Goal: Task Accomplishment & Management: Complete application form

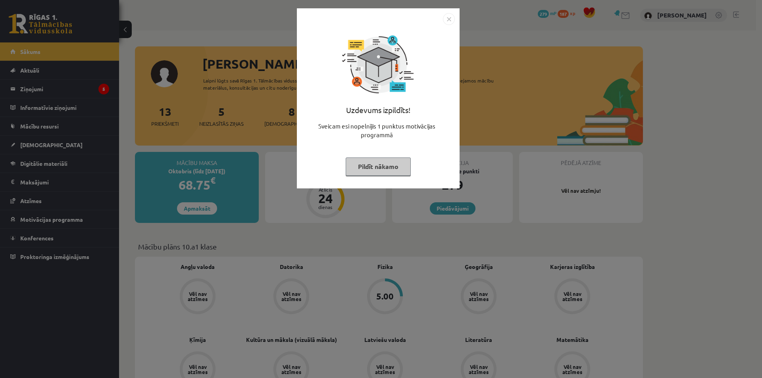
click at [449, 22] on img "Close" at bounding box center [449, 19] width 12 height 12
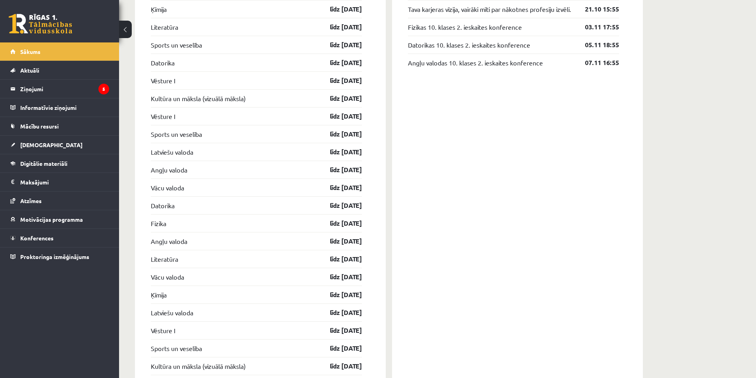
scroll to position [688, 0]
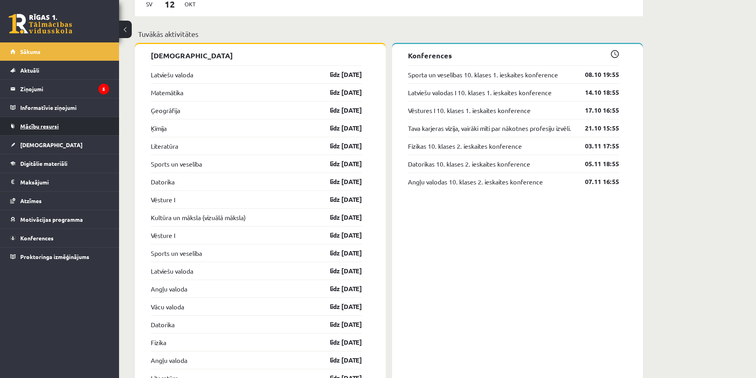
click at [55, 123] on span "Mācību resursi" at bounding box center [39, 126] width 39 height 7
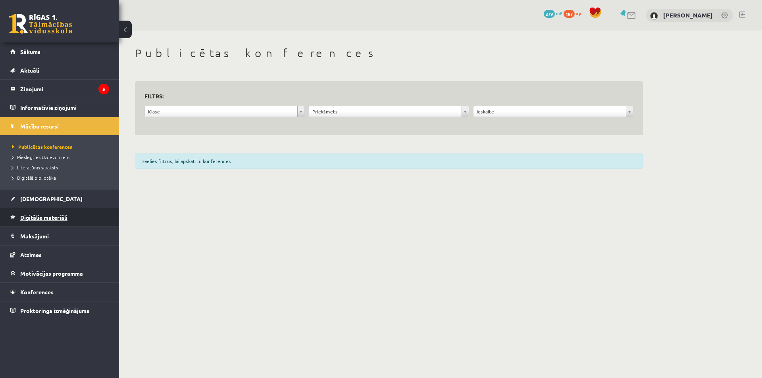
click at [70, 214] on link "Digitālie materiāli" at bounding box center [59, 217] width 99 height 18
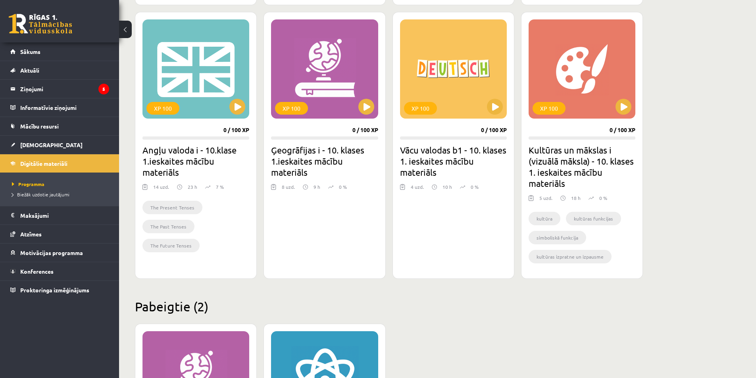
scroll to position [476, 0]
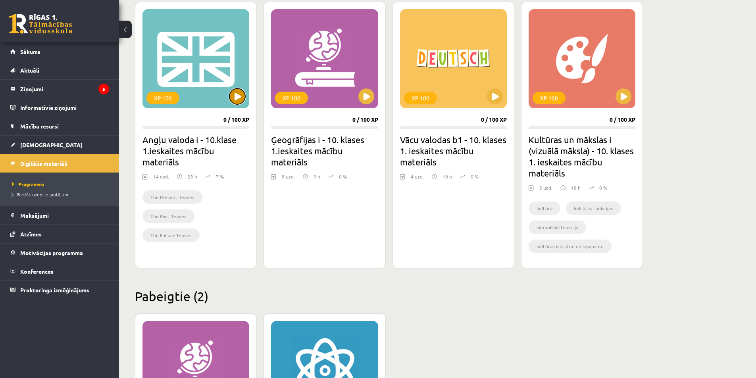
click at [233, 94] on button at bounding box center [237, 97] width 16 height 16
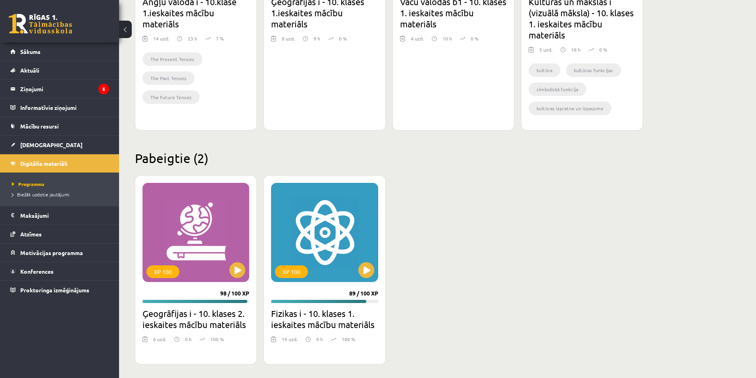
scroll to position [617, 0]
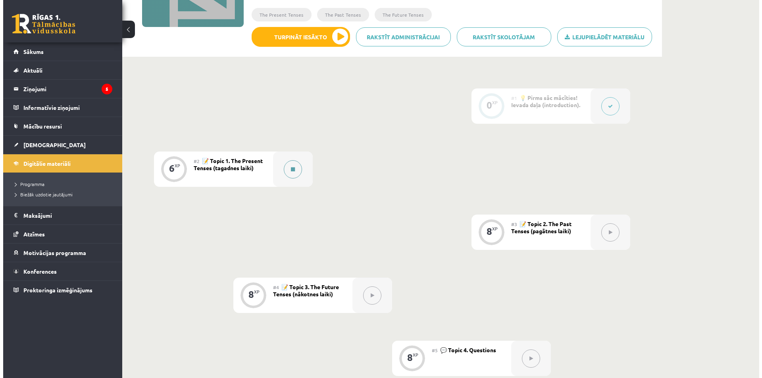
scroll to position [126, 0]
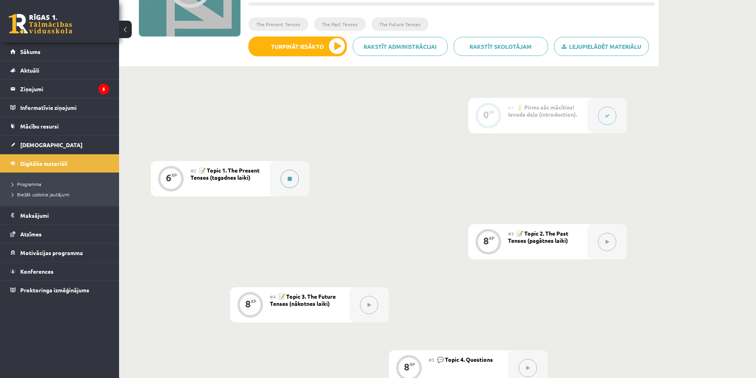
click at [290, 182] on button at bounding box center [290, 179] width 18 height 18
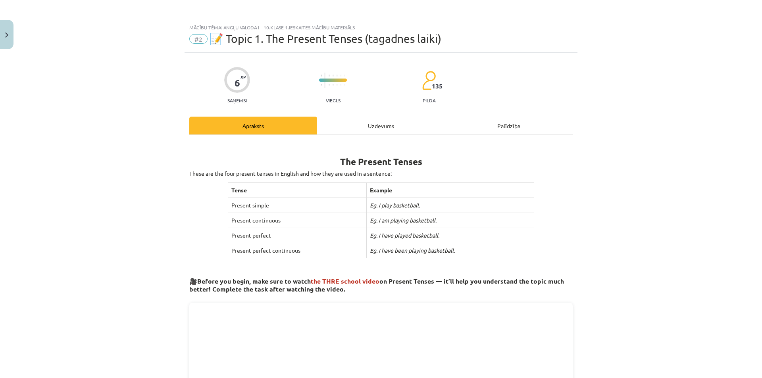
click at [375, 126] on div "Uzdevums" at bounding box center [381, 126] width 128 height 18
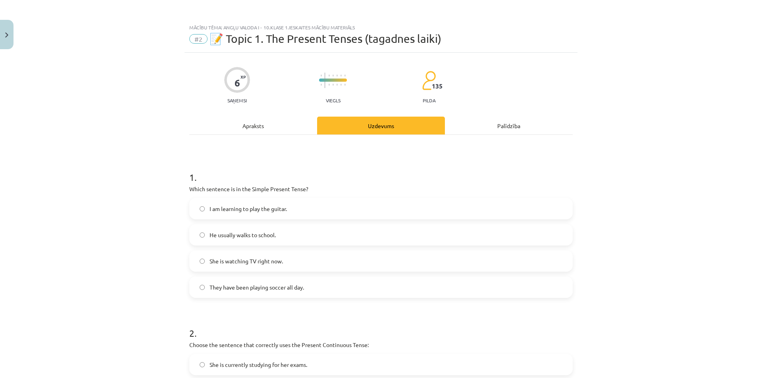
scroll to position [20, 0]
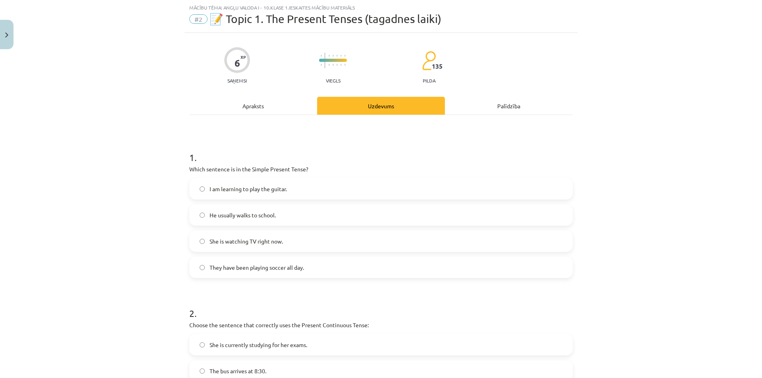
click at [269, 108] on div "Apraksts" at bounding box center [253, 106] width 128 height 18
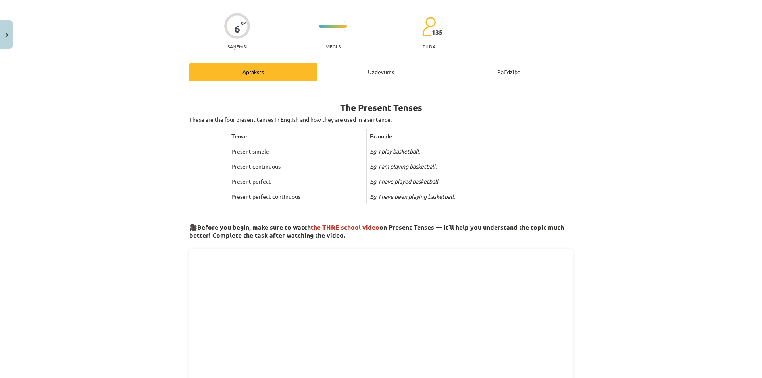
scroll to position [0, 0]
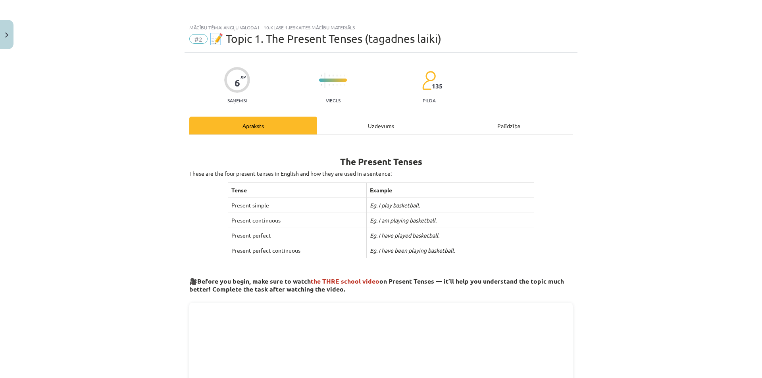
click at [392, 125] on div "Uzdevums" at bounding box center [381, 126] width 128 height 18
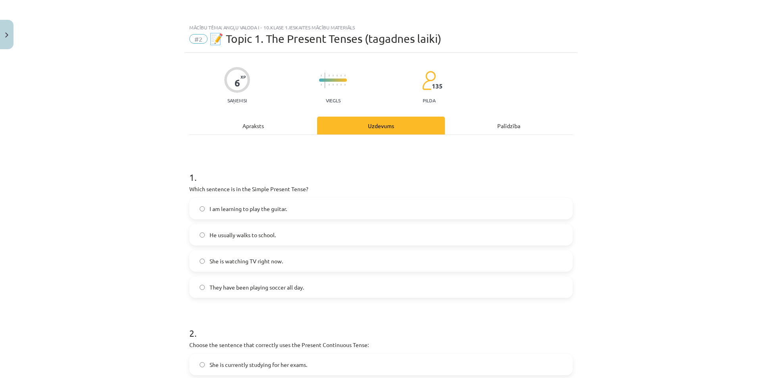
scroll to position [20, 0]
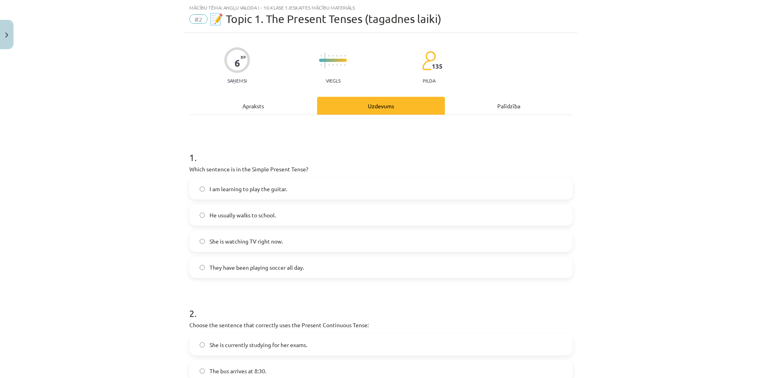
click at [276, 107] on div "Apraksts" at bounding box center [253, 106] width 128 height 18
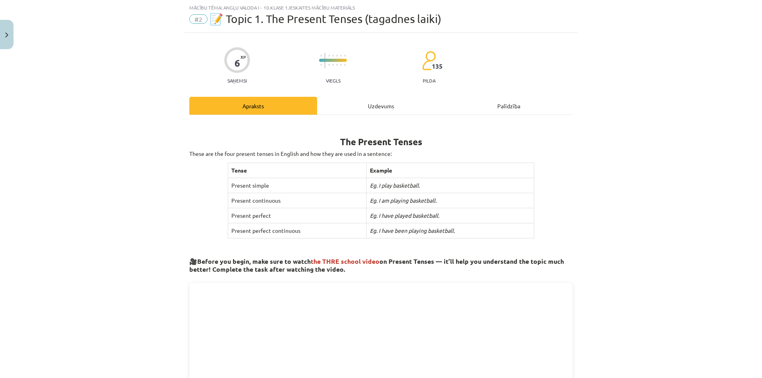
click at [364, 103] on div "Uzdevums" at bounding box center [381, 106] width 128 height 18
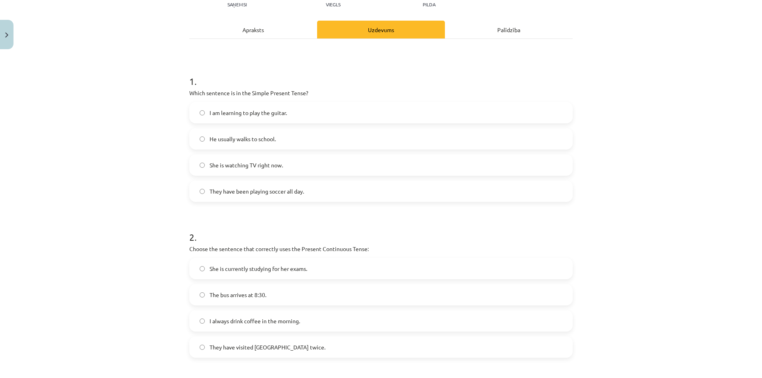
scroll to position [86, 0]
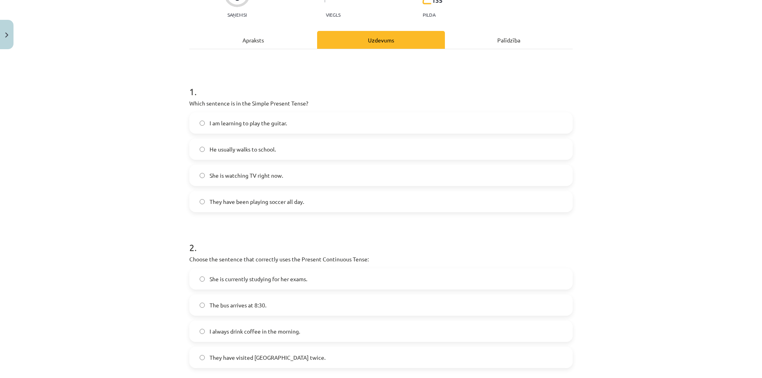
click at [274, 43] on div "Apraksts" at bounding box center [253, 40] width 128 height 18
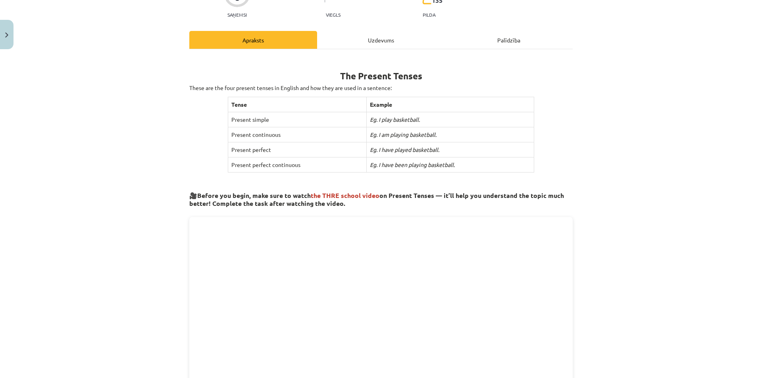
scroll to position [20, 0]
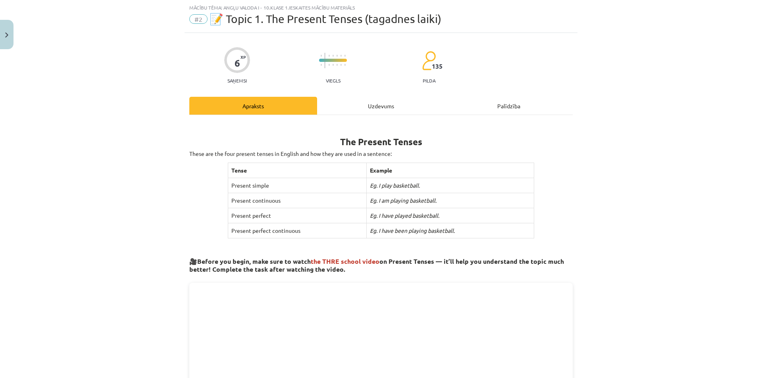
click at [353, 98] on div "Uzdevums" at bounding box center [381, 106] width 128 height 18
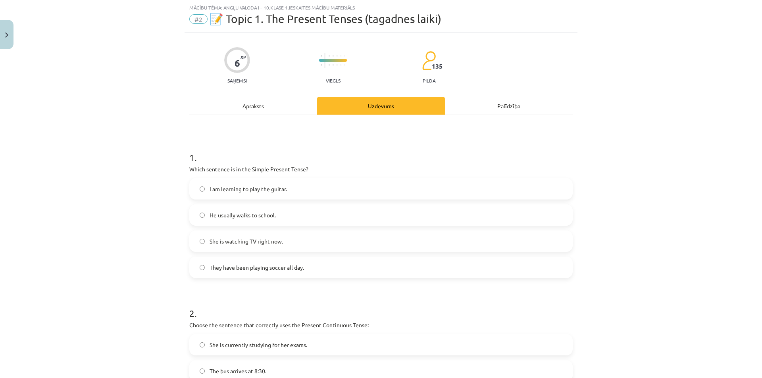
click at [280, 99] on div "Apraksts" at bounding box center [253, 106] width 128 height 18
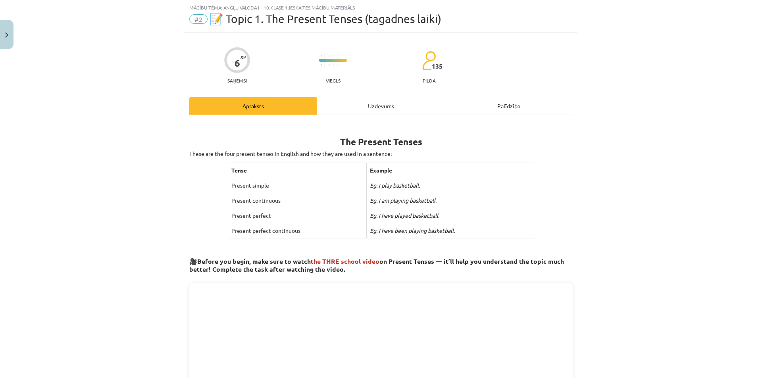
click at [358, 107] on div "Uzdevums" at bounding box center [381, 106] width 128 height 18
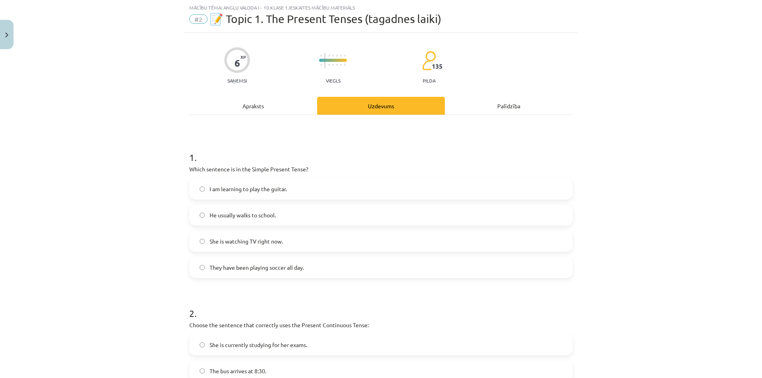
click at [301, 191] on label "I am learning to play the guitar." at bounding box center [381, 189] width 382 height 20
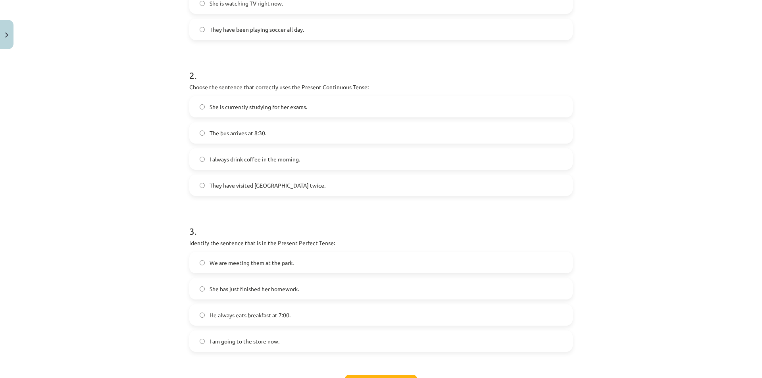
scroll to position [0, 0]
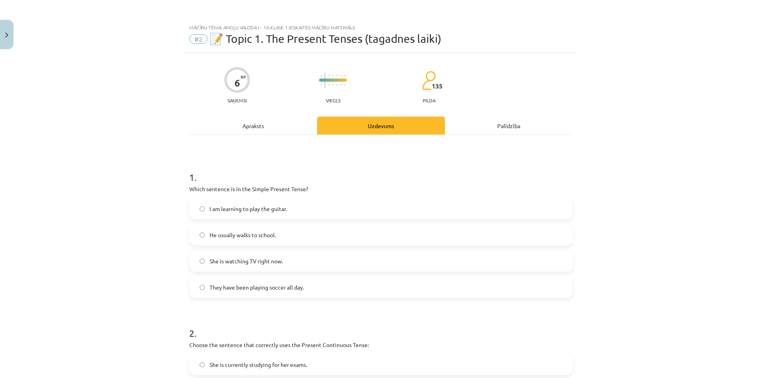
click at [268, 121] on div "Apraksts" at bounding box center [253, 126] width 128 height 18
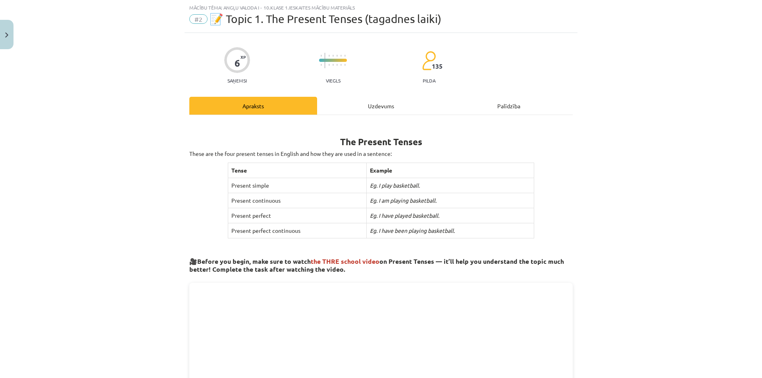
click at [360, 108] on div "Uzdevums" at bounding box center [381, 106] width 128 height 18
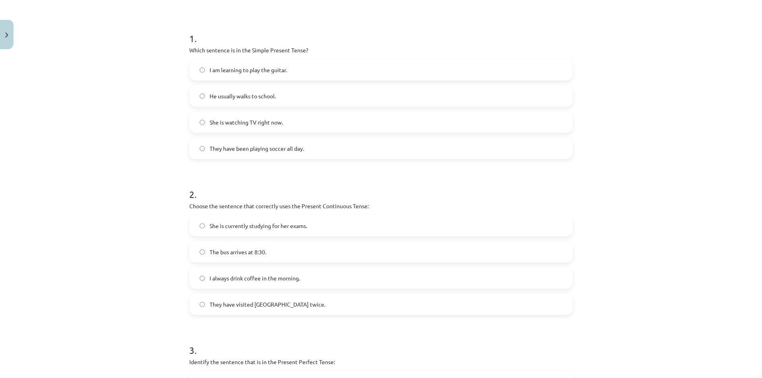
scroll to position [258, 0]
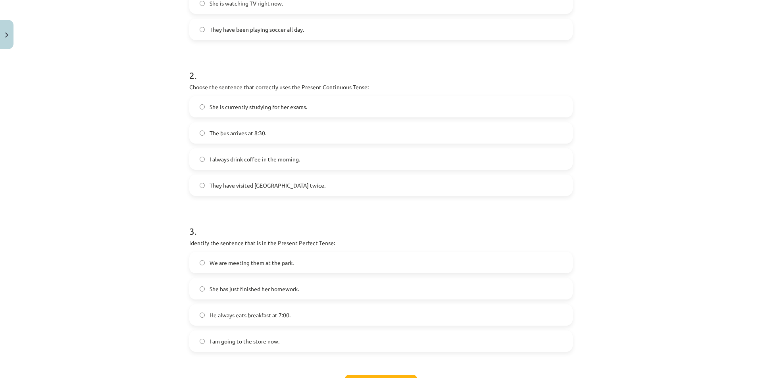
click at [309, 111] on label "She is currently studying for her exams." at bounding box center [381, 107] width 382 height 20
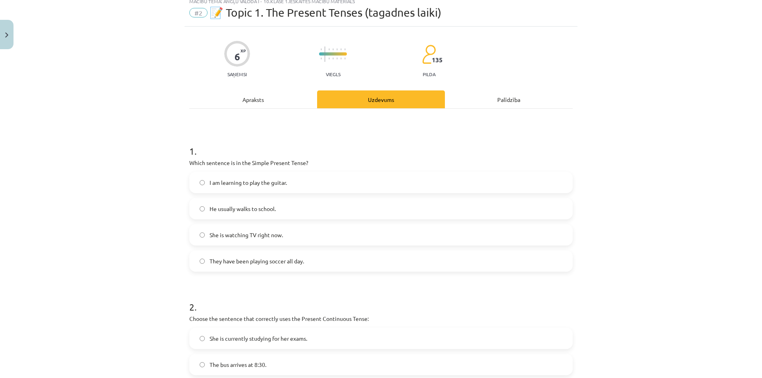
scroll to position [0, 0]
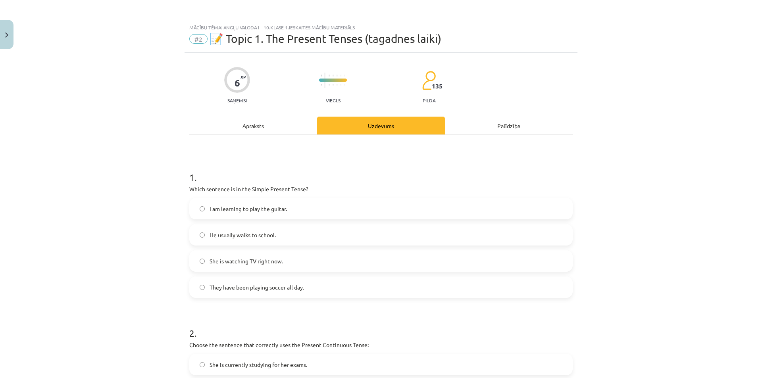
click at [272, 131] on div "Apraksts" at bounding box center [253, 126] width 128 height 18
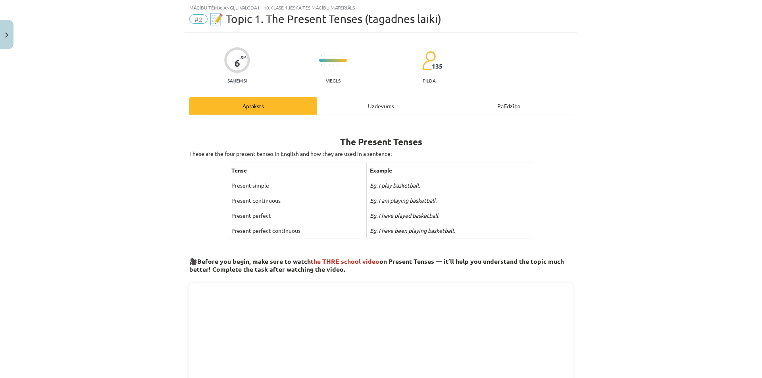
drag, startPoint x: 376, startPoint y: 97, endPoint x: 375, endPoint y: 103, distance: 6.0
click at [376, 98] on div "Uzdevums" at bounding box center [381, 106] width 128 height 18
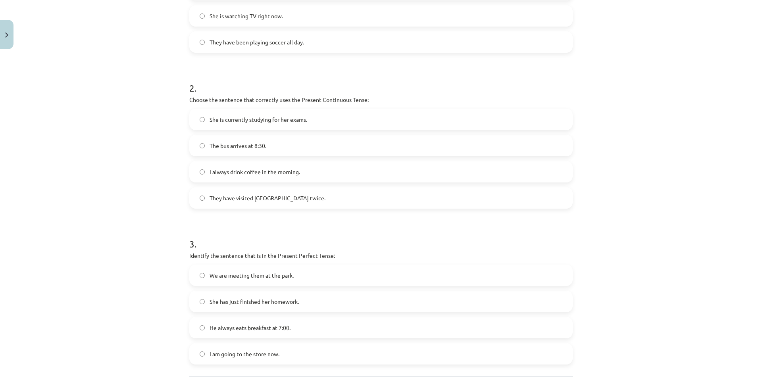
scroll to position [324, 0]
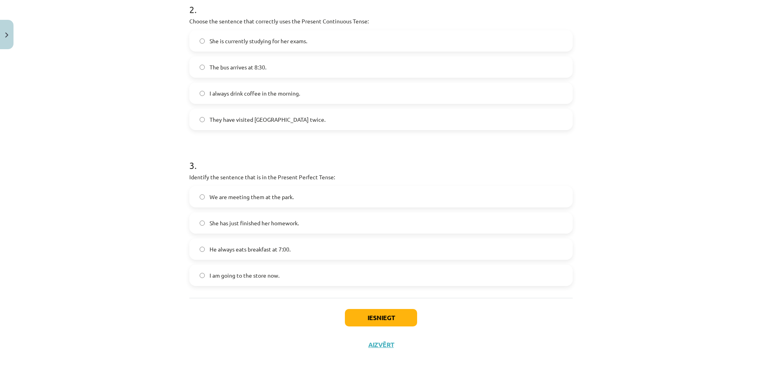
click at [294, 227] on span "She has just finished her homework." at bounding box center [254, 223] width 89 height 8
click at [393, 319] on button "Iesniegt" at bounding box center [381, 317] width 72 height 17
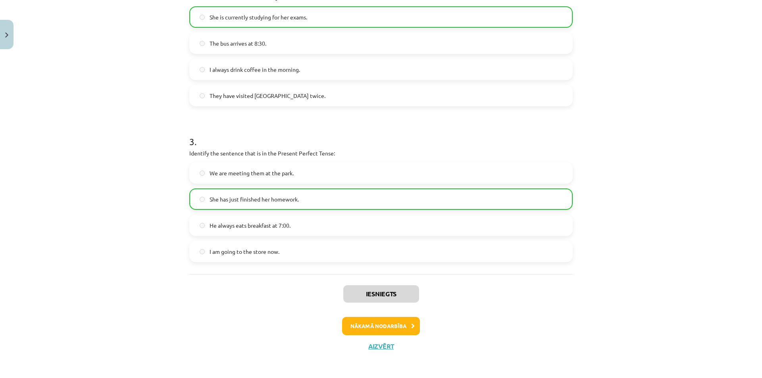
scroll to position [349, 0]
click at [385, 318] on button "Nākamā nodarbība" at bounding box center [381, 325] width 78 height 18
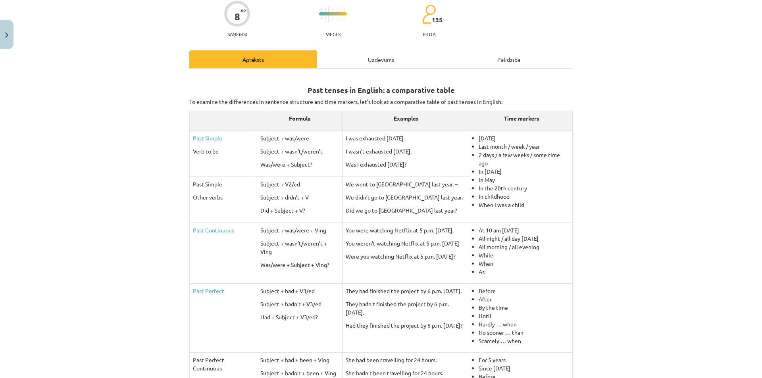
scroll to position [56, 0]
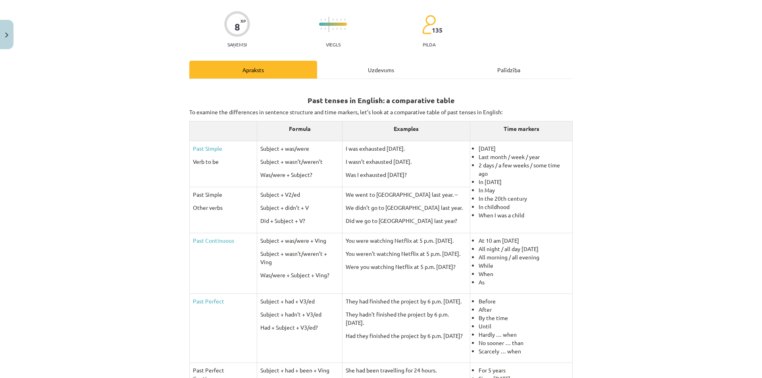
click at [375, 77] on div "Uzdevums" at bounding box center [381, 70] width 128 height 18
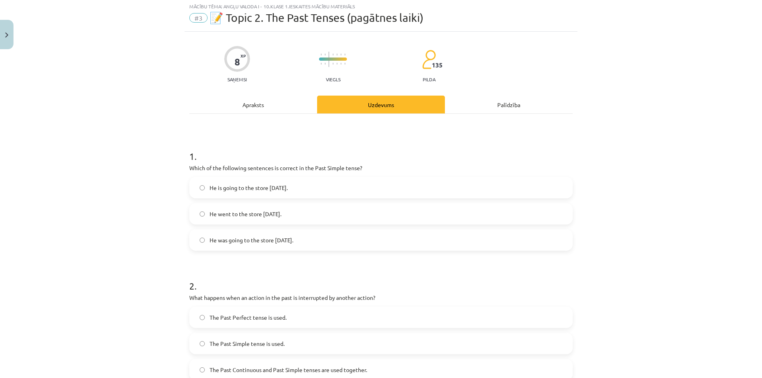
scroll to position [20, 0]
click at [274, 109] on div "Apraksts" at bounding box center [253, 106] width 128 height 18
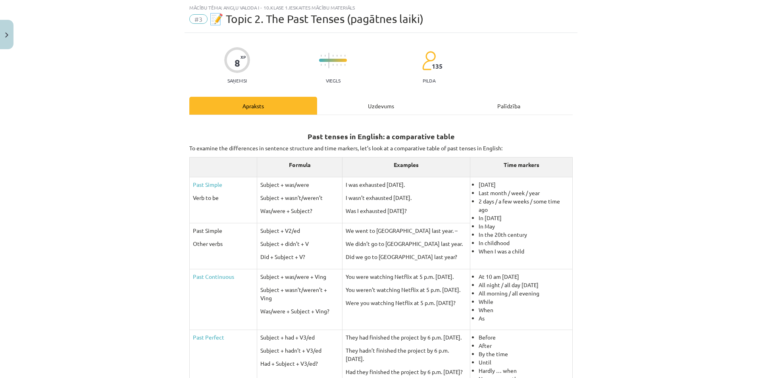
click at [362, 108] on div "Uzdevums" at bounding box center [381, 106] width 128 height 18
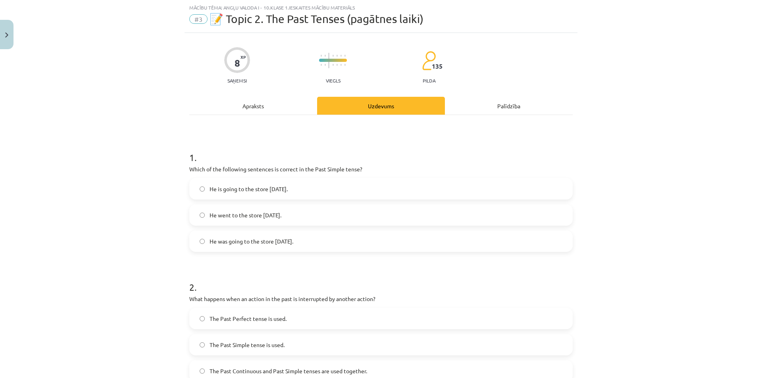
click at [317, 216] on label "He went to the store yesterday." at bounding box center [381, 215] width 382 height 20
click at [255, 109] on div "Apraksts" at bounding box center [253, 106] width 128 height 18
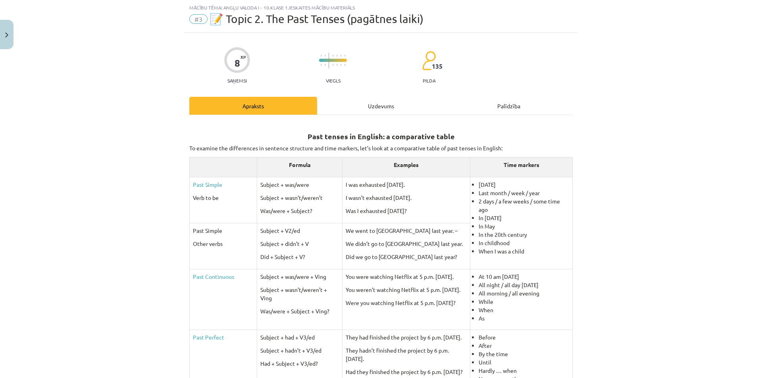
click at [380, 107] on div "Uzdevums" at bounding box center [381, 106] width 128 height 18
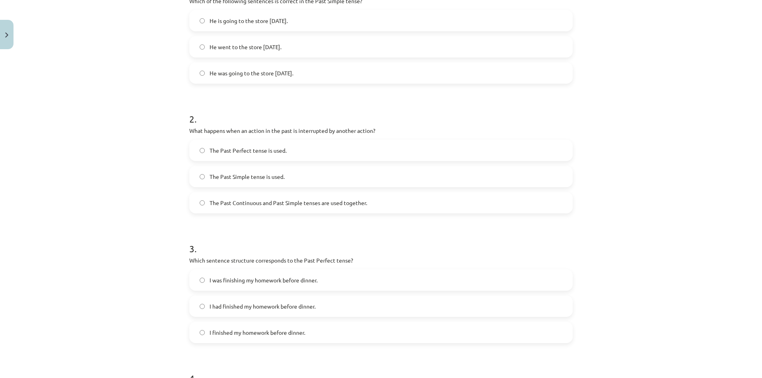
scroll to position [137, 0]
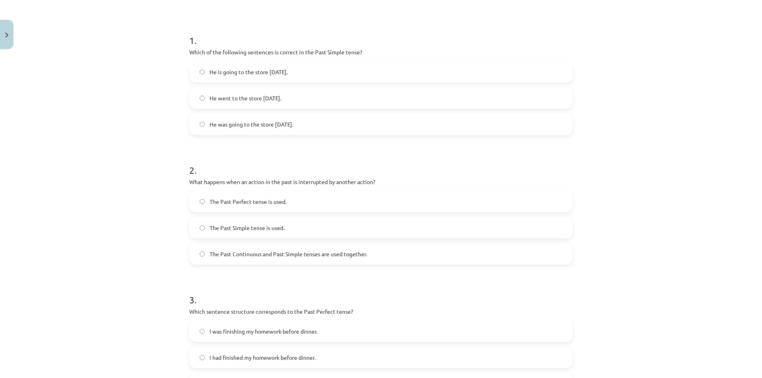
click at [376, 259] on label "The Past Continuous and Past Simple tenses are used together." at bounding box center [381, 254] width 382 height 20
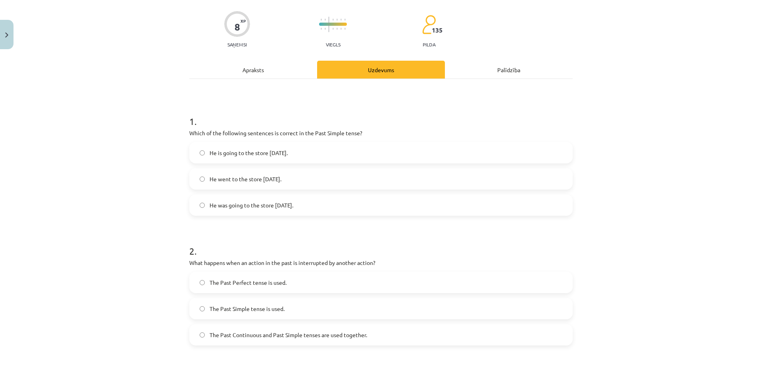
scroll to position [0, 0]
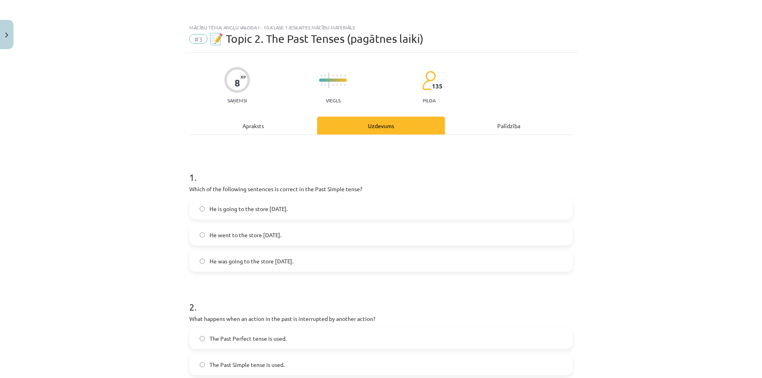
click at [275, 129] on div "Apraksts" at bounding box center [253, 126] width 128 height 18
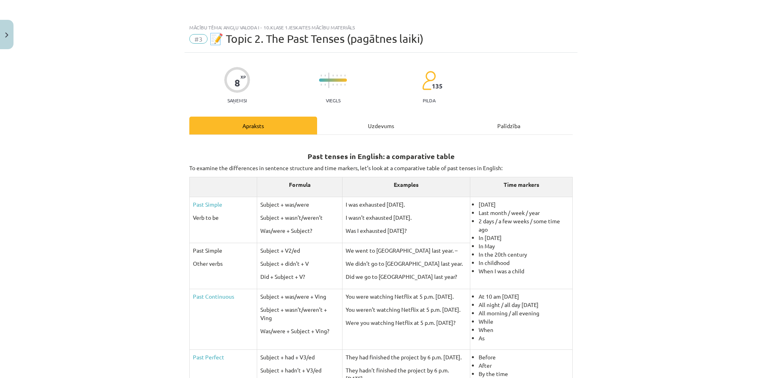
click at [376, 121] on div "Uzdevums" at bounding box center [381, 126] width 128 height 18
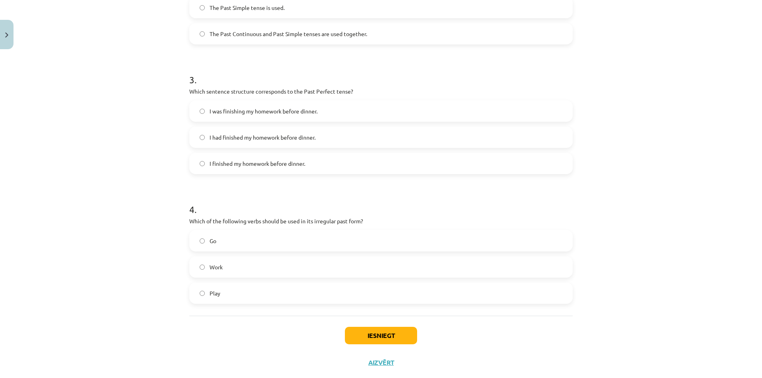
scroll to position [375, 0]
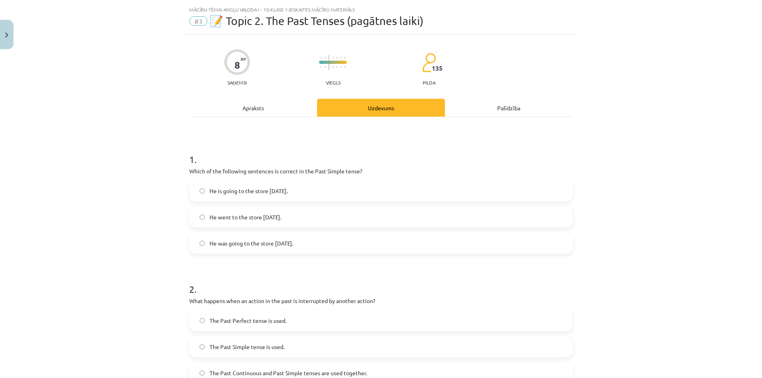
click at [263, 106] on div "Apraksts" at bounding box center [253, 108] width 128 height 18
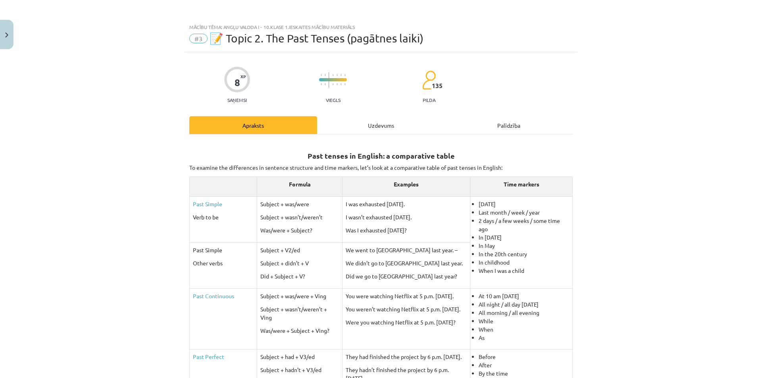
scroll to position [0, 0]
click at [374, 129] on div "Uzdevums" at bounding box center [381, 126] width 128 height 18
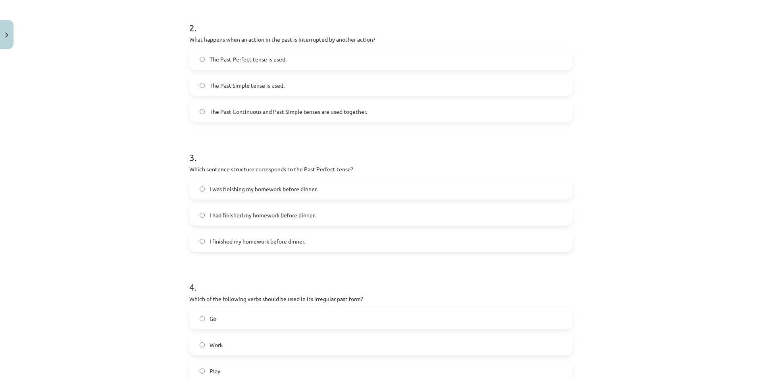
scroll to position [256, 0]
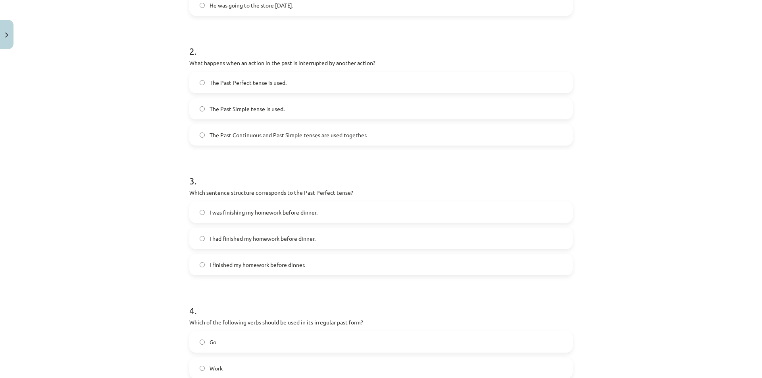
click at [340, 235] on label "I had finished my homework before dinner." at bounding box center [381, 239] width 382 height 20
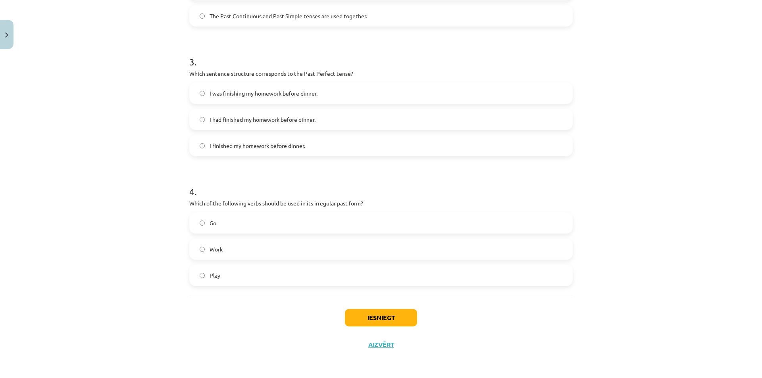
click at [331, 227] on label "Go" at bounding box center [381, 223] width 382 height 20
click at [386, 318] on button "Iesniegt" at bounding box center [381, 317] width 72 height 17
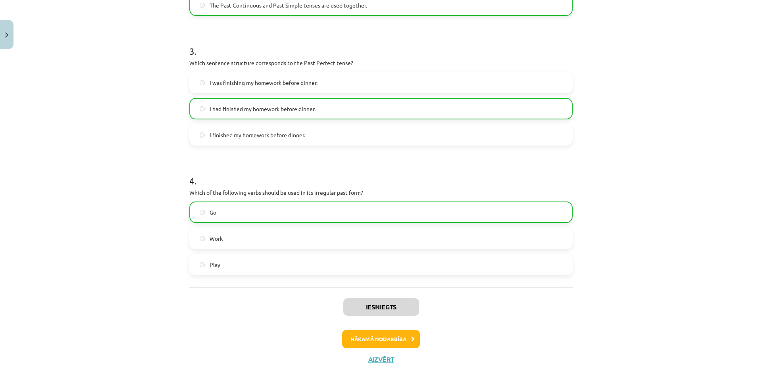
scroll to position [0, 0]
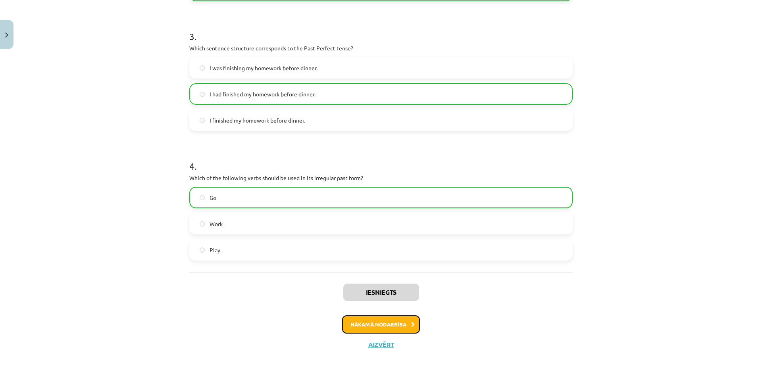
click at [379, 326] on button "Nākamā nodarbība" at bounding box center [381, 325] width 78 height 18
click at [379, 326] on div "Iesniegts Nākamā nodarbība Aizvērt" at bounding box center [381, 313] width 384 height 81
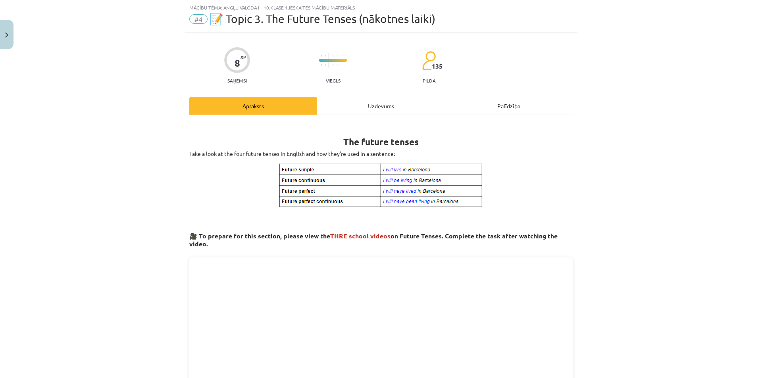
click at [361, 110] on div "Uzdevums" at bounding box center [381, 106] width 128 height 18
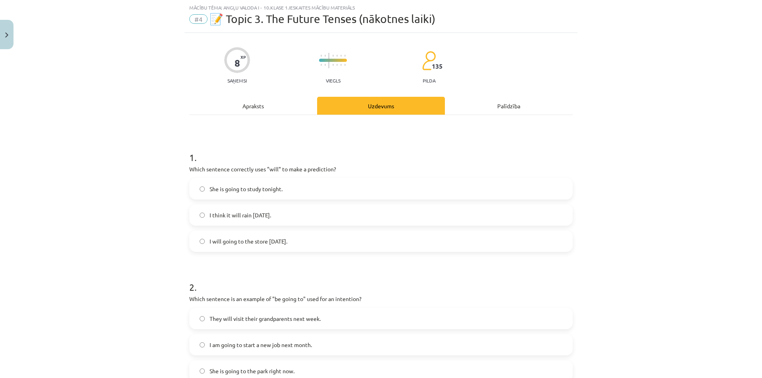
click at [266, 120] on div "1 . Which sentence correctly uses "will" to make a prediction? She is going to …" at bounding box center [381, 384] width 384 height 538
click at [268, 113] on div "Apraksts" at bounding box center [253, 106] width 128 height 18
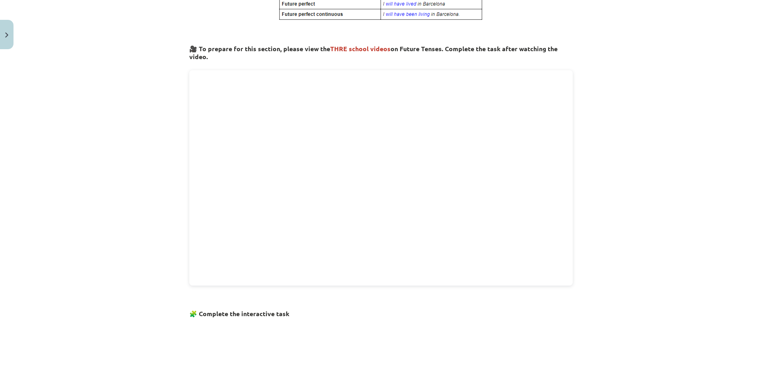
scroll to position [12, 0]
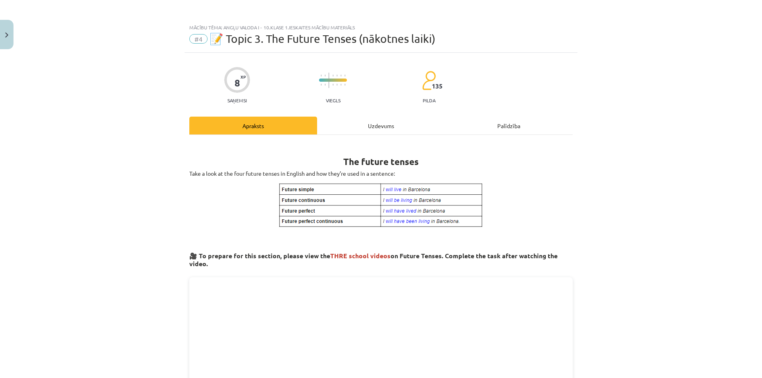
click at [378, 123] on div "Uzdevums" at bounding box center [381, 126] width 128 height 18
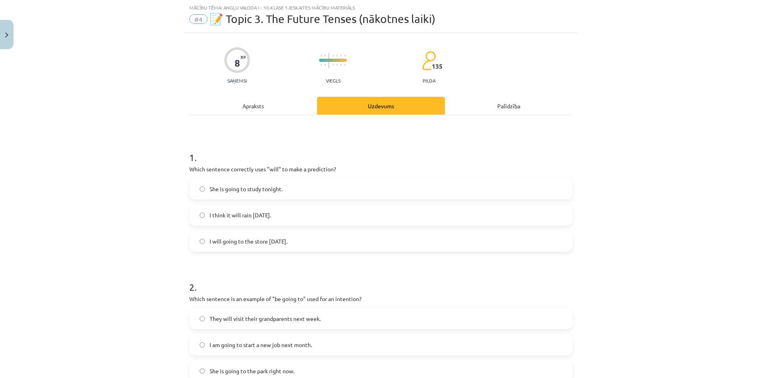
click at [270, 114] on div "Apraksts" at bounding box center [253, 106] width 128 height 18
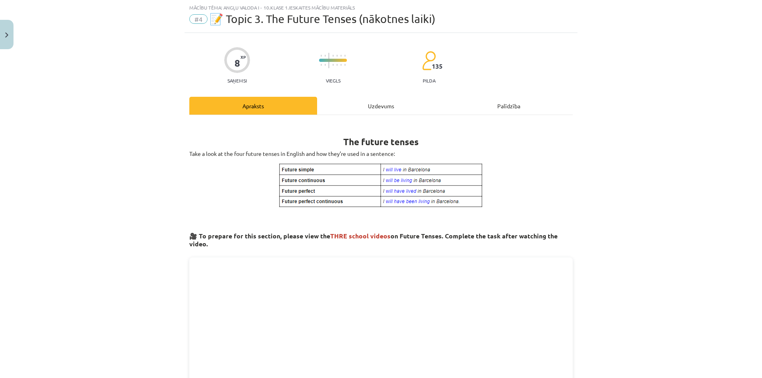
click at [369, 106] on div "Uzdevums" at bounding box center [381, 106] width 128 height 18
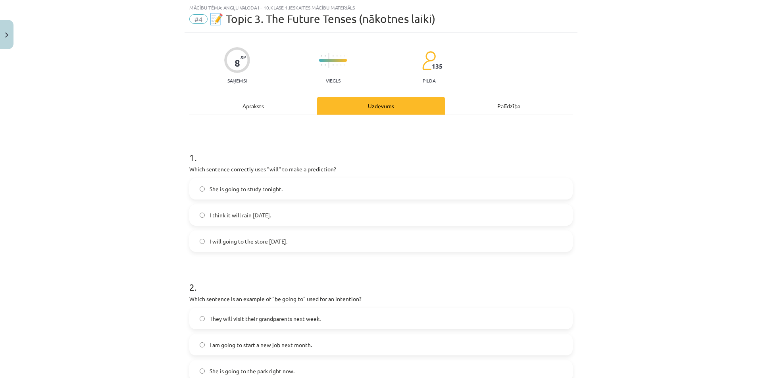
click at [309, 221] on label "I think it will rain tomorrow." at bounding box center [381, 215] width 382 height 20
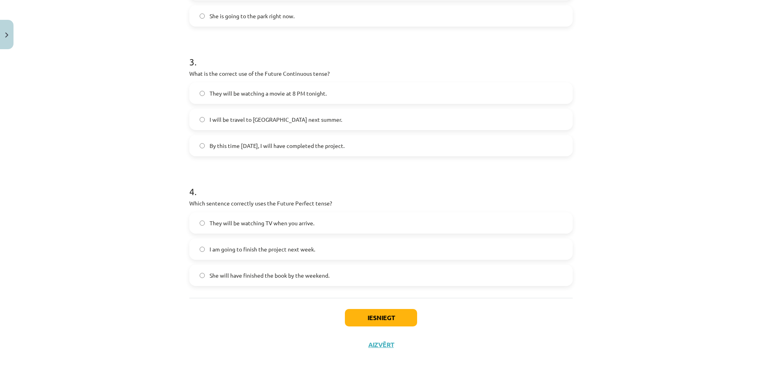
scroll to position [256, 0]
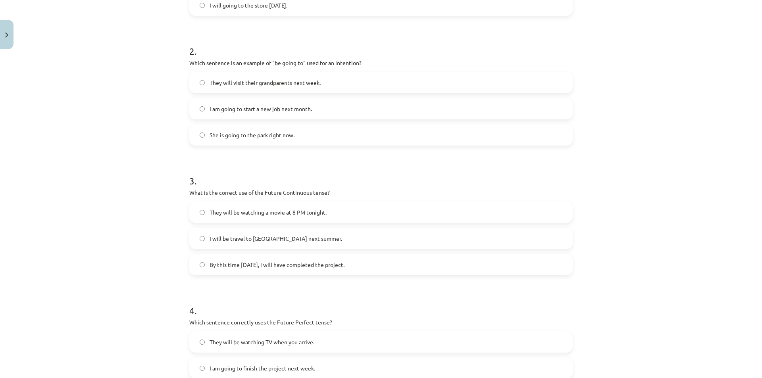
click at [348, 110] on label "I am going to start a new job next month." at bounding box center [381, 109] width 382 height 20
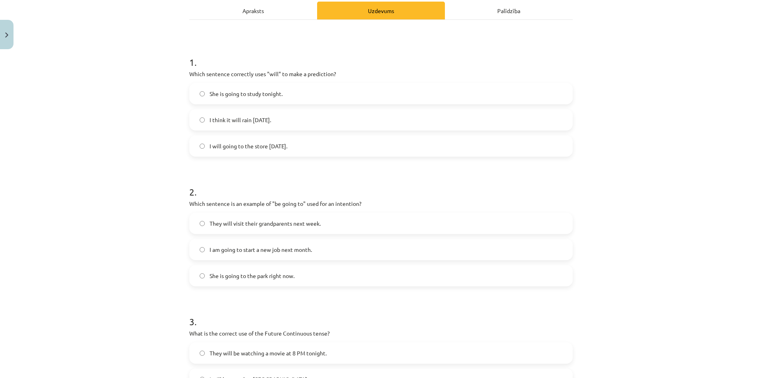
scroll to position [0, 0]
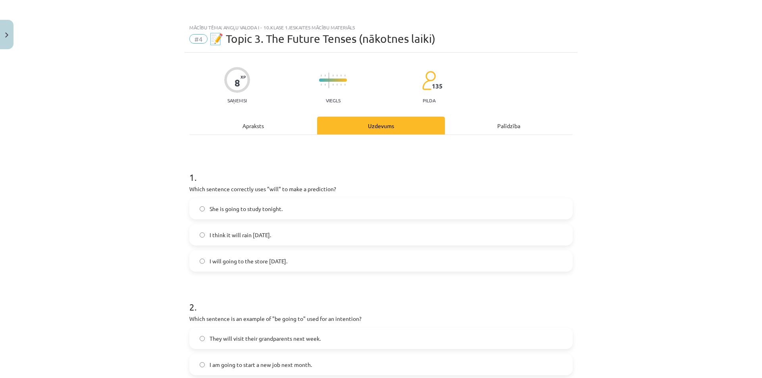
click at [276, 124] on div "Apraksts" at bounding box center [253, 126] width 128 height 18
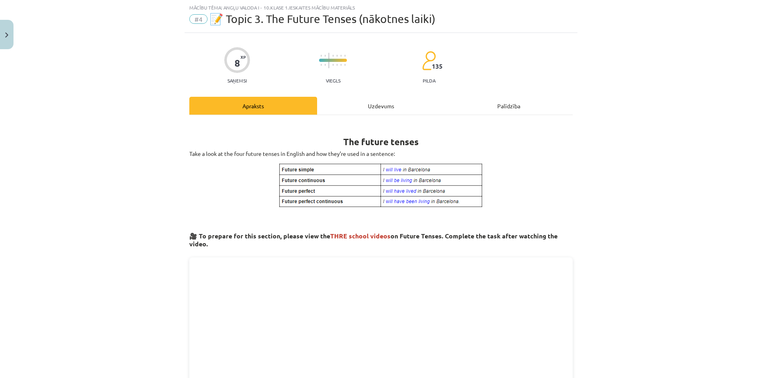
click at [355, 106] on div "Uzdevums" at bounding box center [381, 106] width 128 height 18
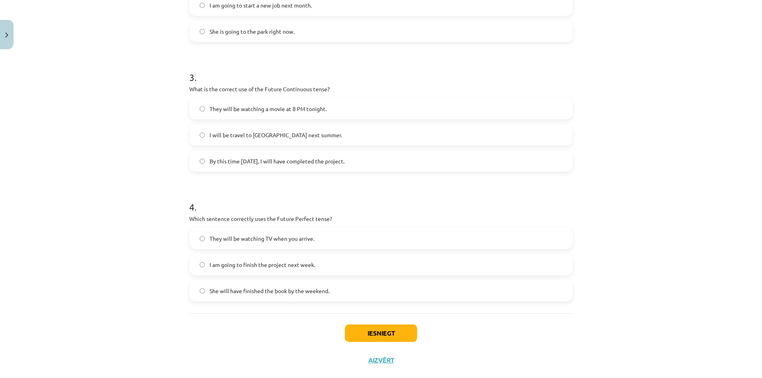
scroll to position [375, 0]
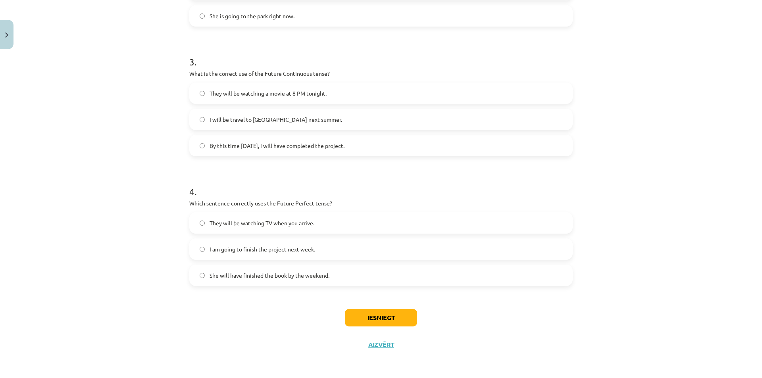
click at [302, 98] on label "They will be watching a movie at 8 PM tonight." at bounding box center [381, 93] width 382 height 20
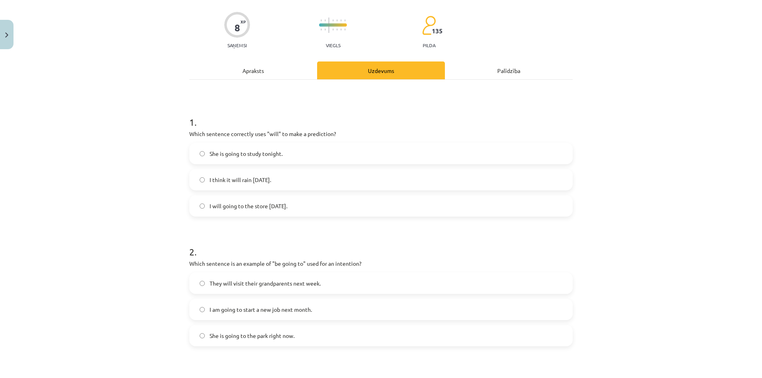
scroll to position [0, 0]
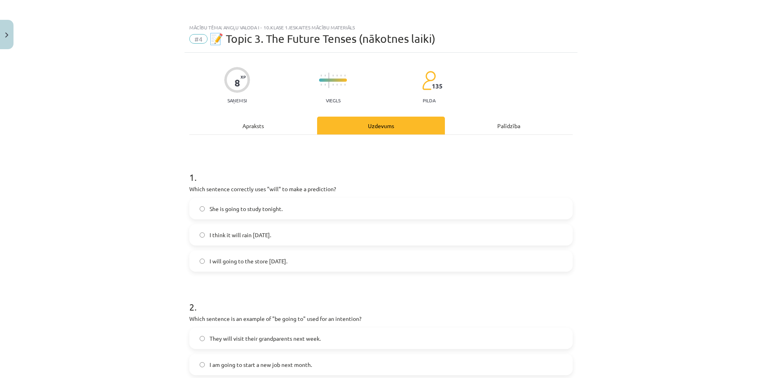
click at [272, 124] on div "Apraksts" at bounding box center [253, 126] width 128 height 18
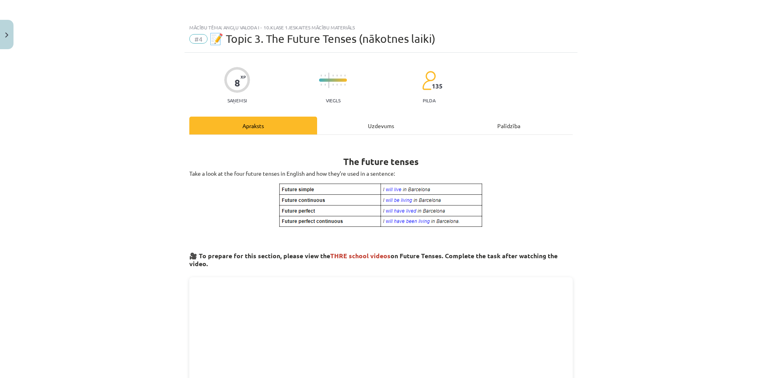
scroll to position [20, 0]
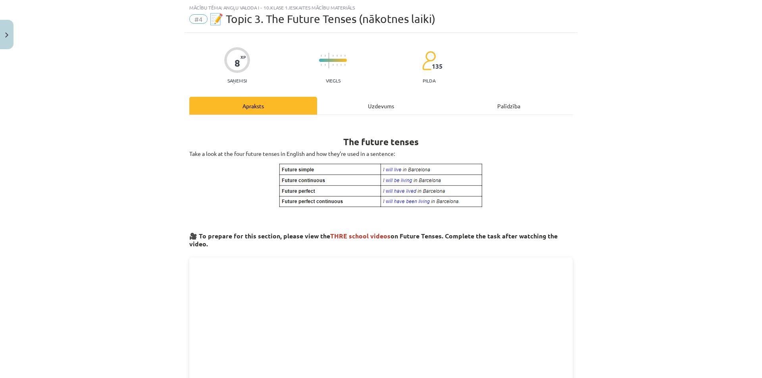
click at [370, 108] on div "Uzdevums" at bounding box center [381, 106] width 128 height 18
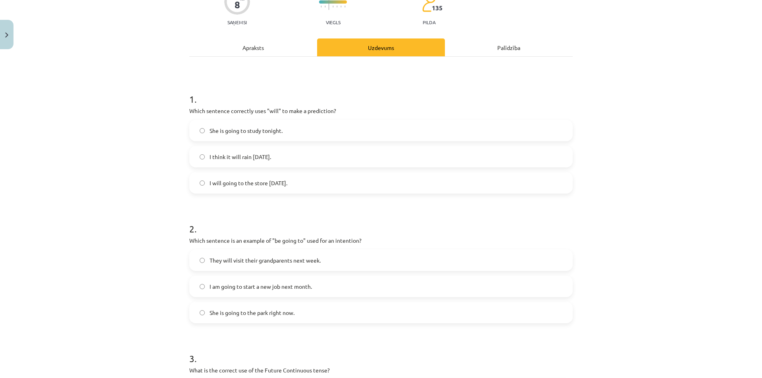
scroll to position [0, 0]
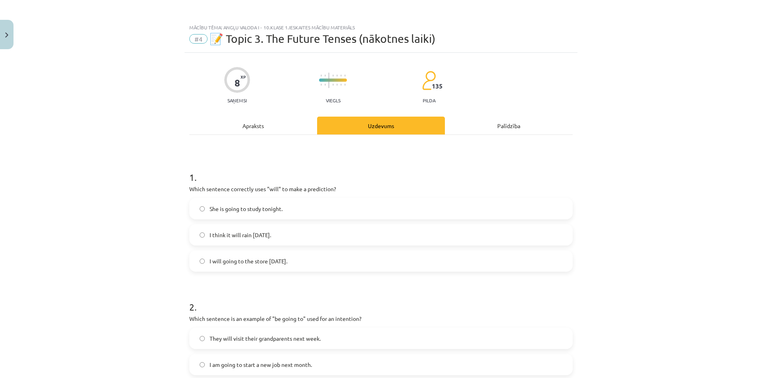
click at [266, 125] on div "Apraksts" at bounding box center [253, 126] width 128 height 18
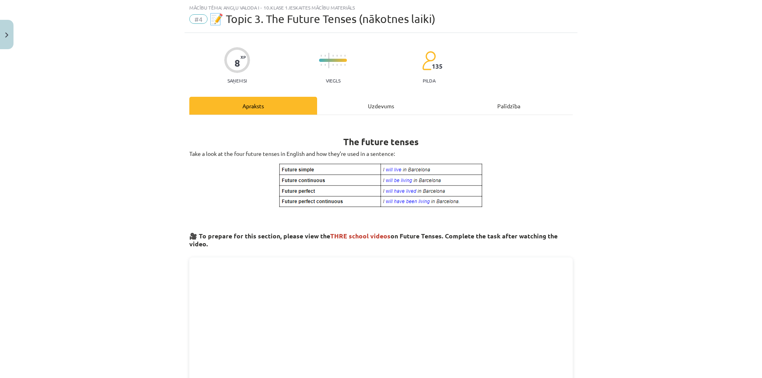
click at [368, 108] on div "Uzdevums" at bounding box center [381, 106] width 128 height 18
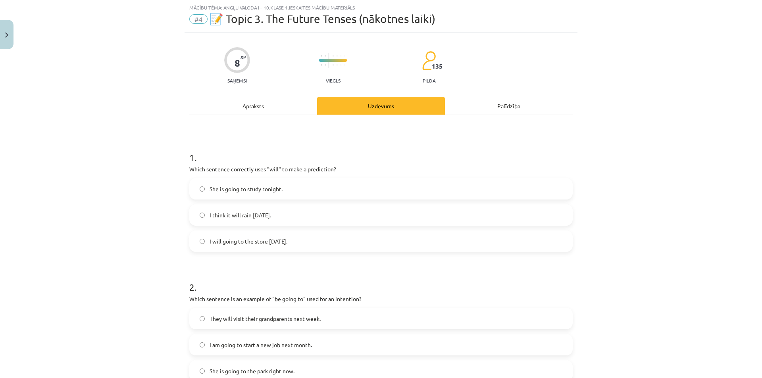
scroll to position [375, 0]
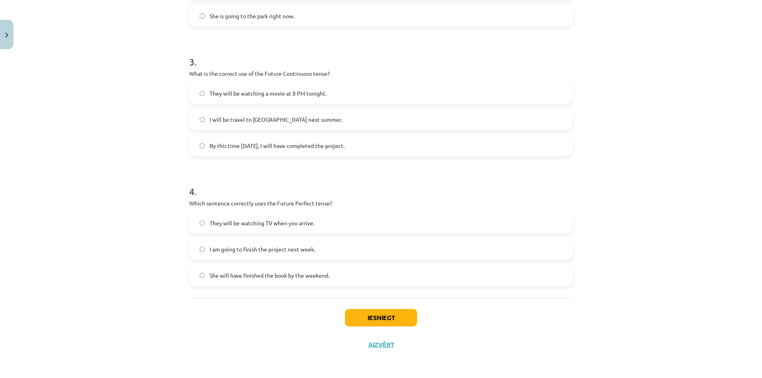
click at [318, 279] on span "She will have finished the book by the weekend." at bounding box center [270, 276] width 120 height 8
click at [392, 312] on button "Iesniegt" at bounding box center [381, 317] width 72 height 17
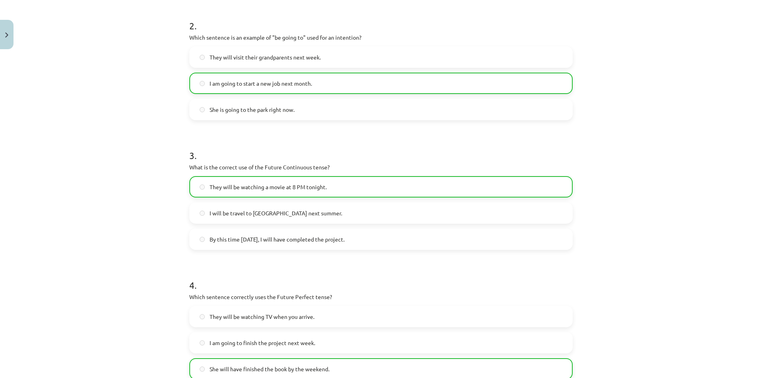
scroll to position [401, 0]
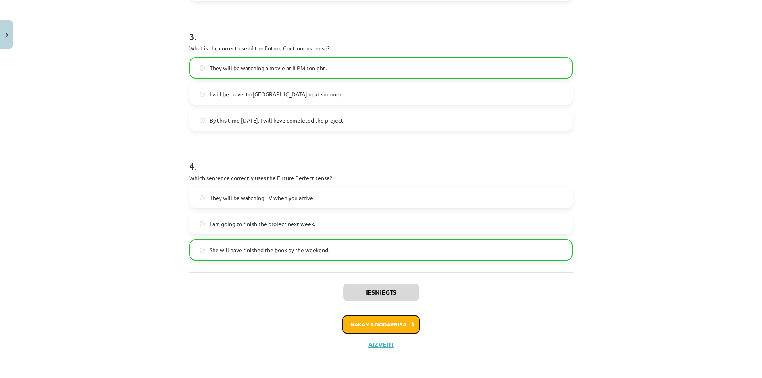
click at [399, 322] on button "Nākamā nodarbība" at bounding box center [381, 325] width 78 height 18
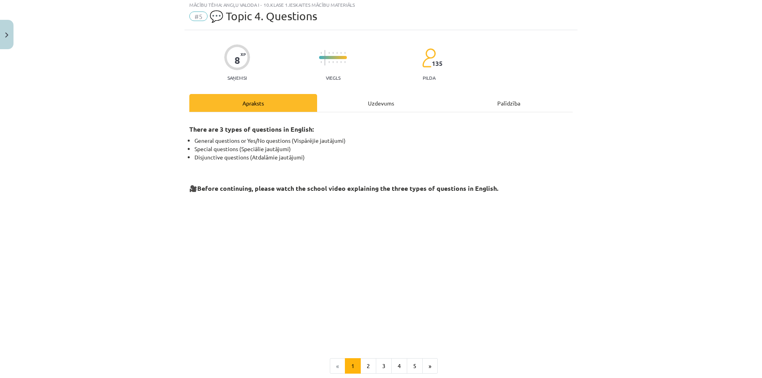
scroll to position [20, 0]
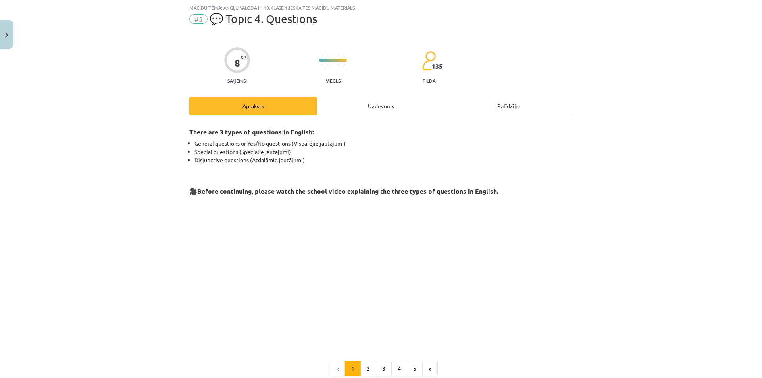
click at [354, 102] on div "Uzdevums" at bounding box center [381, 106] width 128 height 18
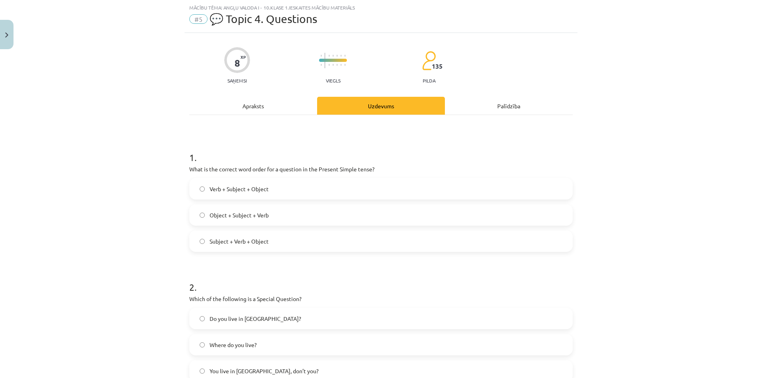
click at [272, 104] on div "Apraksts" at bounding box center [253, 106] width 128 height 18
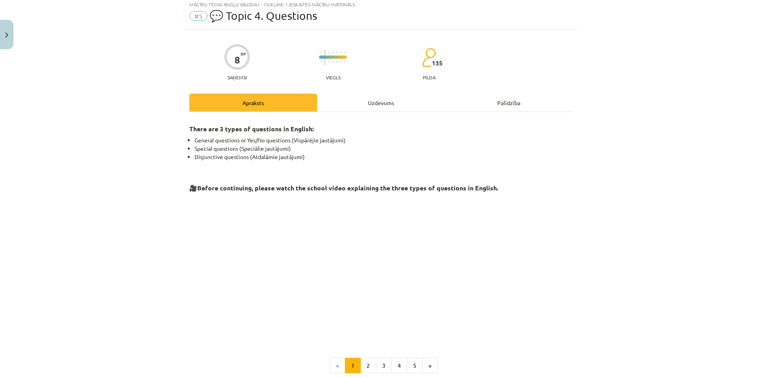
scroll to position [0, 0]
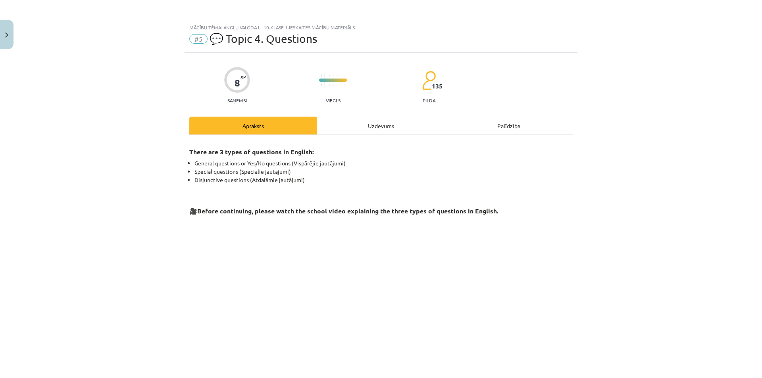
click at [368, 130] on div "Uzdevums" at bounding box center [381, 126] width 128 height 18
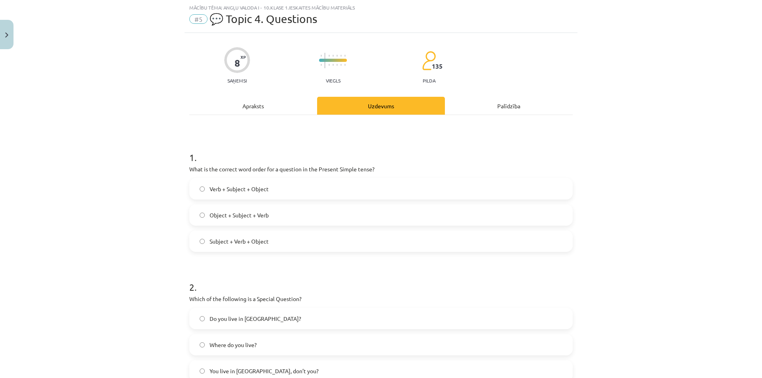
drag, startPoint x: 272, startPoint y: 104, endPoint x: 263, endPoint y: 108, distance: 9.2
click at [263, 108] on div "Apraksts" at bounding box center [253, 106] width 128 height 18
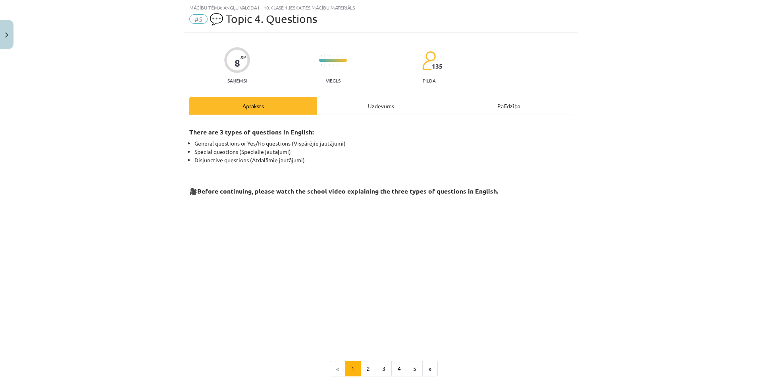
click at [374, 104] on div "Uzdevums" at bounding box center [381, 106] width 128 height 18
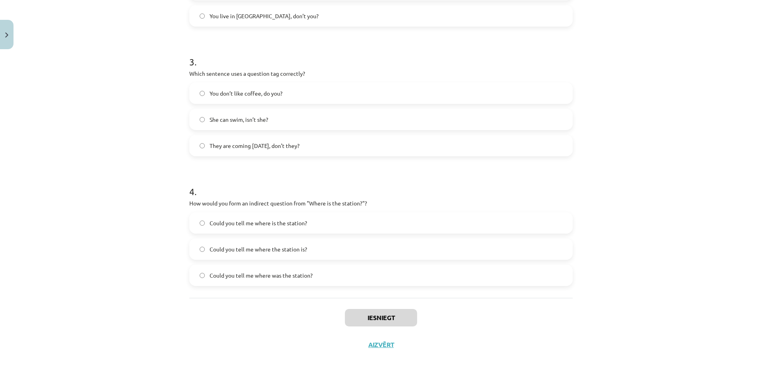
scroll to position [20, 0]
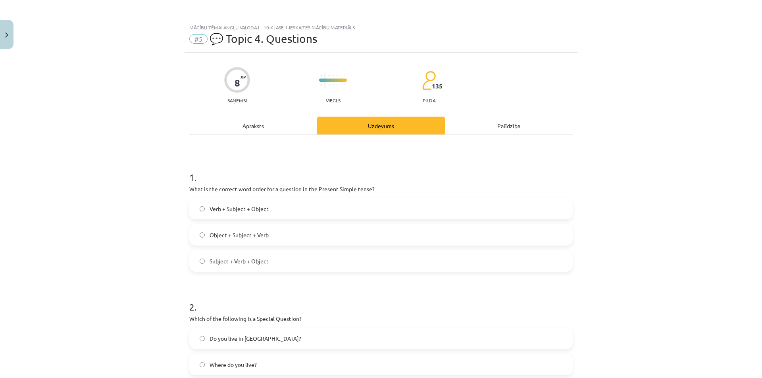
click at [244, 125] on div "Apraksts" at bounding box center [253, 126] width 128 height 18
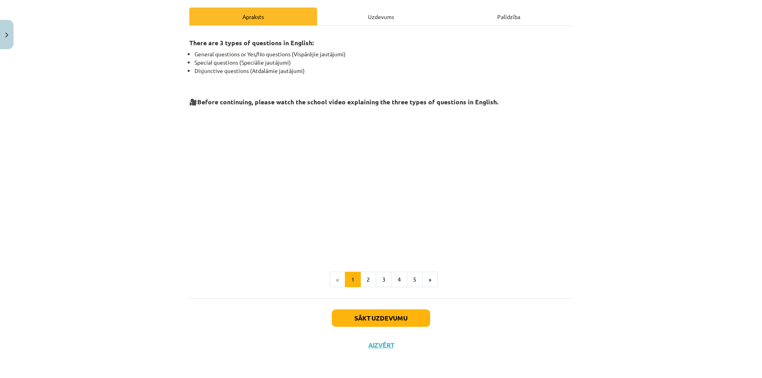
scroll to position [0, 0]
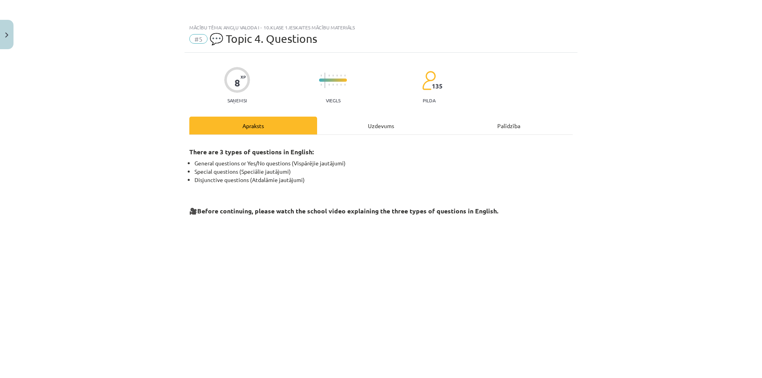
click at [342, 126] on div "Uzdevums" at bounding box center [381, 126] width 128 height 18
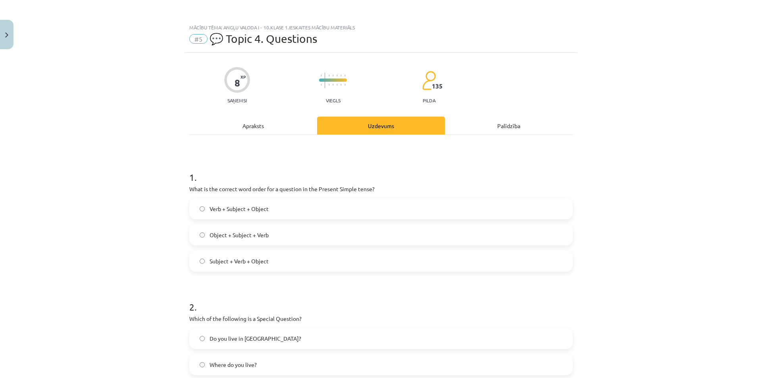
scroll to position [20, 0]
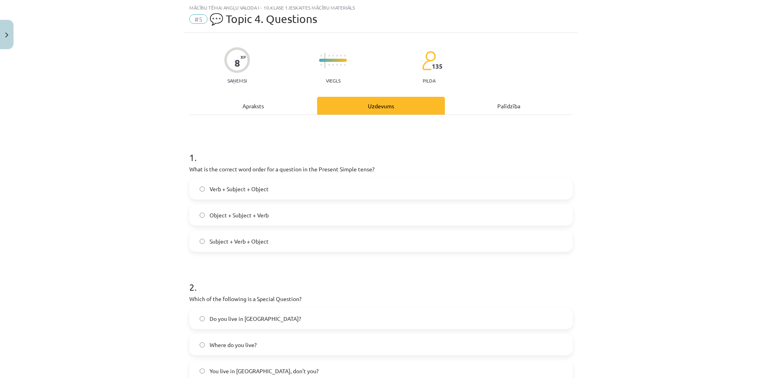
click at [312, 190] on label "Verb + Subject + Object" at bounding box center [381, 189] width 382 height 20
click at [305, 238] on label "Subject + Verb + Object" at bounding box center [381, 241] width 382 height 20
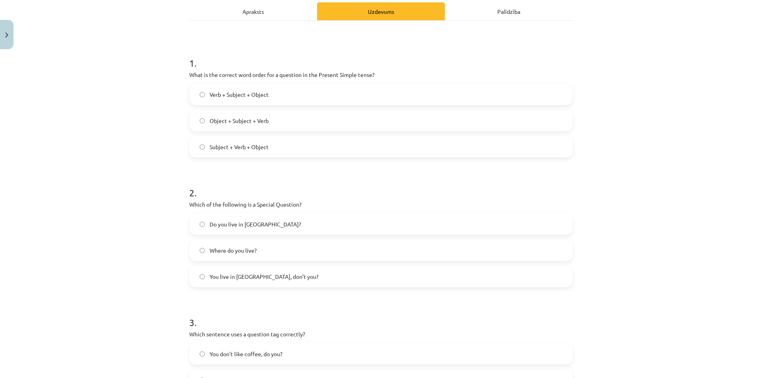
scroll to position [139, 0]
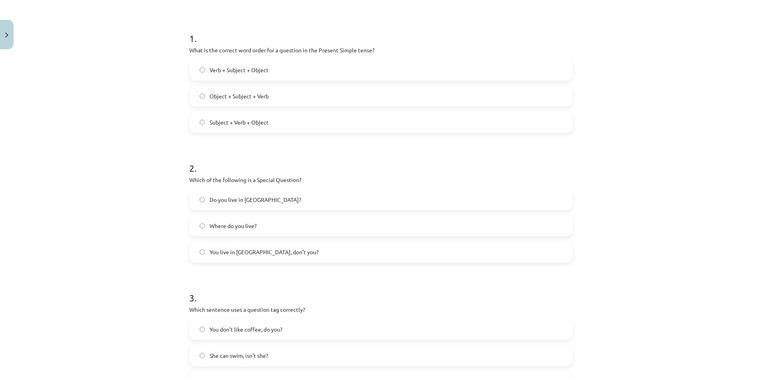
click at [309, 206] on label "Do you live in Riga?" at bounding box center [381, 200] width 382 height 20
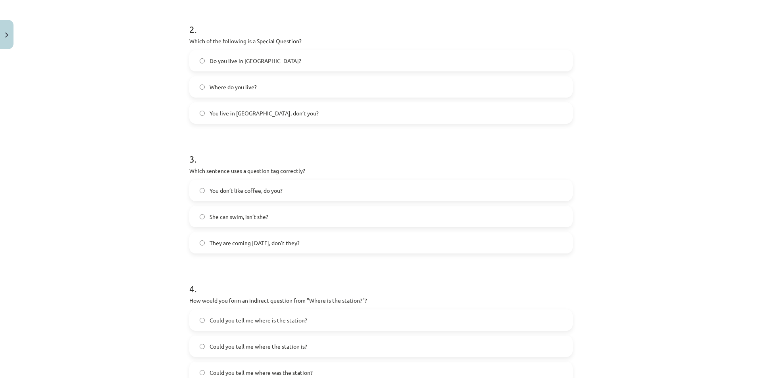
scroll to position [256, 0]
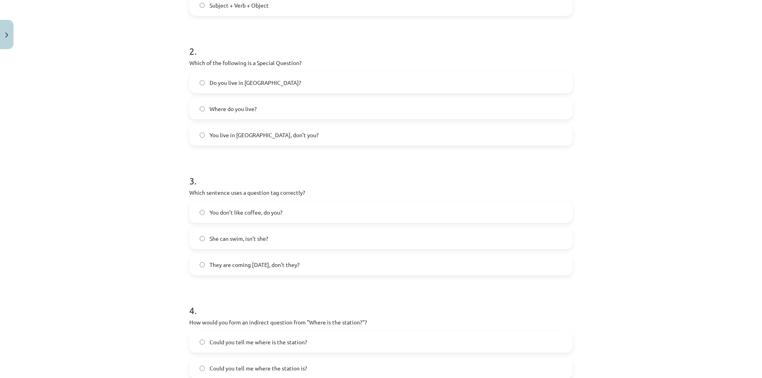
click at [305, 215] on label "You don’t like coffee, do you?" at bounding box center [381, 212] width 382 height 20
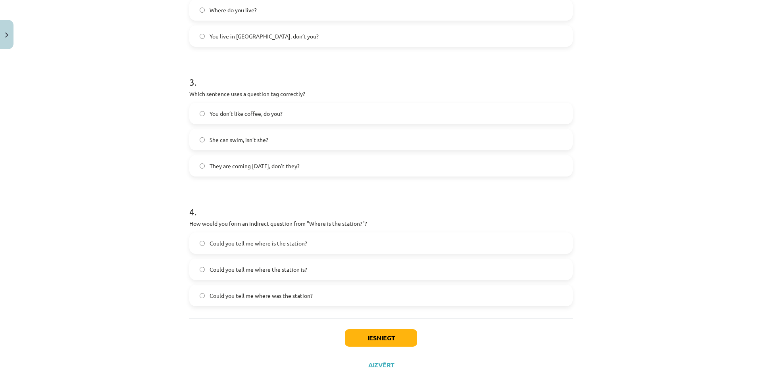
scroll to position [375, 0]
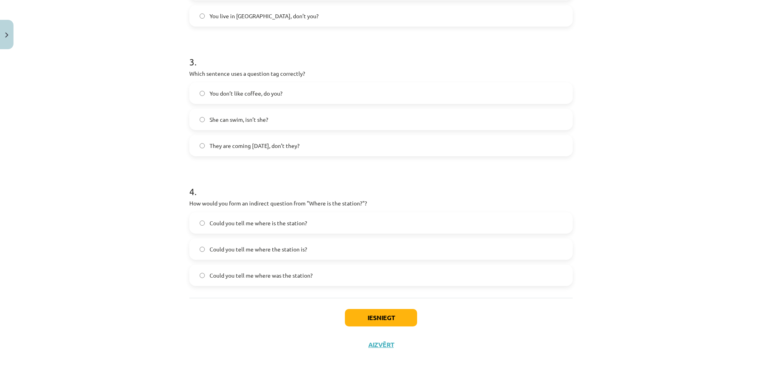
click at [329, 254] on label "Could you tell me where the station is?" at bounding box center [381, 249] width 382 height 20
click at [384, 318] on button "Iesniegt" at bounding box center [381, 317] width 72 height 17
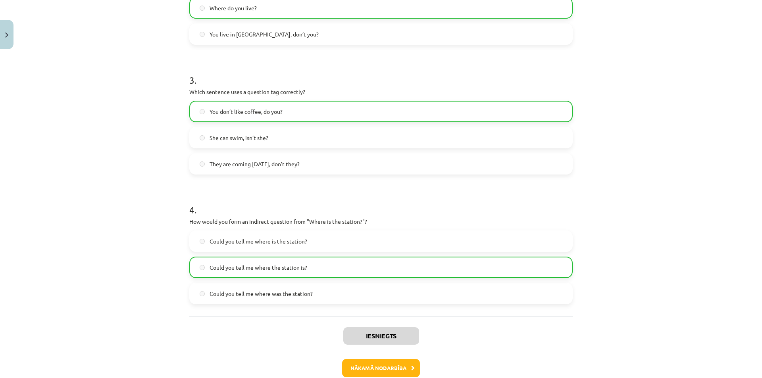
scroll to position [401, 0]
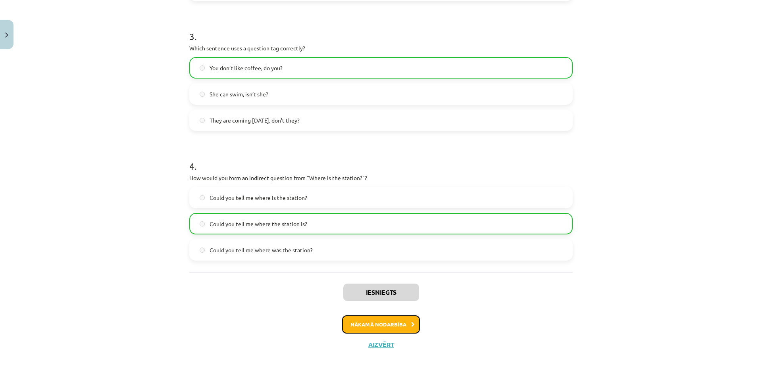
click at [385, 317] on button "Nākamā nodarbība" at bounding box center [381, 325] width 78 height 18
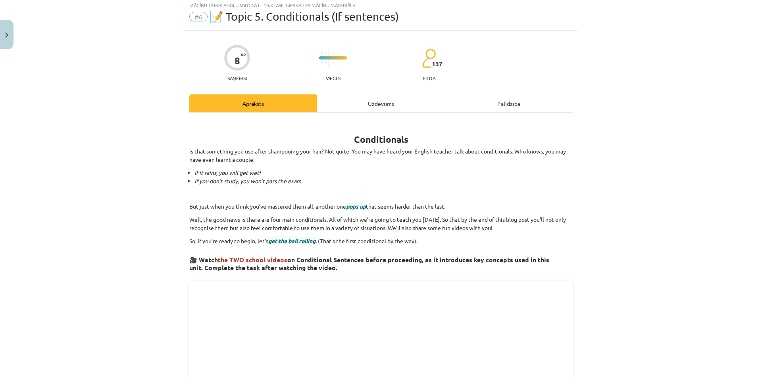
scroll to position [20, 0]
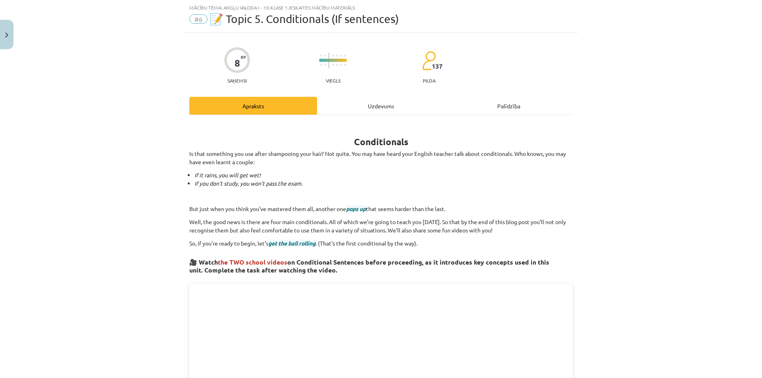
click at [345, 105] on div "Uzdevums" at bounding box center [381, 106] width 128 height 18
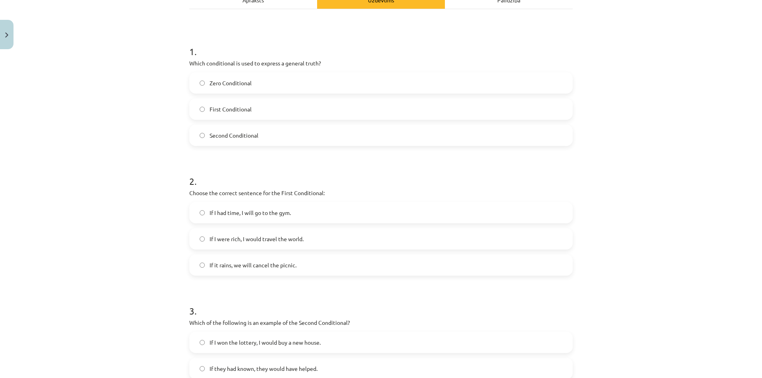
scroll to position [18, 0]
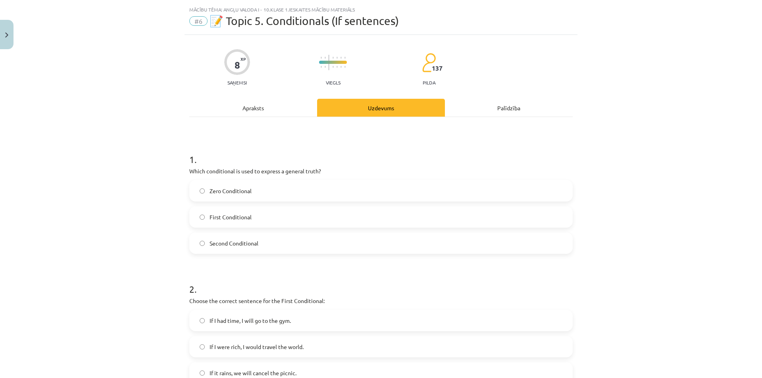
click at [226, 104] on div "Apraksts" at bounding box center [253, 108] width 128 height 18
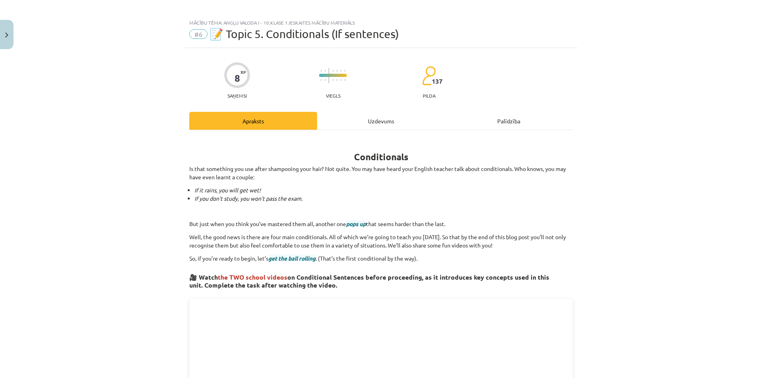
scroll to position [0, 0]
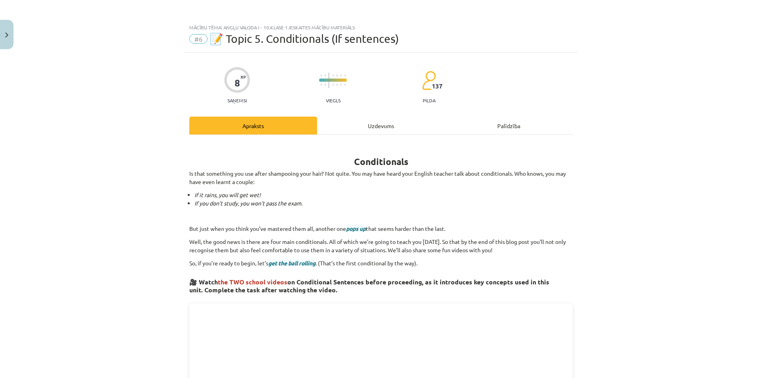
click at [391, 123] on div "Uzdevums" at bounding box center [381, 126] width 128 height 18
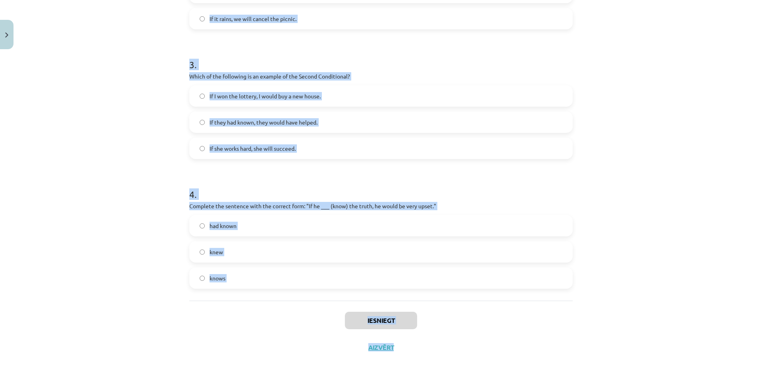
scroll to position [375, 0]
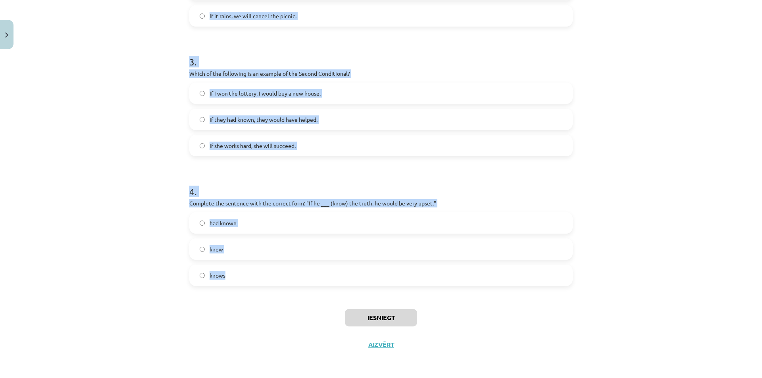
drag, startPoint x: 185, startPoint y: 156, endPoint x: 330, endPoint y: 273, distance: 185.7
click at [330, 273] on div "8 XP Saņemsi Viegls 137 pilda Apraksts Uzdevums Palīdzība 1 . Which conditional…" at bounding box center [381, 18] width 393 height 681
copy form "1 . Which conditional is used to express a general truth? Zero Conditional Firs…"
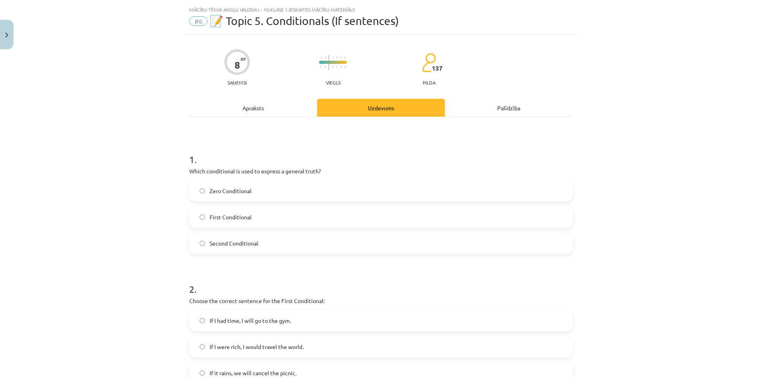
click at [143, 112] on div "Mācību tēma: Angļu valoda i - 10.klase 1.ieskaites mācību materiāls #6 📝 Topic …" at bounding box center [381, 189] width 762 height 378
click at [240, 194] on span "Zero Conditional" at bounding box center [231, 191] width 42 height 8
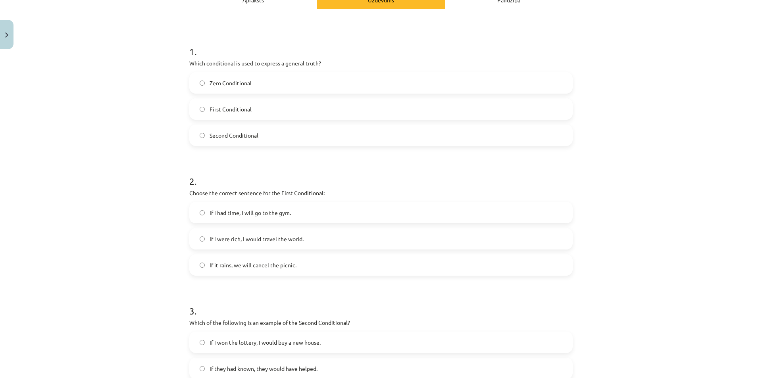
scroll to position [137, 0]
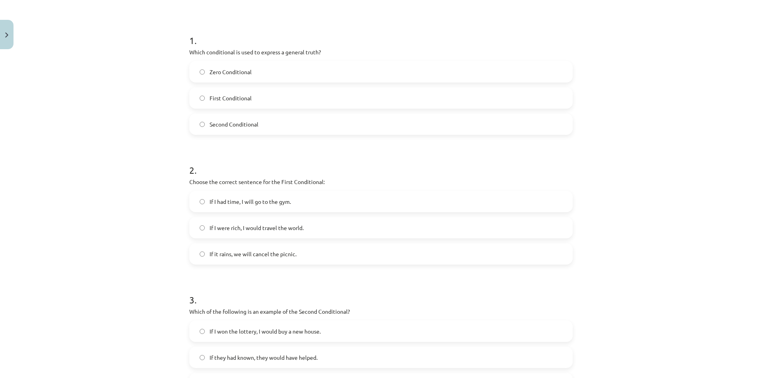
click at [304, 253] on label "If it rains, we will cancel the picnic." at bounding box center [381, 254] width 382 height 20
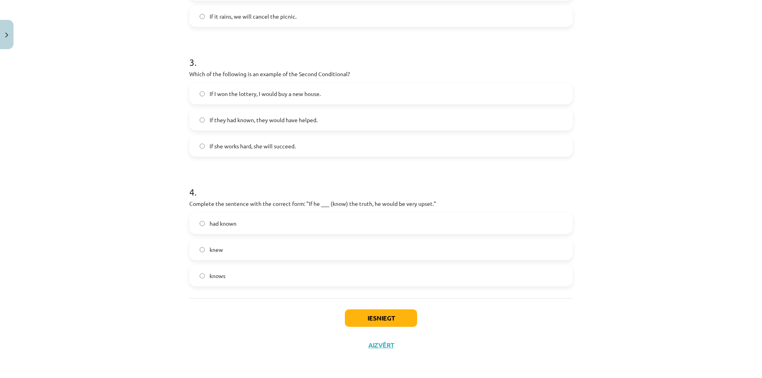
scroll to position [375, 0]
click at [245, 94] on span "If I won the lottery, I would buy a new house." at bounding box center [265, 93] width 111 height 8
click at [274, 254] on label "knew" at bounding box center [381, 249] width 382 height 20
click at [399, 314] on button "Iesniegt" at bounding box center [381, 317] width 72 height 17
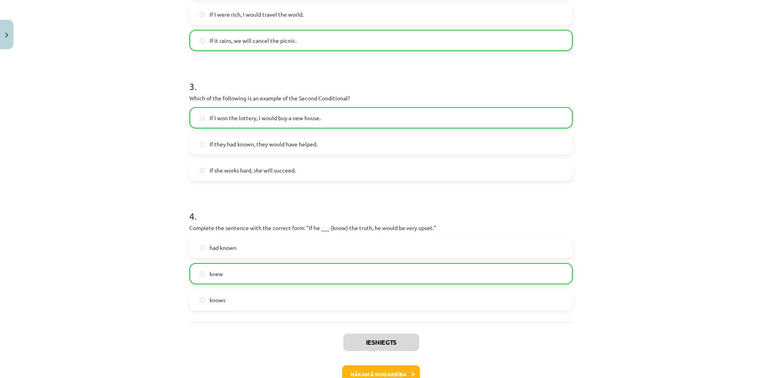
scroll to position [401, 0]
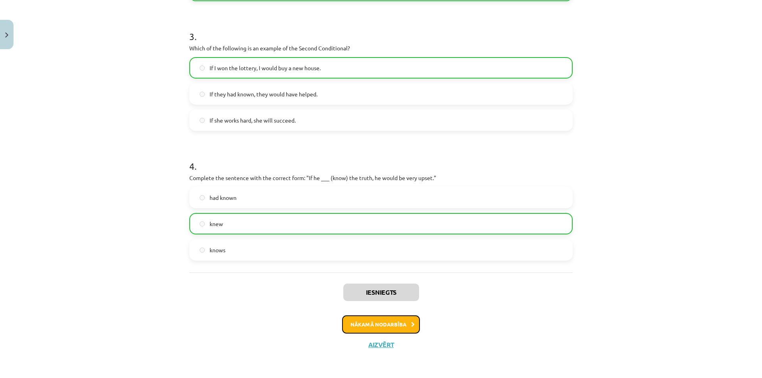
click at [380, 319] on button "Nākamā nodarbība" at bounding box center [381, 325] width 78 height 18
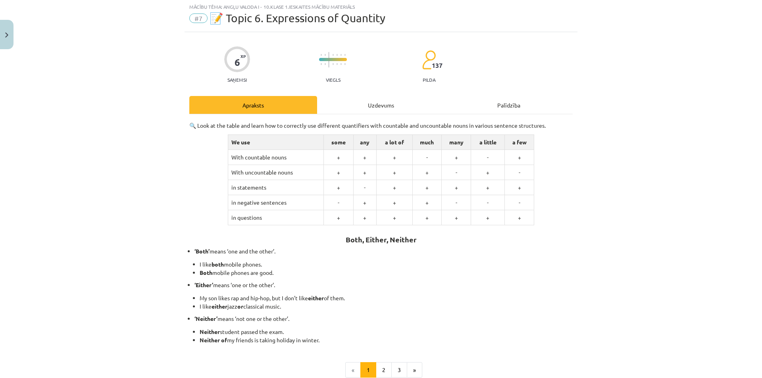
scroll to position [20, 0]
click at [359, 105] on div "Uzdevums" at bounding box center [381, 106] width 128 height 18
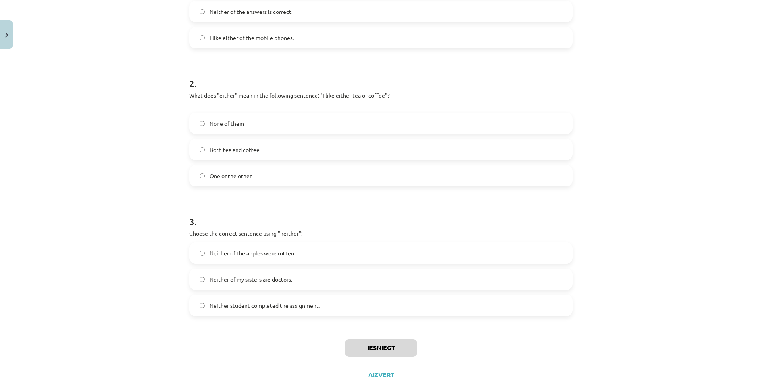
scroll to position [254, 0]
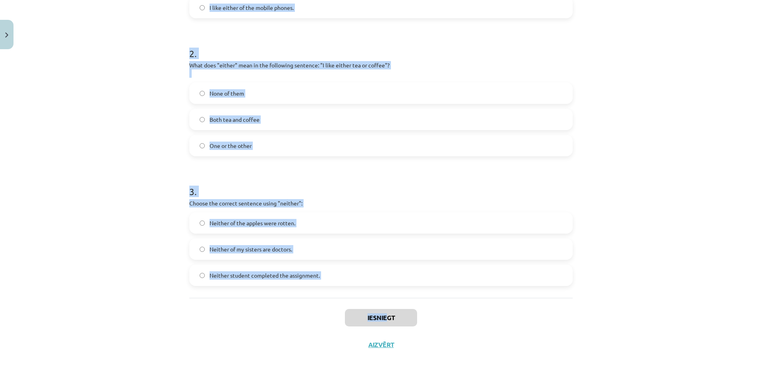
drag, startPoint x: 185, startPoint y: 158, endPoint x: 386, endPoint y: 298, distance: 244.3
click at [386, 298] on div "6 XP Saņemsi Viegls 137 pilda Apraksts Uzdevums Palīdzība 1 . Which sentence co…" at bounding box center [381, 78] width 393 height 559
click at [278, 291] on div "1 . Which sentence correctly uses the word "both"? Both of the students passed …" at bounding box center [381, 89] width 384 height 417
drag, startPoint x: 181, startPoint y: 179, endPoint x: 360, endPoint y: 273, distance: 202.5
click at [360, 273] on div "6 XP Saņemsi Viegls 137 pilda Apraksts Uzdevums Palīdzība 1 . Which sentence co…" at bounding box center [381, 78] width 393 height 559
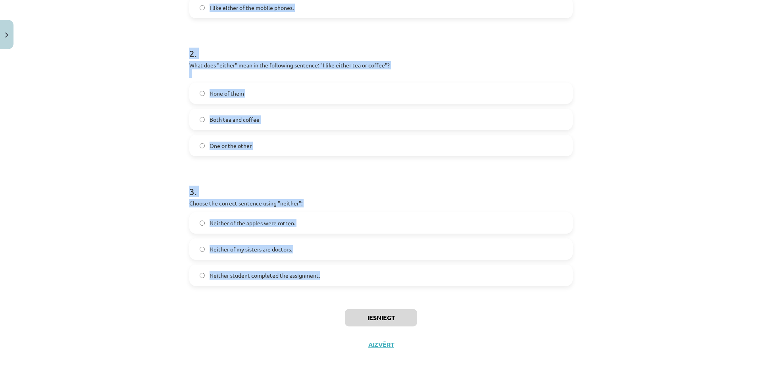
copy form "1 . Which sentence correctly uses the word "both"? Both of the students passed …"
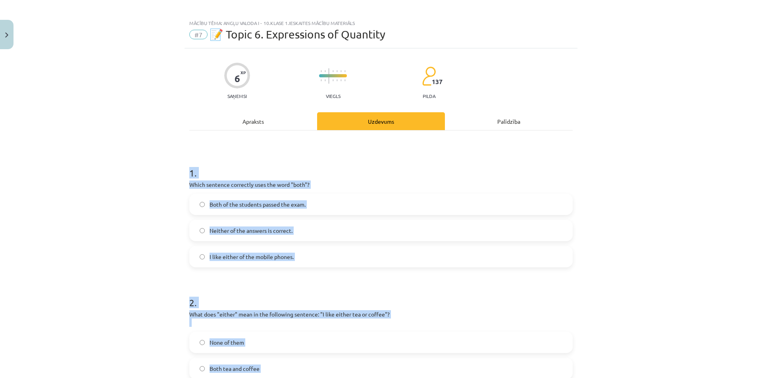
scroll to position [0, 0]
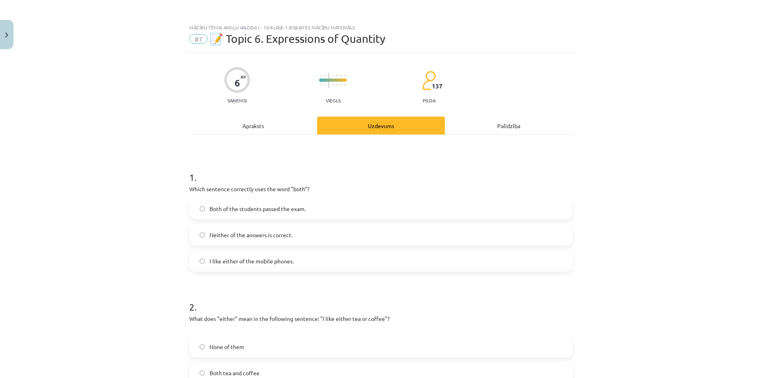
click at [102, 133] on div "Mācību tēma: Angļu valoda i - 10.klase 1.ieskaites mācību materiāls #7 📝 Topic …" at bounding box center [381, 189] width 762 height 378
click at [251, 215] on label "Both of the students passed the exam." at bounding box center [381, 209] width 382 height 20
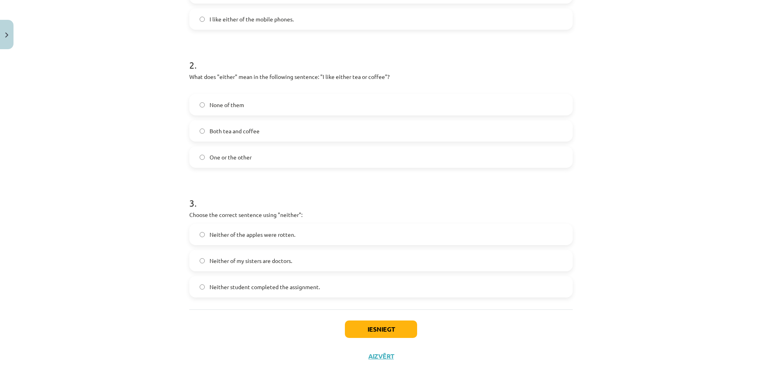
scroll to position [254, 0]
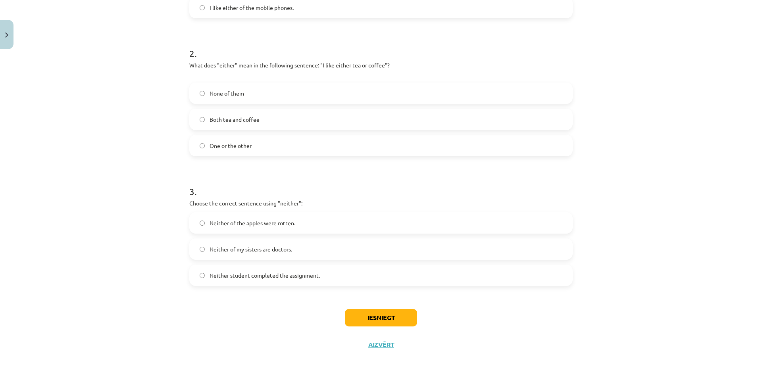
click at [284, 139] on label "One or the other" at bounding box center [381, 146] width 382 height 20
click at [291, 274] on span "Neither student completed the assignment." at bounding box center [265, 276] width 110 height 8
click at [391, 315] on button "Iesniegt" at bounding box center [381, 317] width 72 height 17
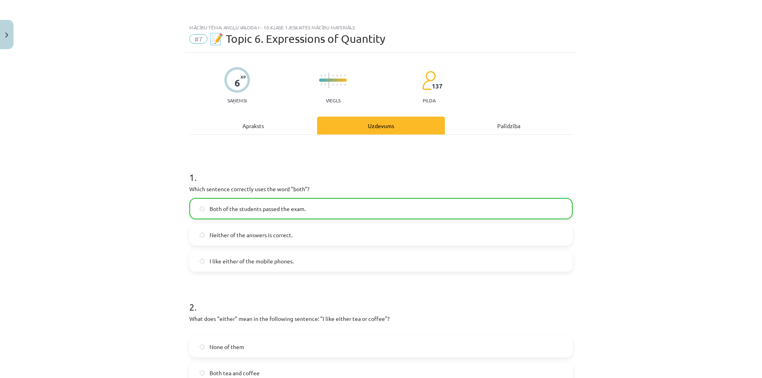
scroll to position [279, 0]
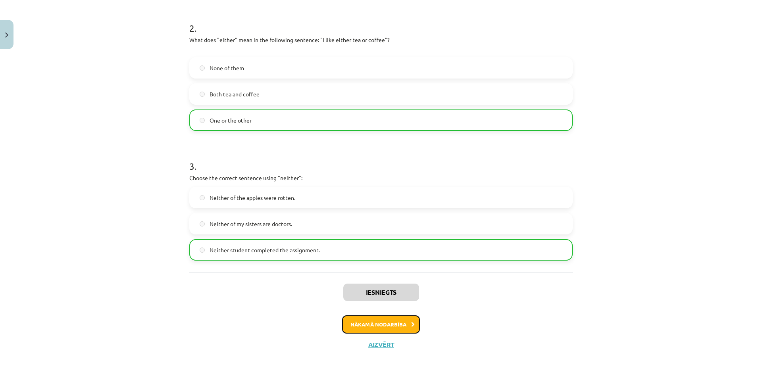
click at [405, 327] on button "Nākamā nodarbība" at bounding box center [381, 325] width 78 height 18
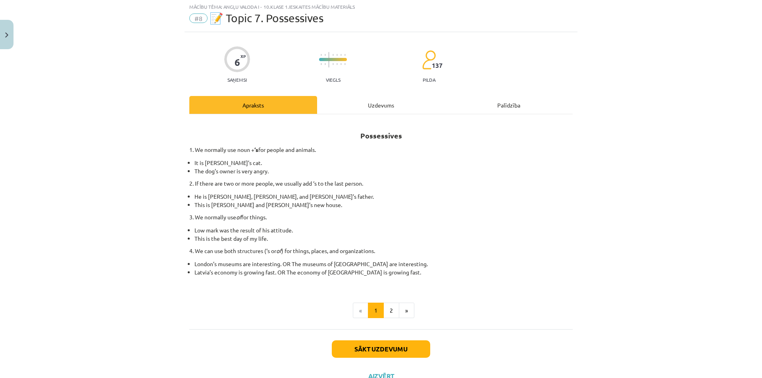
scroll to position [20, 0]
click at [366, 108] on div "Uzdevums" at bounding box center [381, 106] width 128 height 18
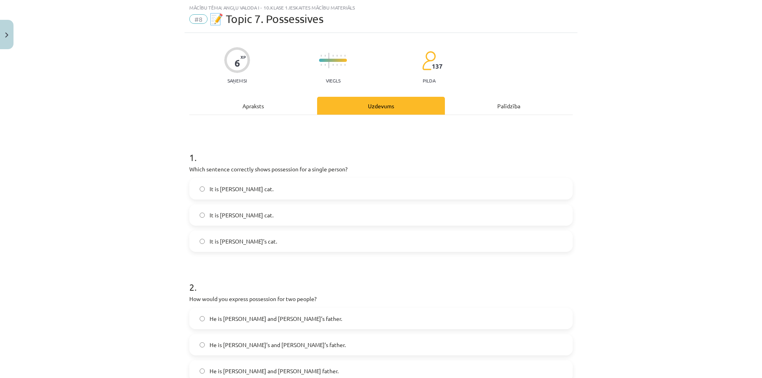
drag, startPoint x: 181, startPoint y: 154, endPoint x: 157, endPoint y: 161, distance: 25.5
click at [157, 161] on div "Mācību tēma: Angļu valoda i - 10.klase 1.ieskaites mācību materiāls #8 📝 Topic …" at bounding box center [381, 189] width 762 height 378
click at [254, 237] on label "It is Jane’s cat." at bounding box center [381, 241] width 382 height 20
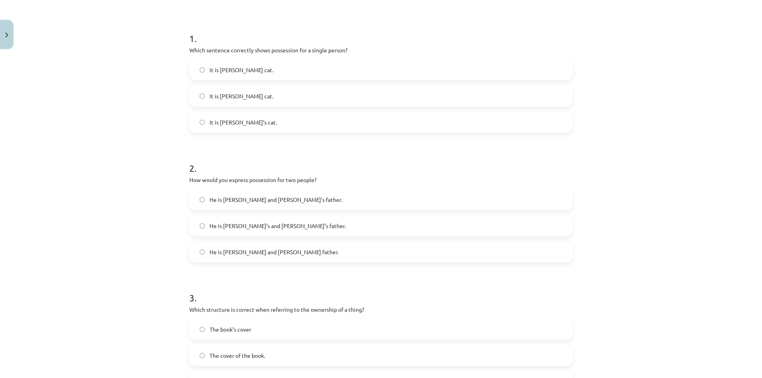
scroll to position [245, 0]
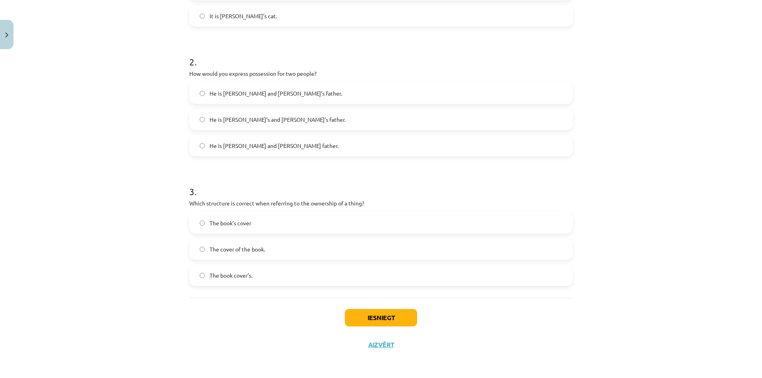
click at [248, 118] on span "He is Alice’s and James’s father." at bounding box center [278, 120] width 136 height 8
click at [254, 227] on label "The book’s cover" at bounding box center [381, 223] width 382 height 20
click at [375, 310] on button "Iesniegt" at bounding box center [381, 317] width 72 height 17
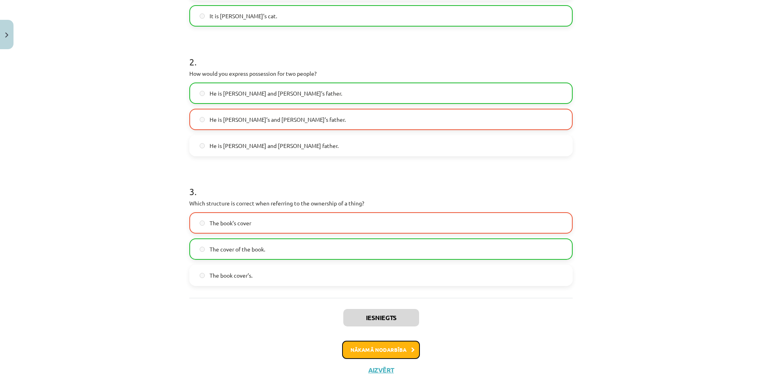
click at [393, 354] on button "Nākamā nodarbība" at bounding box center [381, 350] width 78 height 18
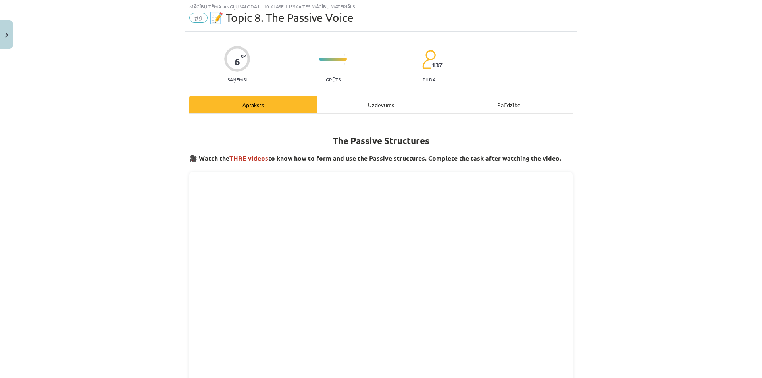
scroll to position [20, 0]
click at [350, 106] on div "Uzdevums" at bounding box center [381, 106] width 128 height 18
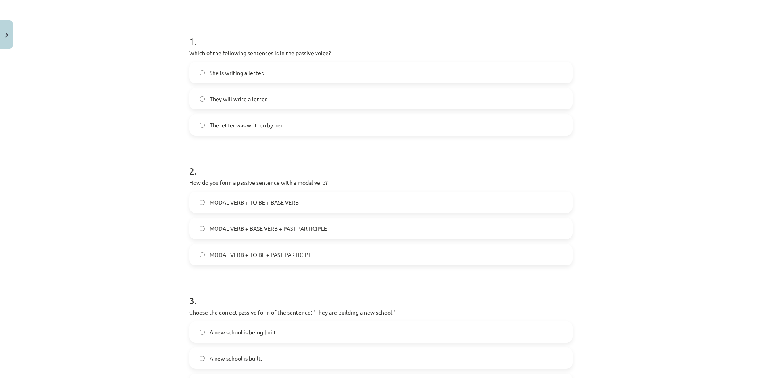
scroll to position [126, 0]
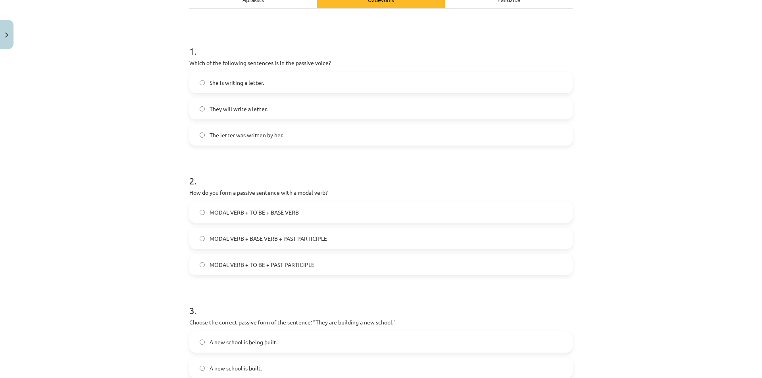
click at [267, 85] on label "She is writing a letter." at bounding box center [381, 83] width 382 height 20
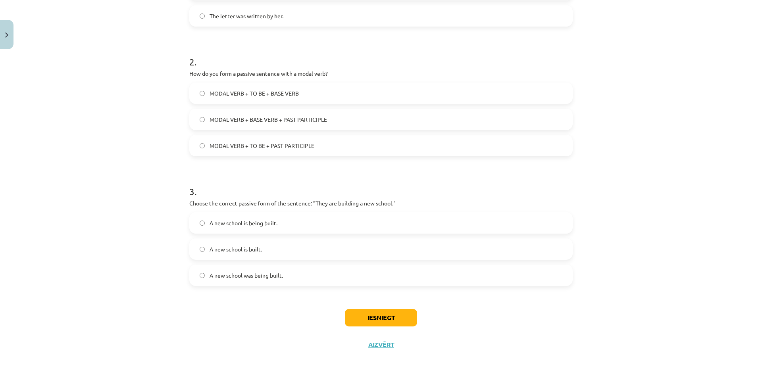
click at [243, 115] on label "MODAL VERB + BASE VERB + PAST PARTICIPLE" at bounding box center [381, 120] width 382 height 20
click at [246, 87] on label "MODAL VERB + TO BE + BASE VERB" at bounding box center [381, 93] width 382 height 20
click at [258, 233] on label "A new school is being built." at bounding box center [381, 223] width 382 height 20
click at [370, 312] on button "Iesniegt" at bounding box center [381, 317] width 72 height 17
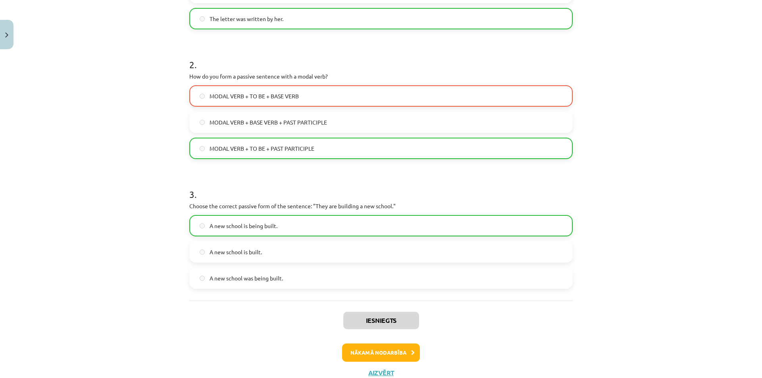
scroll to position [152, 0]
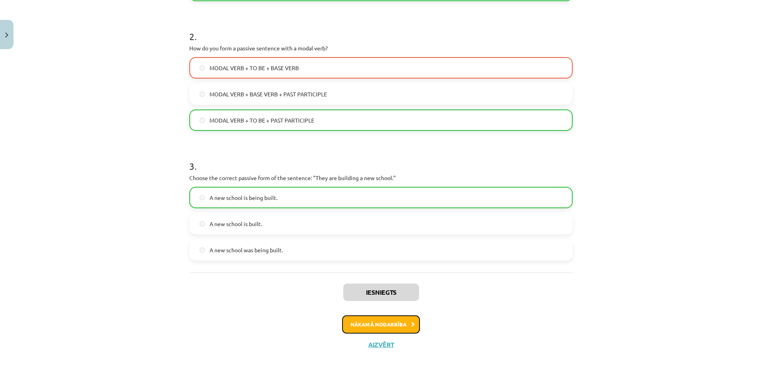
click at [372, 318] on button "Nākamā nodarbība" at bounding box center [381, 325] width 78 height 18
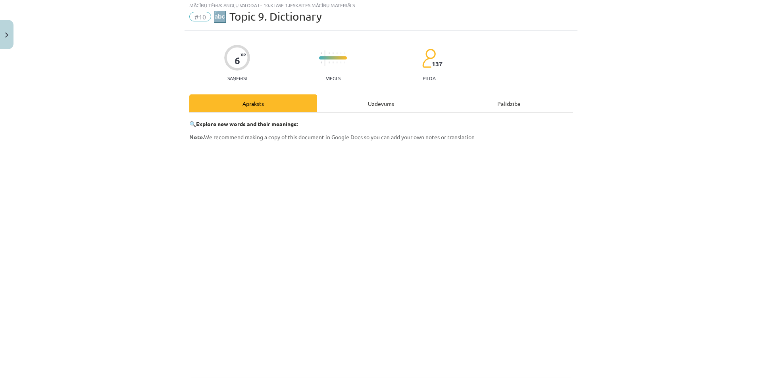
scroll to position [20, 0]
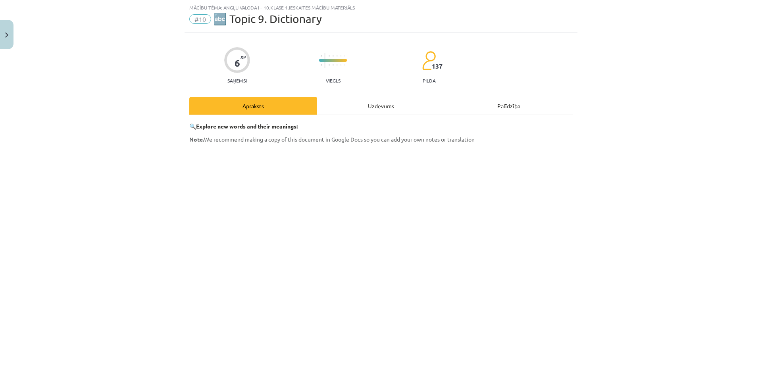
click at [374, 108] on div "Uzdevums" at bounding box center [381, 106] width 128 height 18
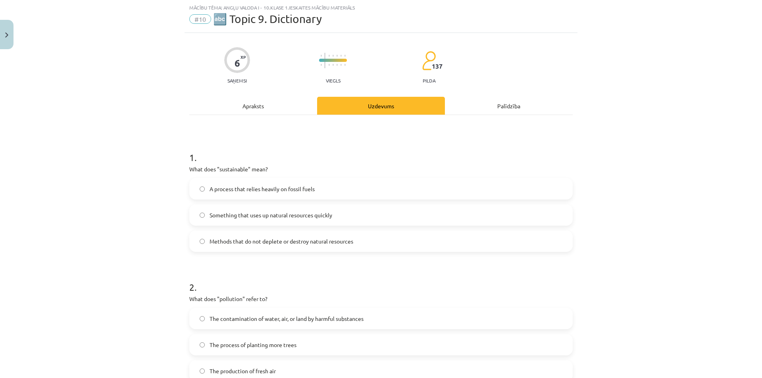
click at [259, 247] on label "Methods that do not deplete or destroy natural resources" at bounding box center [381, 241] width 382 height 20
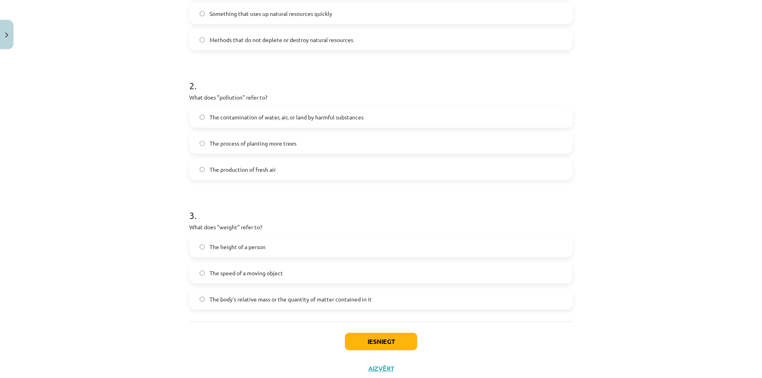
scroll to position [245, 0]
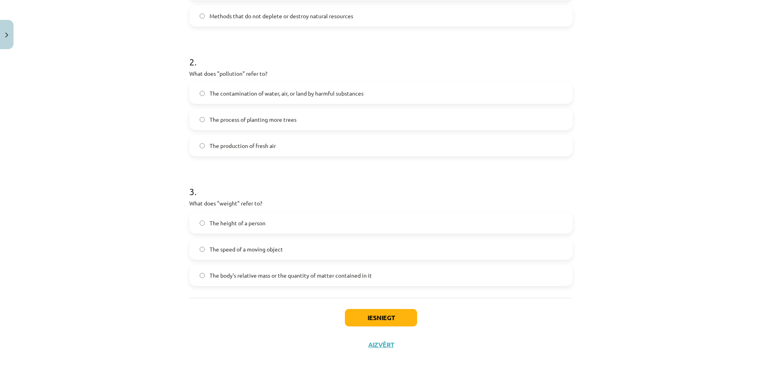
click at [274, 275] on span "The body's relative mass or the quantity of matter contained in it" at bounding box center [291, 276] width 162 height 8
click at [236, 274] on span "The body's relative mass or the quantity of matter contained in it" at bounding box center [291, 276] width 162 height 8
click at [235, 98] on label "The contamination of water, air, or land by harmful substances" at bounding box center [381, 93] width 382 height 20
click at [372, 311] on button "Iesniegt" at bounding box center [381, 317] width 72 height 17
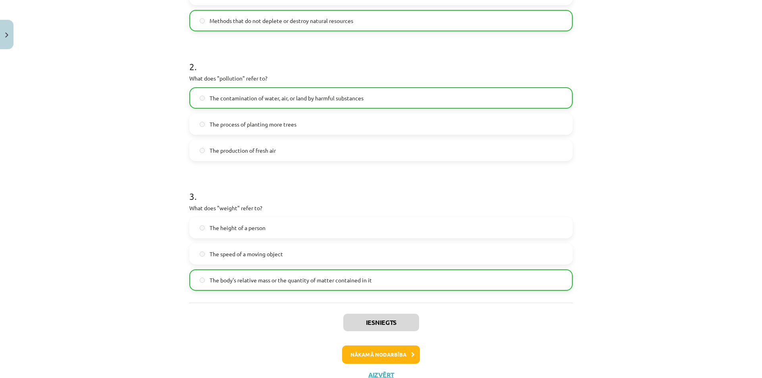
scroll to position [271, 0]
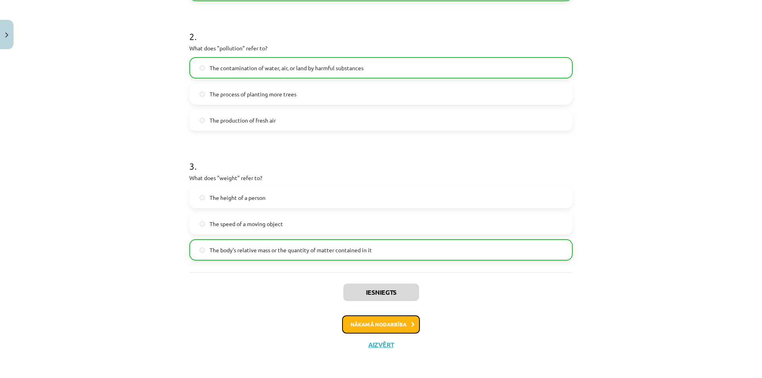
click at [386, 318] on button "Nākamā nodarbība" at bounding box center [381, 325] width 78 height 18
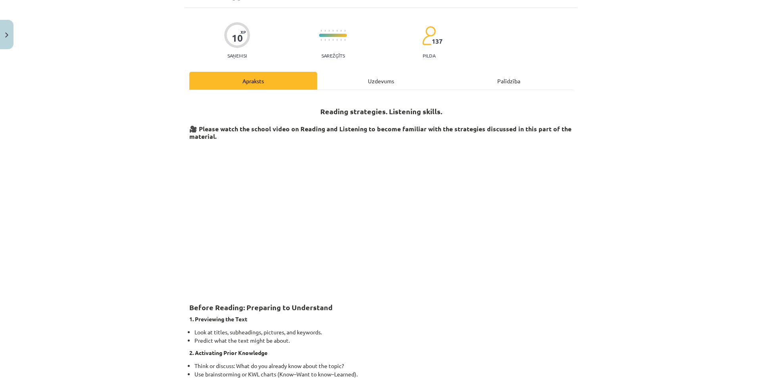
scroll to position [20, 0]
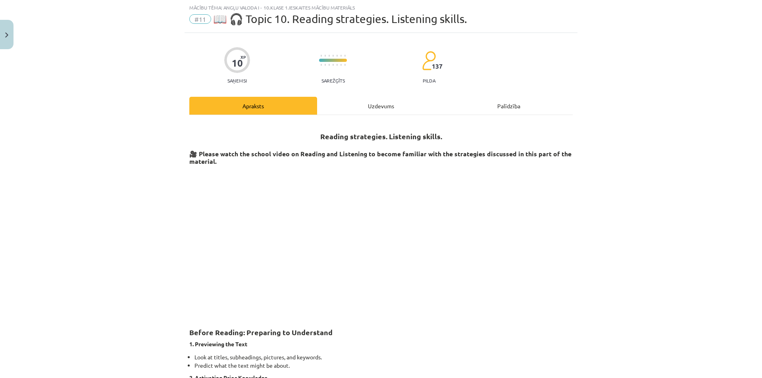
click at [365, 113] on div "Uzdevums" at bounding box center [381, 106] width 128 height 18
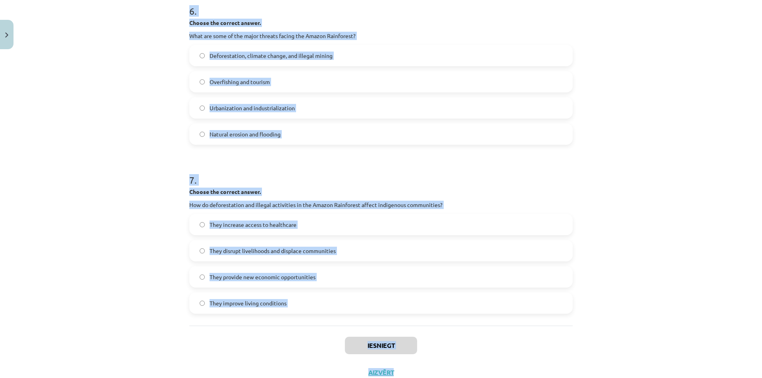
scroll to position [830, 0]
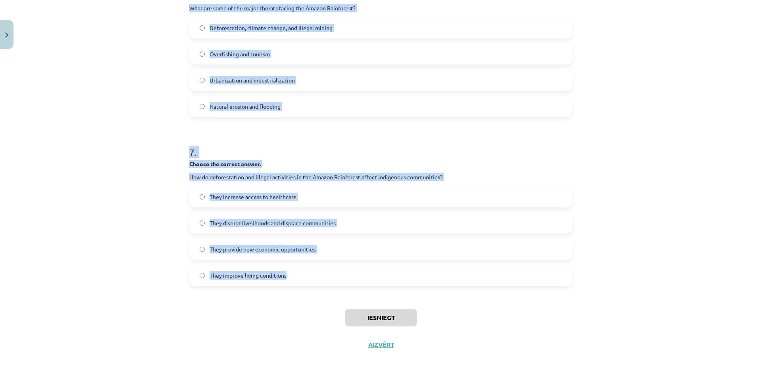
drag, startPoint x: 190, startPoint y: 176, endPoint x: 440, endPoint y: 280, distance: 270.4
copy form "1 . Choose whether the sentence is True or False. The Amazon Rainforest is ofte…"
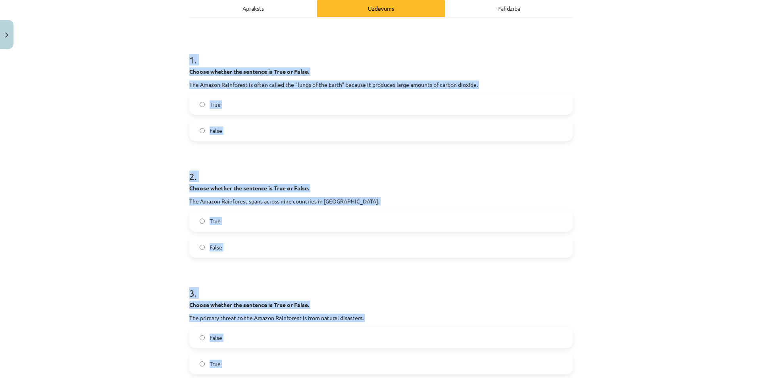
scroll to position [116, 0]
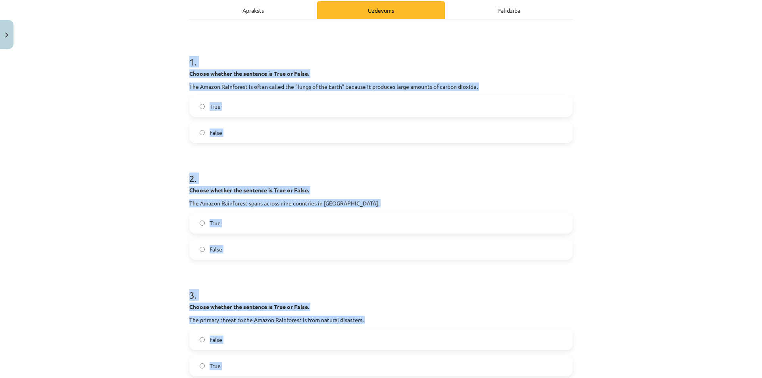
click at [121, 120] on div "Mācību tēma: Angļu valoda i - 10.klase 1.ieskaites mācību materiāls #11 📖 🎧 Top…" at bounding box center [381, 189] width 762 height 378
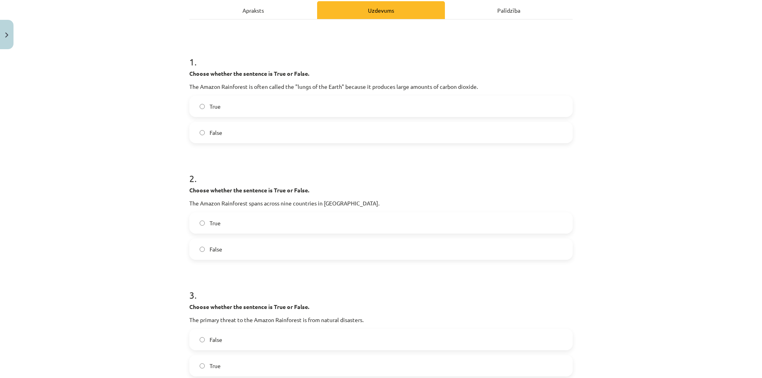
click at [240, 124] on label "False" at bounding box center [381, 133] width 382 height 20
click at [266, 228] on label "True" at bounding box center [381, 223] width 382 height 20
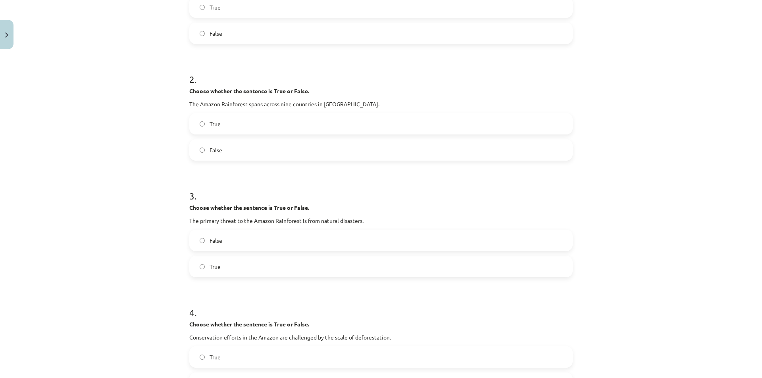
scroll to position [235, 0]
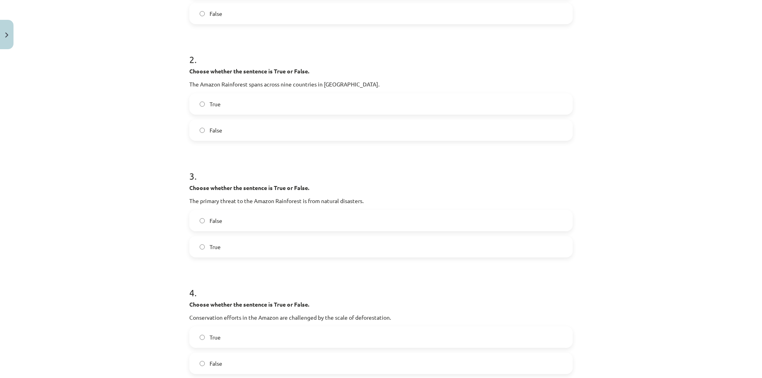
click at [262, 215] on label "False" at bounding box center [381, 221] width 382 height 20
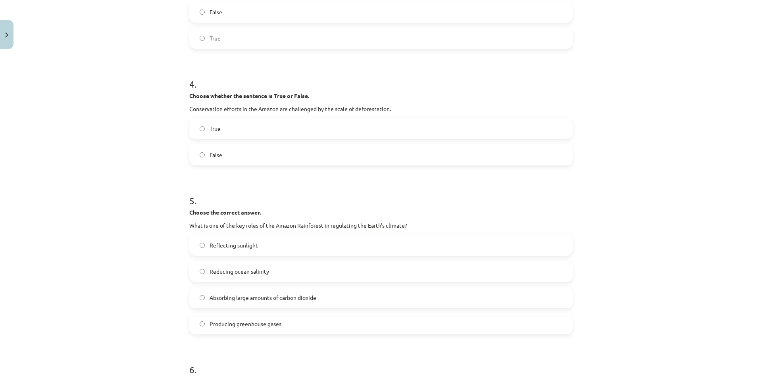
scroll to position [473, 0]
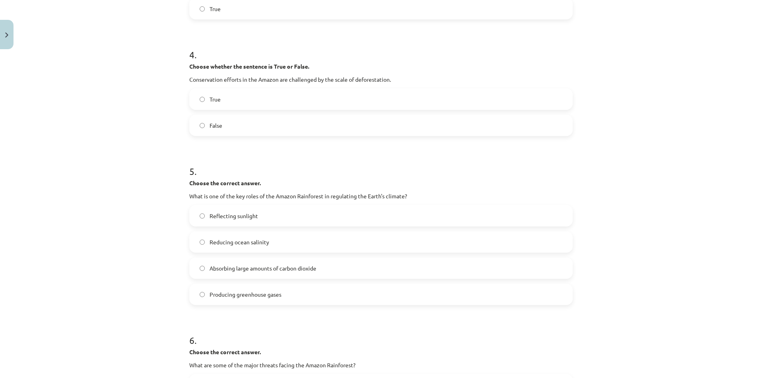
click at [222, 104] on label "True" at bounding box center [381, 99] width 382 height 20
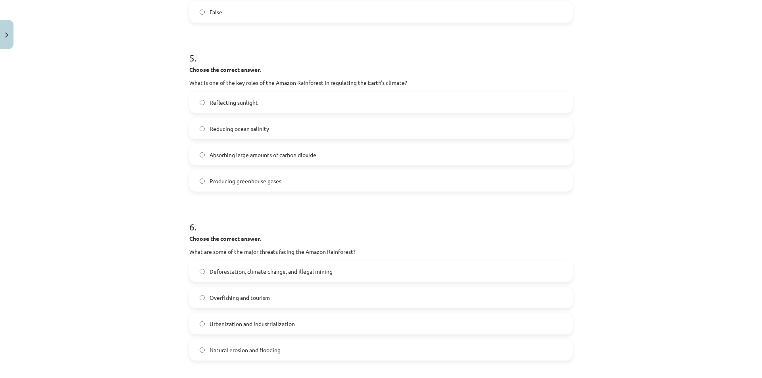
scroll to position [592, 0]
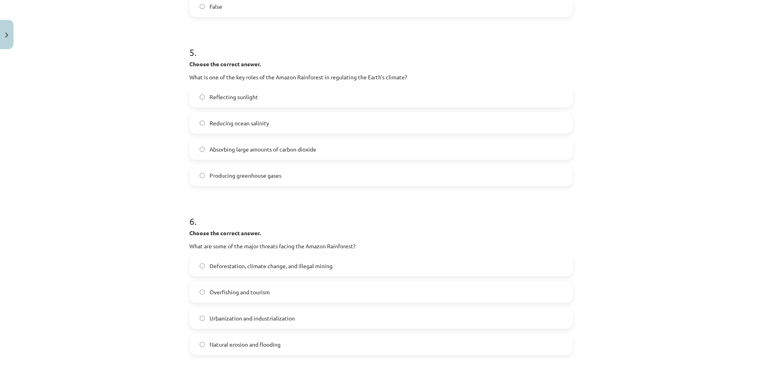
click at [266, 150] on span "Absorbing large amounts of carbon dioxide" at bounding box center [263, 149] width 107 height 8
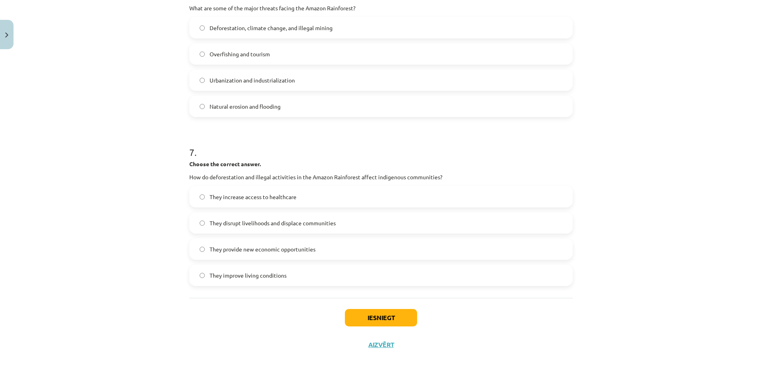
click at [264, 30] on span "Deforestation, climate change, and illegal mining" at bounding box center [271, 28] width 123 height 8
click at [296, 220] on span "They disrupt livelihoods and displace communities" at bounding box center [273, 223] width 126 height 8
click at [373, 322] on button "Iesniegt" at bounding box center [381, 317] width 72 height 17
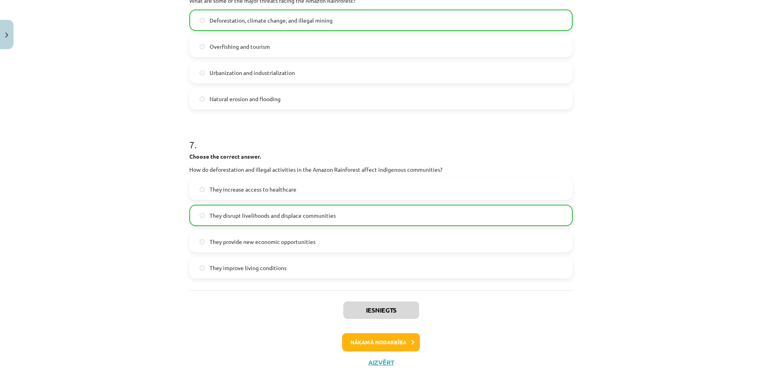
scroll to position [856, 0]
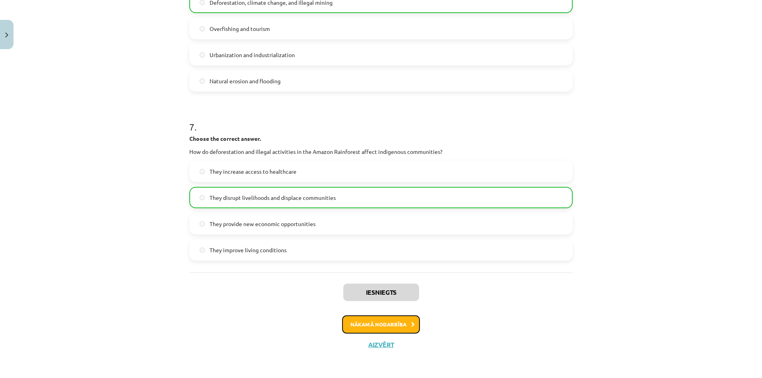
click at [411, 324] on icon at bounding box center [413, 324] width 4 height 5
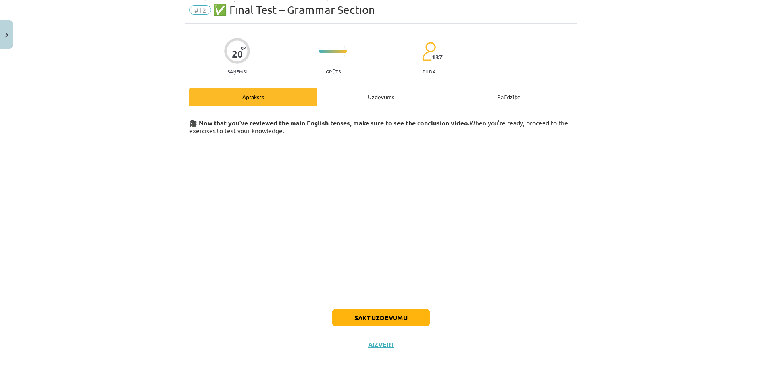
scroll to position [20, 0]
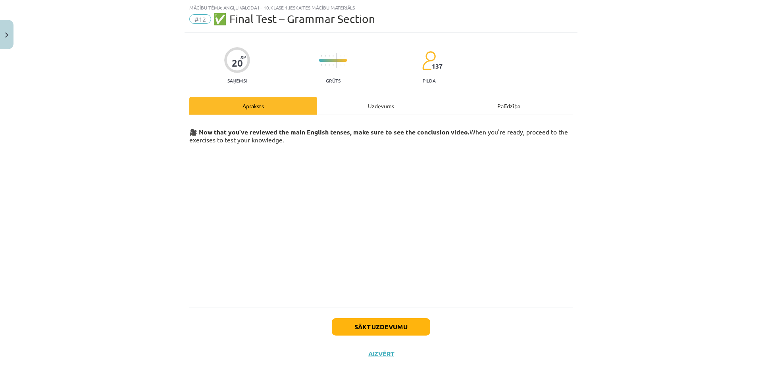
click at [374, 96] on div "20 XP Saņemsi Grūts 137 pilda Apraksts Uzdevums Palīdzība 🎥 Now that you’ve rev…" at bounding box center [381, 200] width 393 height 335
click at [371, 105] on div "Uzdevums" at bounding box center [381, 106] width 128 height 18
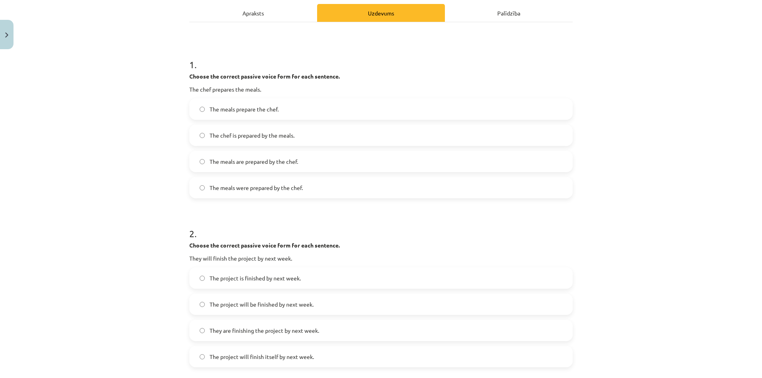
scroll to position [119, 0]
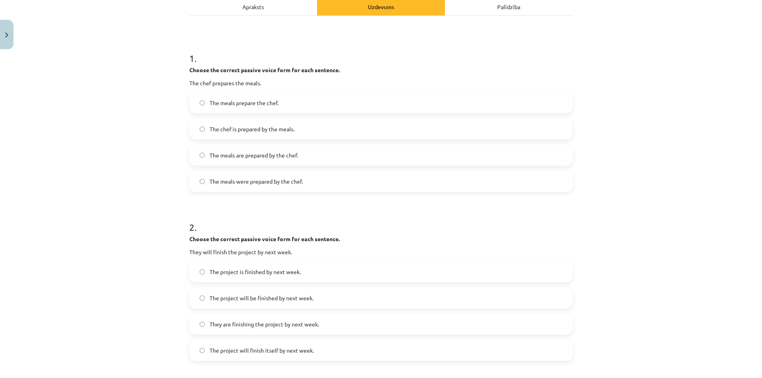
click at [269, 187] on label "The meals were prepared by the chef." at bounding box center [381, 182] width 382 height 20
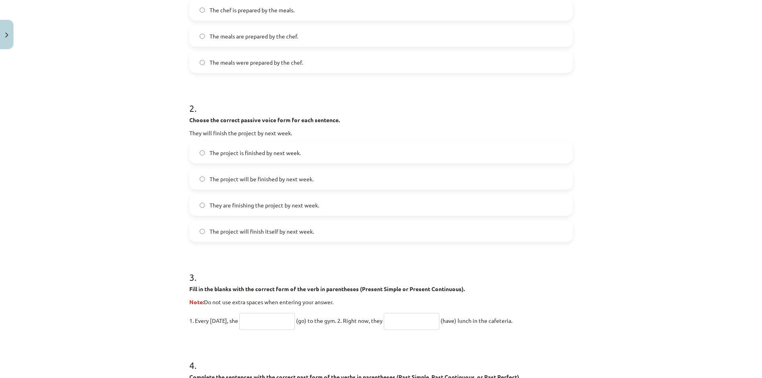
click at [236, 189] on label "The project will be finished by next week." at bounding box center [381, 179] width 382 height 20
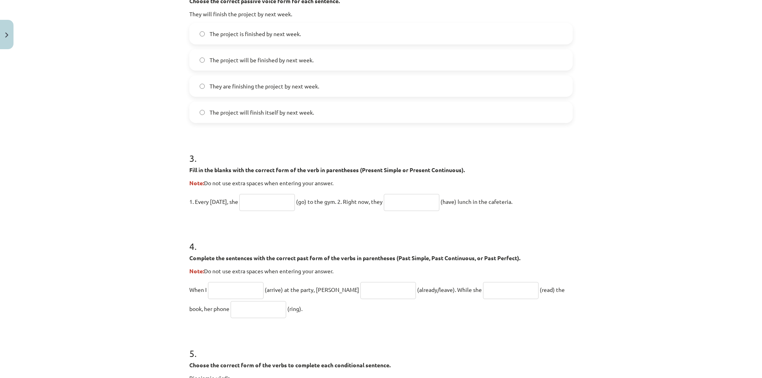
click at [266, 199] on input "text" at bounding box center [267, 202] width 56 height 17
type input "****"
click at [416, 196] on input "text" at bounding box center [412, 202] width 56 height 17
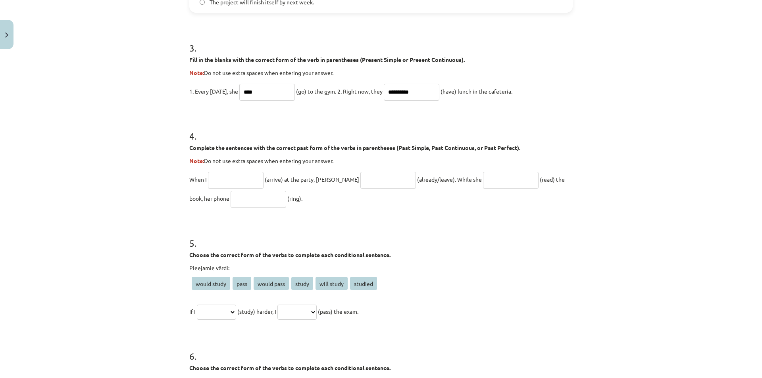
scroll to position [476, 0]
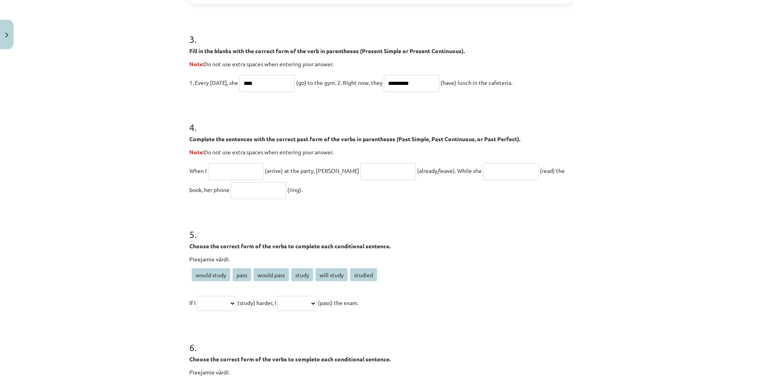
type input "**********"
click at [416, 196] on p "When I (arrive) at the party, John (already/leave). While she (read) the book, …" at bounding box center [381, 180] width 384 height 38
click at [241, 166] on input "text" at bounding box center [236, 171] width 56 height 17
type input "*******"
click at [363, 167] on input "text" at bounding box center [388, 171] width 56 height 17
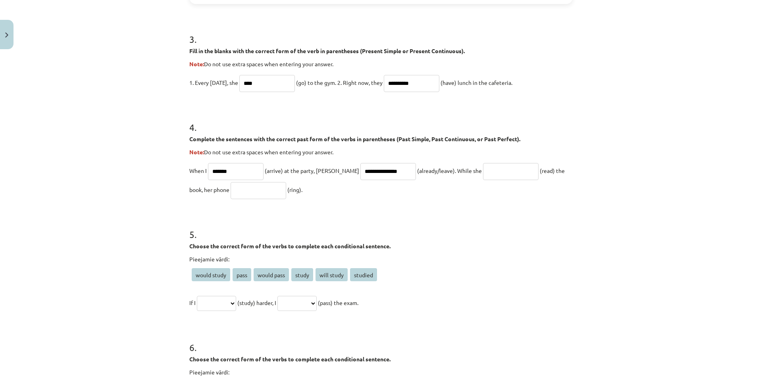
type input "**********"
click at [483, 169] on input "text" at bounding box center [511, 171] width 56 height 17
type input "**********"
click at [237, 185] on input "text" at bounding box center [259, 190] width 56 height 17
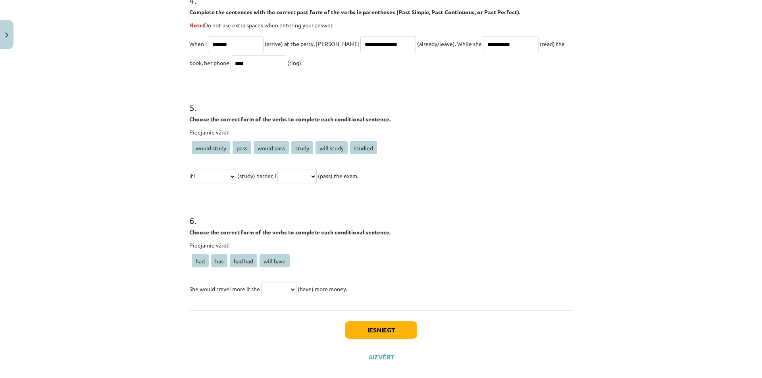
scroll to position [616, 0]
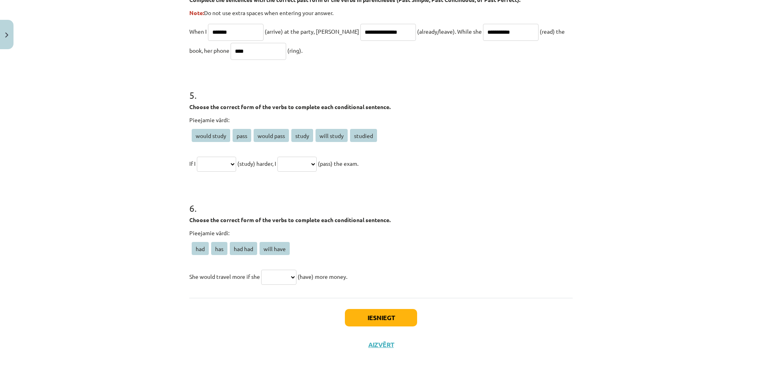
type input "****"
click at [233, 166] on select "**********" at bounding box center [216, 164] width 39 height 15
click at [197, 157] on select "**********" at bounding box center [216, 164] width 39 height 15
click at [231, 163] on select "**********" at bounding box center [216, 164] width 39 height 15
click at [197, 157] on select "**********" at bounding box center [216, 164] width 39 height 15
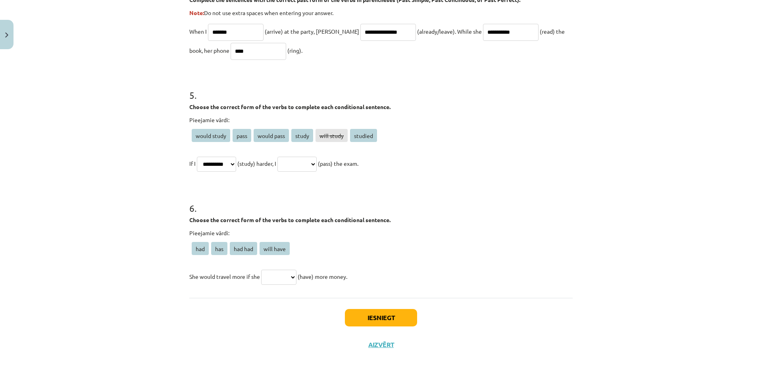
click at [227, 161] on select "**********" at bounding box center [216, 164] width 39 height 15
select select "*******"
click at [197, 157] on select "**********" at bounding box center [216, 164] width 39 height 15
click at [314, 164] on select "**********" at bounding box center [297, 164] width 39 height 15
select select "**********"
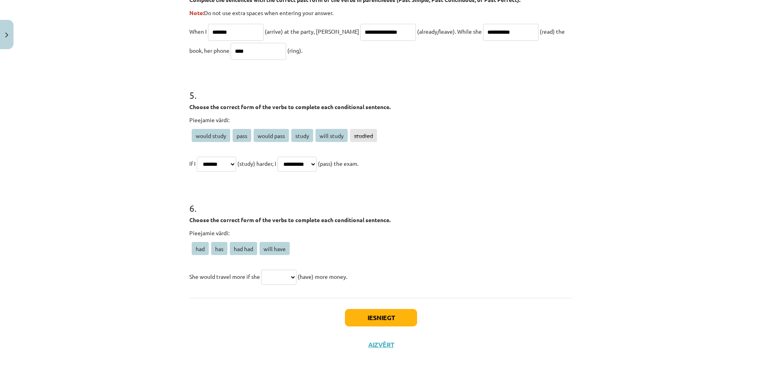
click at [287, 157] on select "**********" at bounding box center [297, 164] width 39 height 15
click at [292, 280] on select "*** *** ******* *********" at bounding box center [278, 277] width 35 height 15
select select "***"
click at [261, 270] on select "*** *** ******* *********" at bounding box center [278, 277] width 35 height 15
click at [355, 314] on button "Iesniegt" at bounding box center [381, 317] width 72 height 17
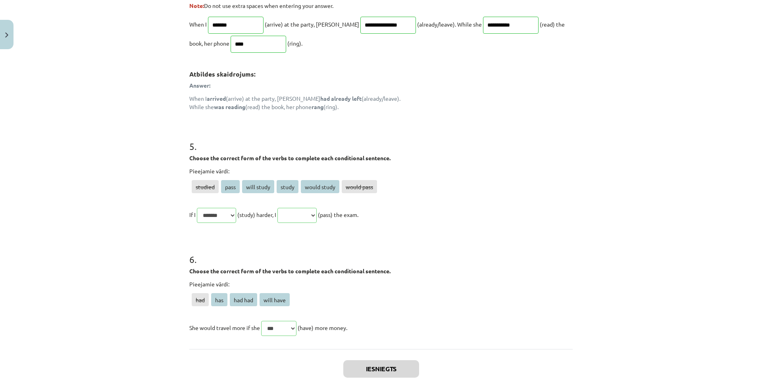
scroll to position [758, 0]
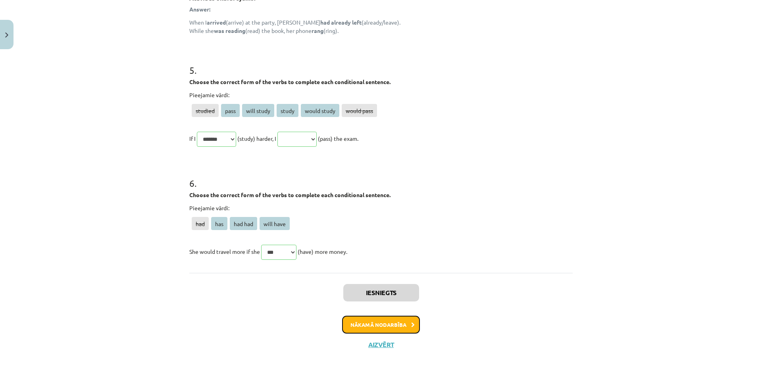
click at [392, 330] on button "Nākamā nodarbība" at bounding box center [381, 325] width 78 height 18
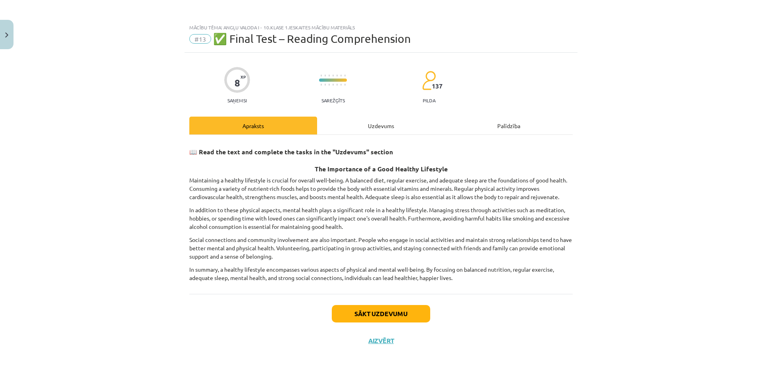
scroll to position [0, 0]
click at [380, 120] on div "Uzdevums" at bounding box center [381, 126] width 128 height 18
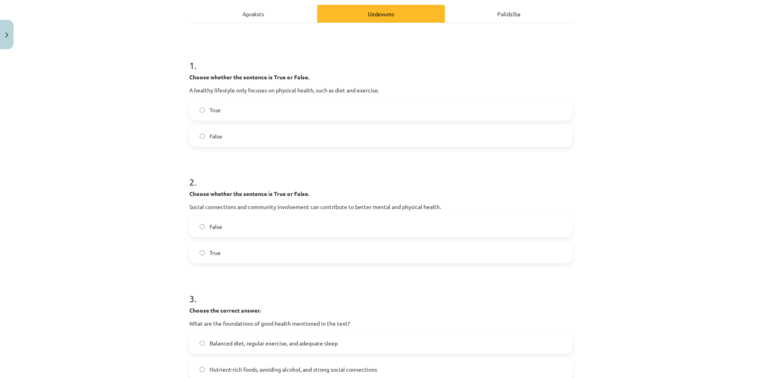
scroll to position [119, 0]
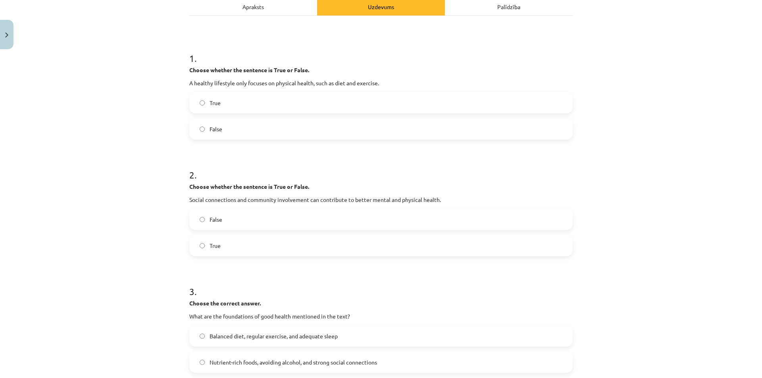
click at [242, 128] on label "False" at bounding box center [381, 129] width 382 height 20
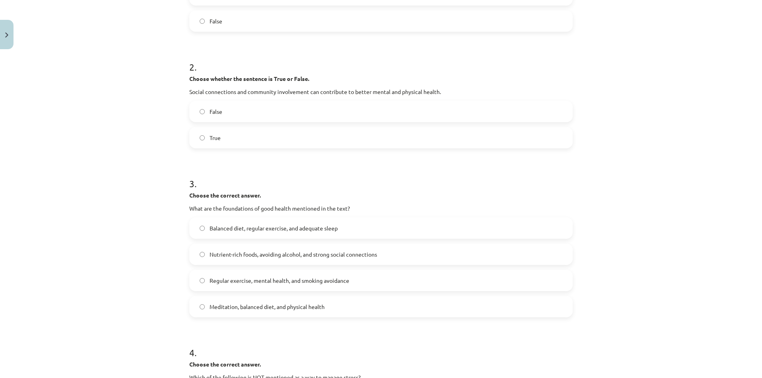
scroll to position [238, 0]
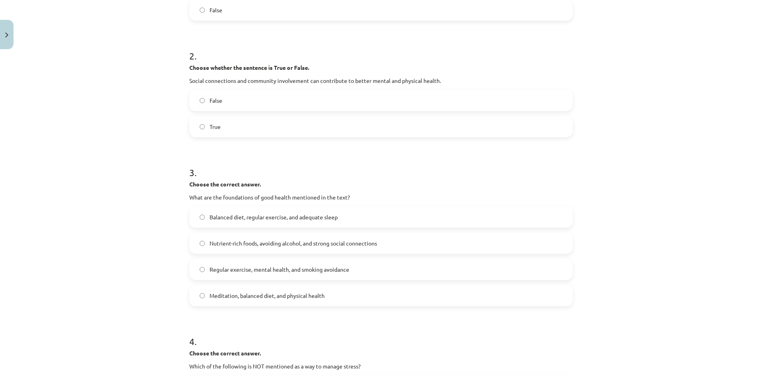
click at [229, 130] on label "True" at bounding box center [381, 127] width 382 height 20
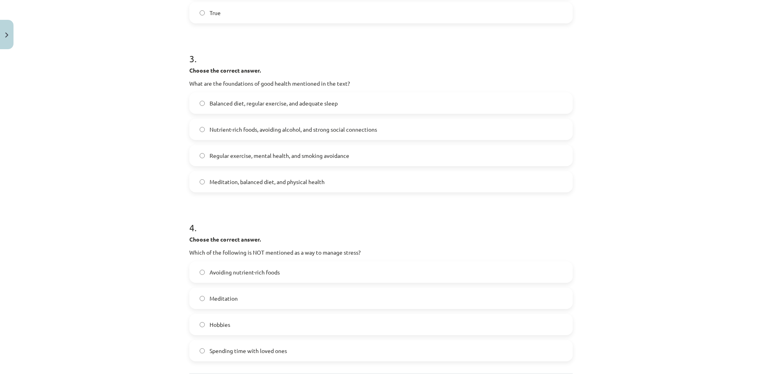
scroll to position [357, 0]
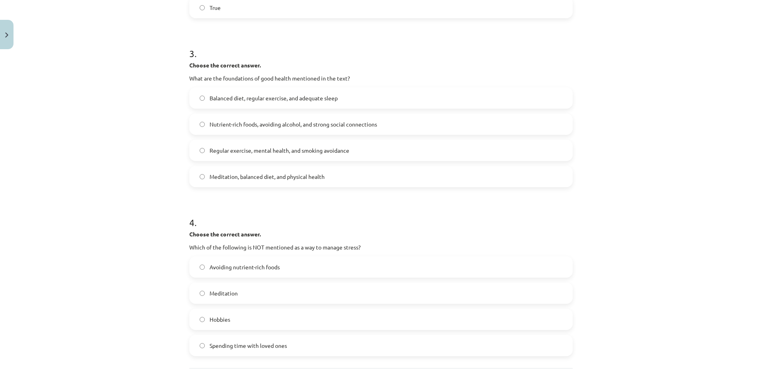
click at [243, 107] on label "Balanced diet, regular exercise, and adequate sleep" at bounding box center [381, 98] width 382 height 20
click at [251, 129] on label "Nutrient-rich foods, avoiding alcohol, and strong social connections" at bounding box center [381, 124] width 382 height 20
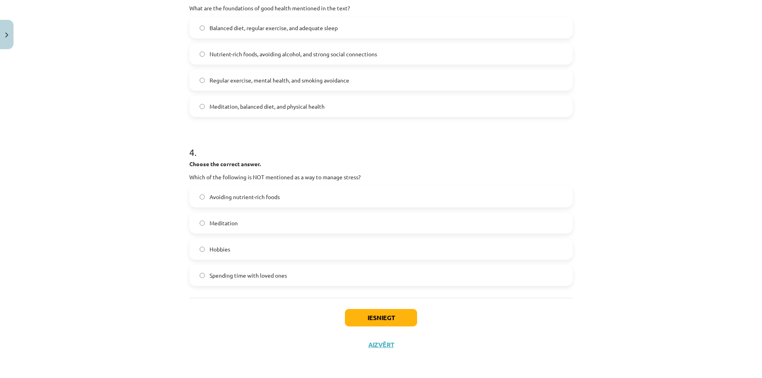
click at [303, 188] on label "Avoiding nutrient-rich foods" at bounding box center [381, 197] width 382 height 20
click at [383, 322] on button "Iesniegt" at bounding box center [381, 317] width 72 height 17
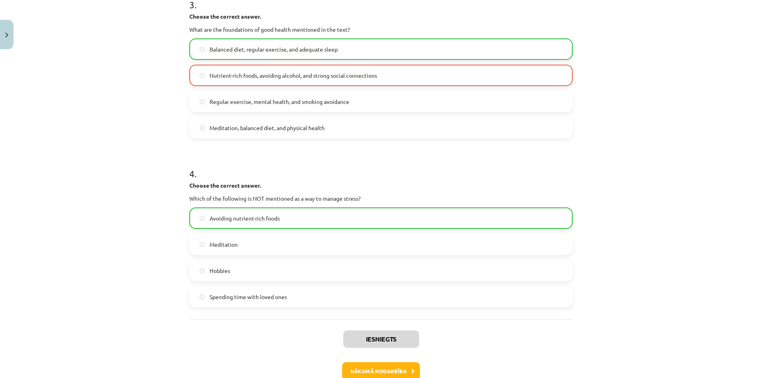
scroll to position [453, 0]
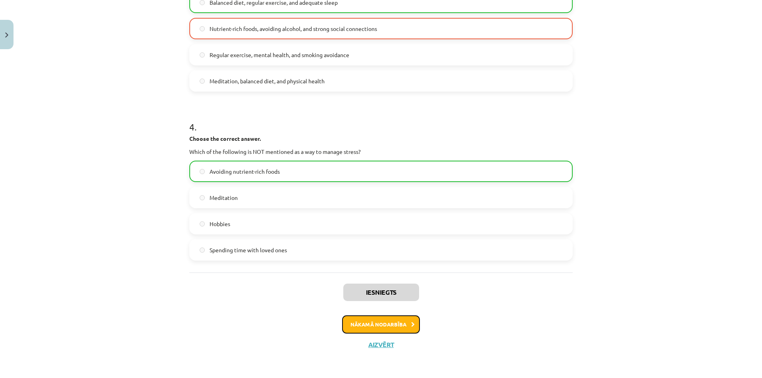
click at [401, 319] on button "Nākamā nodarbība" at bounding box center [381, 325] width 78 height 18
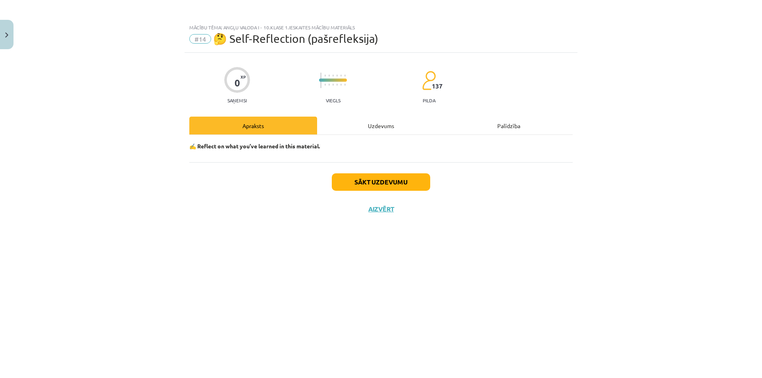
click at [378, 127] on div "Uzdevums" at bounding box center [381, 126] width 128 height 18
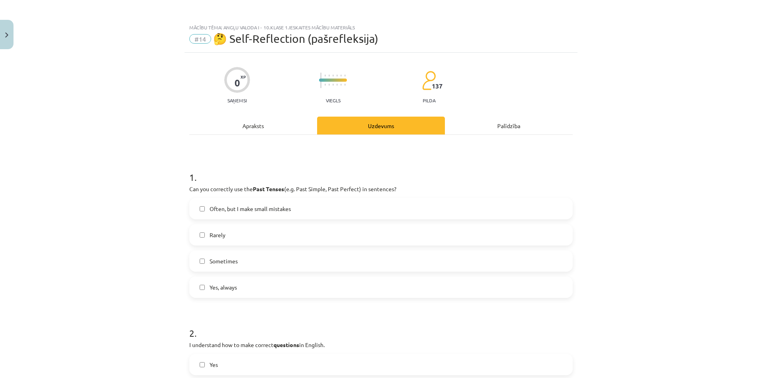
click at [274, 126] on div "Apraksts" at bounding box center [253, 126] width 128 height 18
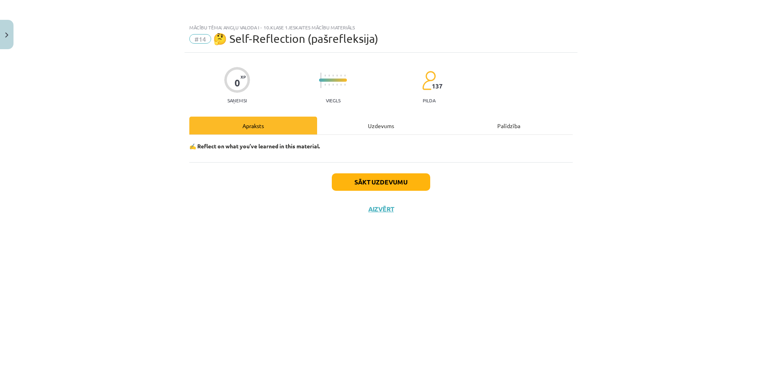
click at [366, 121] on div "Uzdevums" at bounding box center [381, 126] width 128 height 18
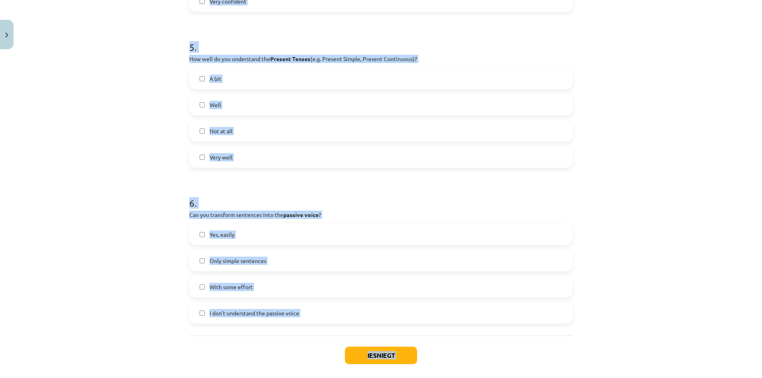
scroll to position [766, 0]
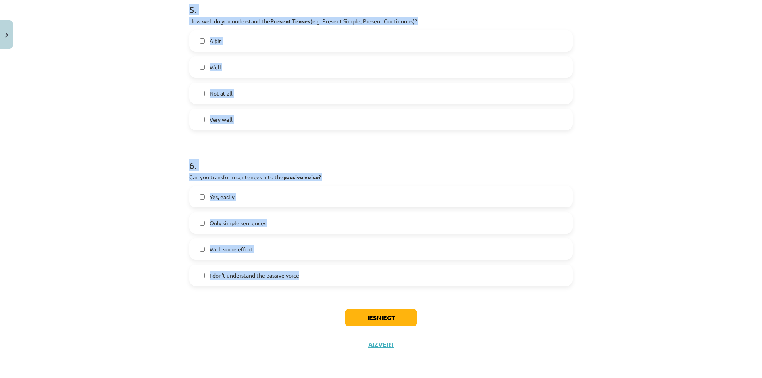
drag, startPoint x: 187, startPoint y: 180, endPoint x: 439, endPoint y: 283, distance: 271.9
copy form "1 . Can you correctly use the Past Tenses (e.g. Past Simple, Past Perfect) in s…"
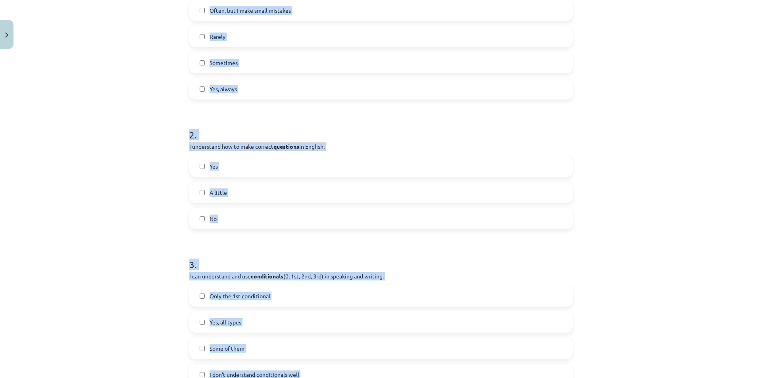
scroll to position [170, 0]
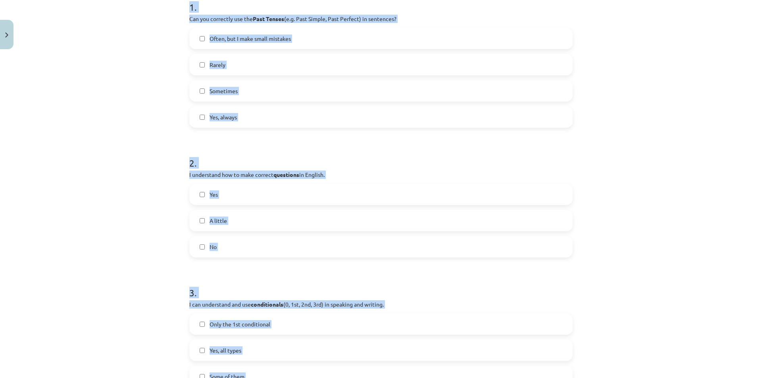
click at [131, 181] on div "Mācību tēma: Angļu valoda i - 10.klase 1.ieskaites mācību materiāls #14 🤔 Self-…" at bounding box center [381, 189] width 762 height 378
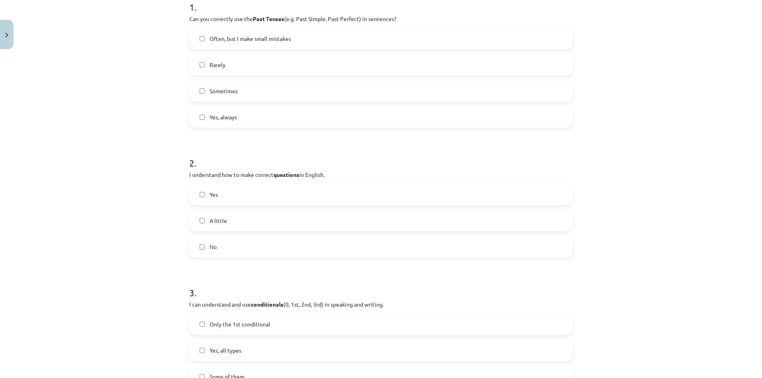
click at [307, 42] on label "Often, but I make small mistakes" at bounding box center [381, 39] width 382 height 20
click at [237, 198] on label "Yes" at bounding box center [381, 195] width 382 height 20
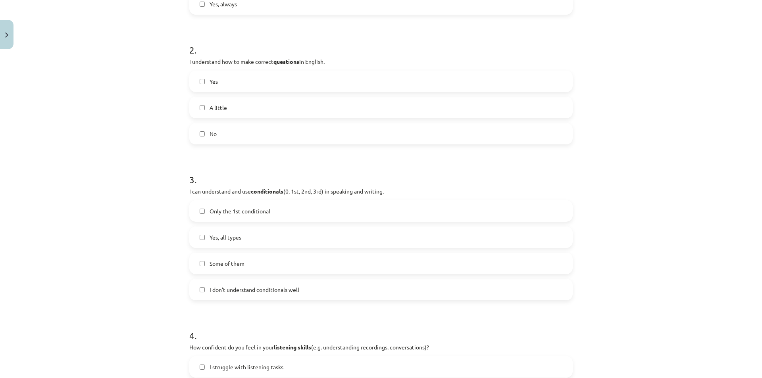
scroll to position [289, 0]
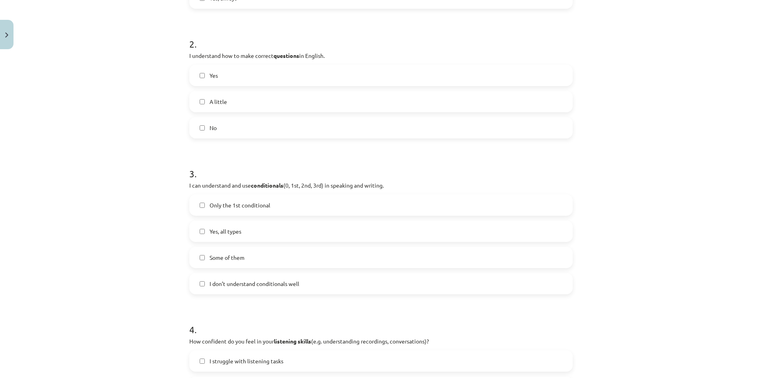
click at [249, 259] on label "Some of them" at bounding box center [381, 258] width 382 height 20
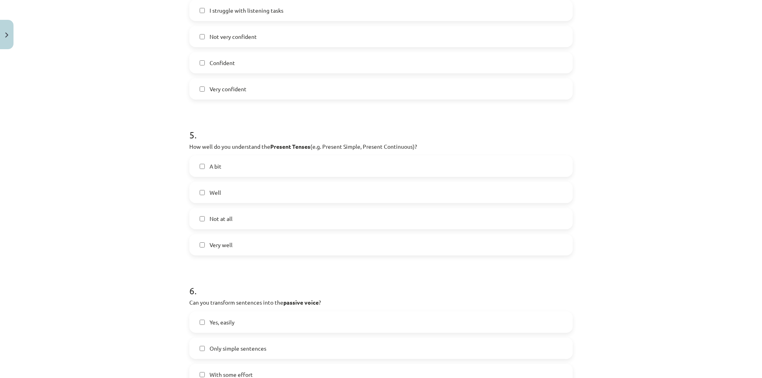
scroll to position [647, 0]
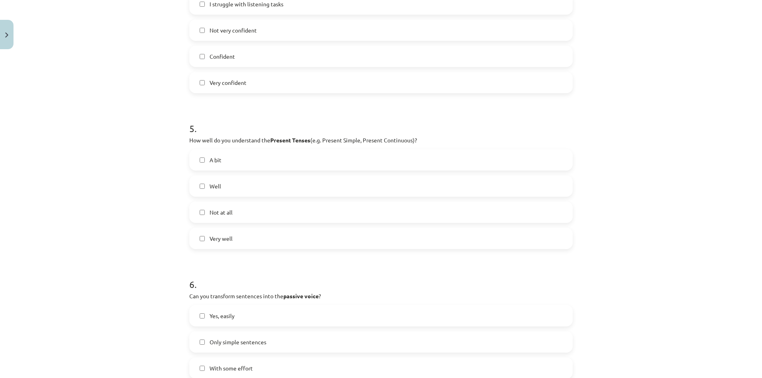
click at [263, 57] on label "Confident" at bounding box center [381, 56] width 382 height 20
click at [270, 231] on label "Very well" at bounding box center [381, 239] width 382 height 20
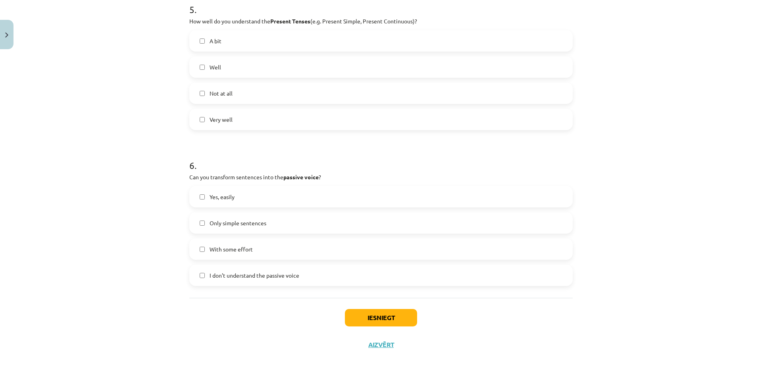
click at [271, 252] on label "With some effort" at bounding box center [381, 249] width 382 height 20
click at [395, 324] on button "Iesniegt" at bounding box center [381, 317] width 72 height 17
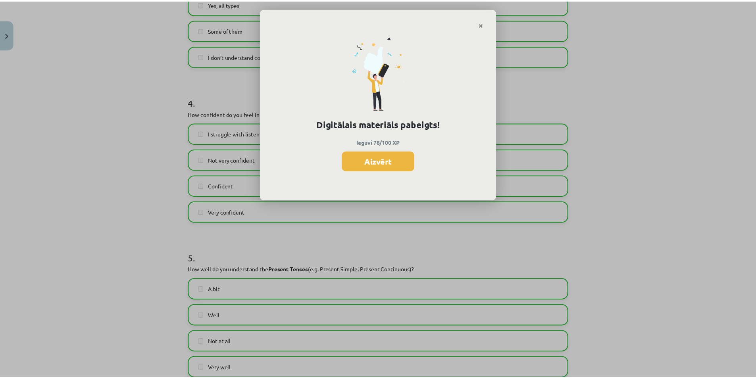
scroll to position [0, 0]
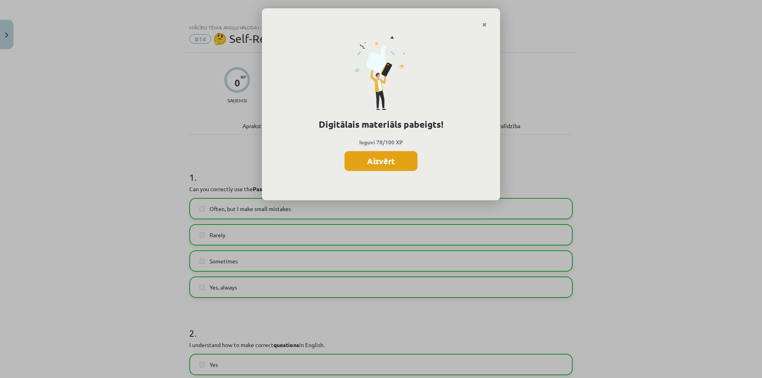
click at [384, 160] on button "Aizvērt" at bounding box center [381, 161] width 73 height 20
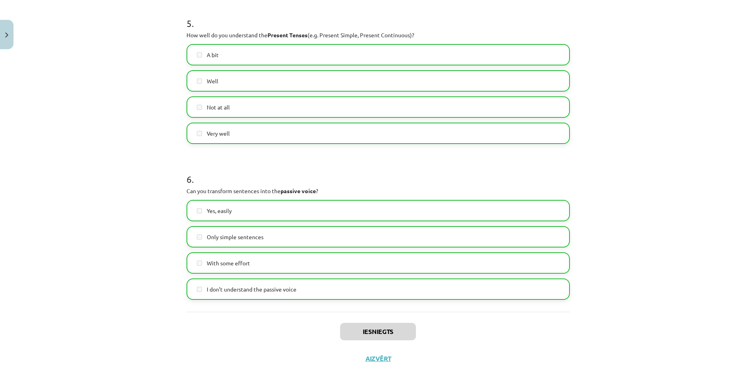
scroll to position [766, 0]
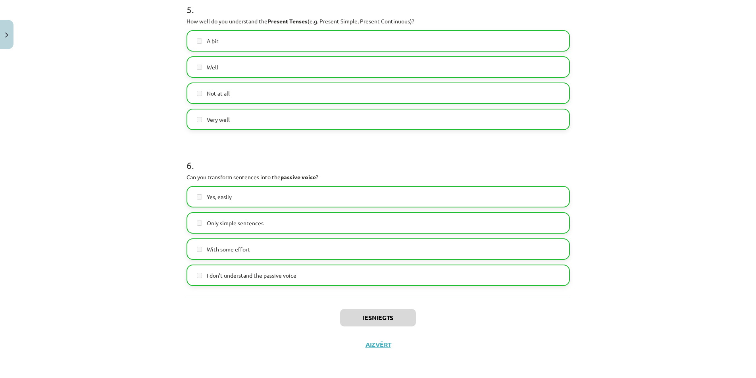
click at [380, 350] on div "Iesniegts Aizvērt" at bounding box center [379, 326] width 384 height 56
click at [382, 346] on button "Aizvērt" at bounding box center [378, 345] width 30 height 8
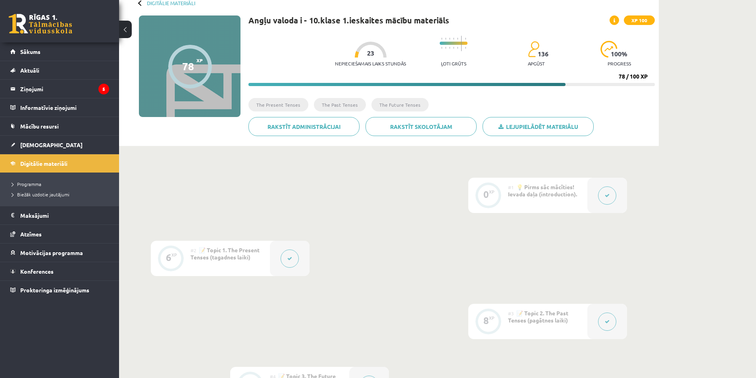
scroll to position [0, 0]
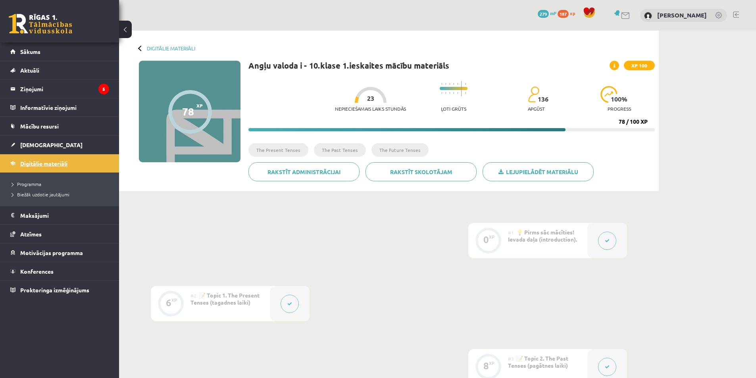
click at [71, 164] on link "Digitālie materiāli" at bounding box center [59, 163] width 99 height 18
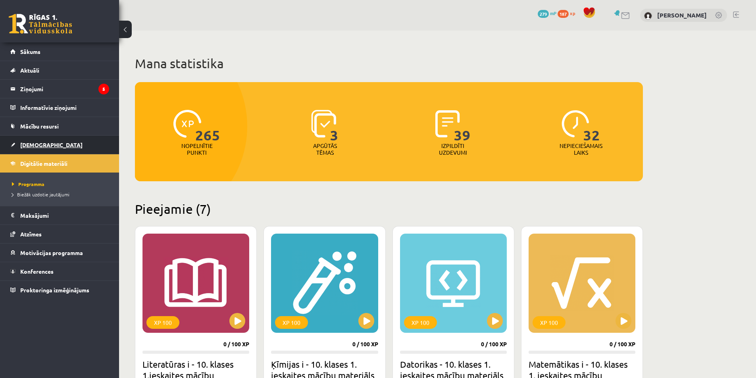
click at [54, 144] on link "[DEMOGRAPHIC_DATA]" at bounding box center [59, 145] width 99 height 18
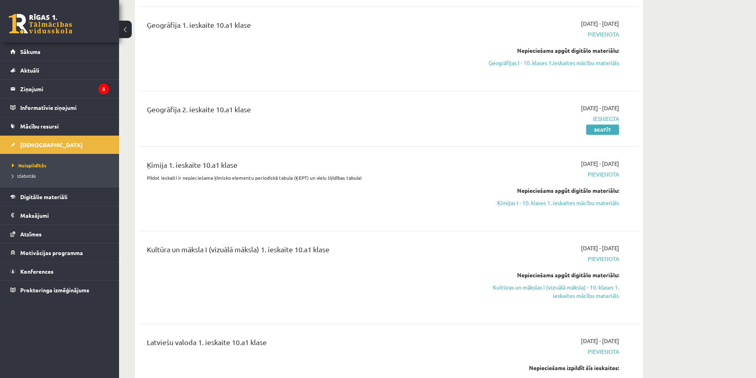
scroll to position [476, 0]
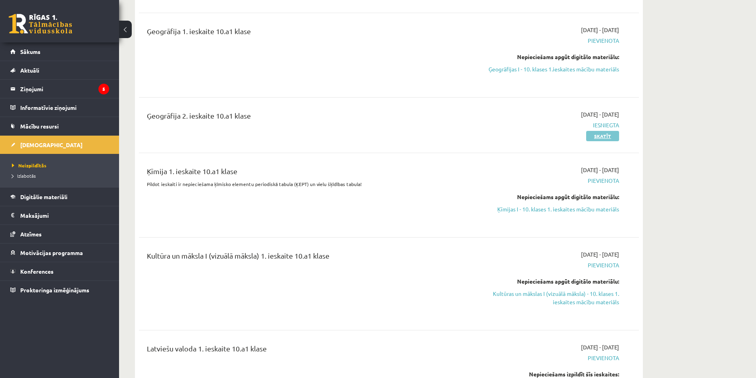
click at [597, 136] on link "Skatīt" at bounding box center [602, 136] width 33 height 10
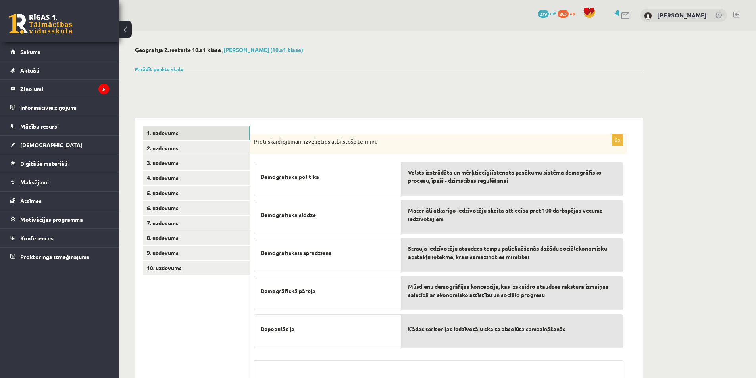
scroll to position [89, 0]
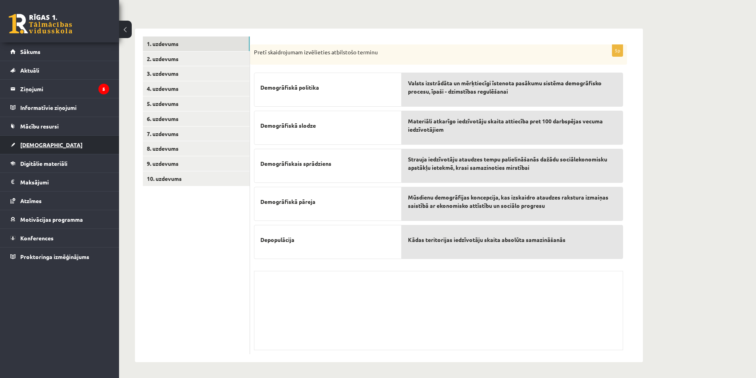
click at [50, 148] on link "[DEMOGRAPHIC_DATA]" at bounding box center [59, 145] width 99 height 18
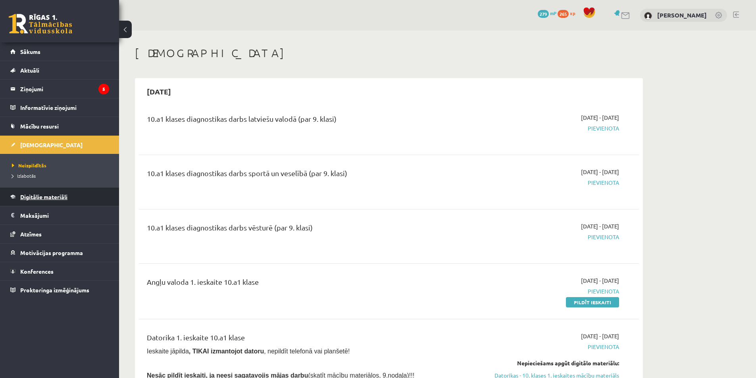
click at [43, 195] on span "Digitālie materiāli" at bounding box center [43, 196] width 47 height 7
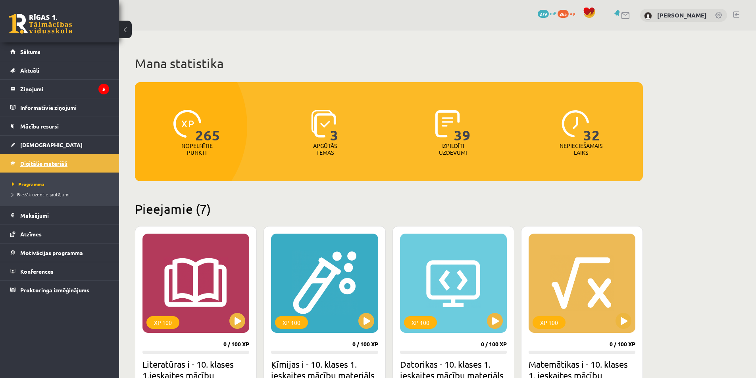
click at [54, 165] on span "Digitālie materiāli" at bounding box center [43, 163] width 47 height 7
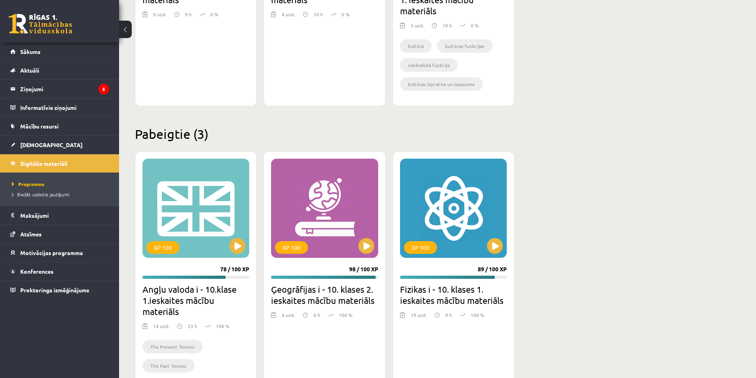
scroll to position [684, 0]
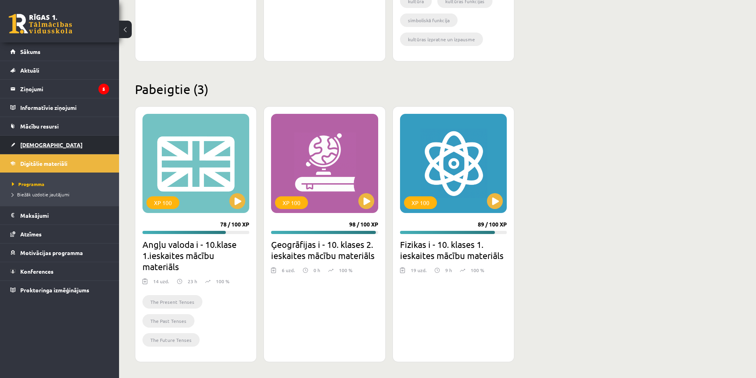
click at [64, 145] on link "[DEMOGRAPHIC_DATA]" at bounding box center [59, 145] width 99 height 18
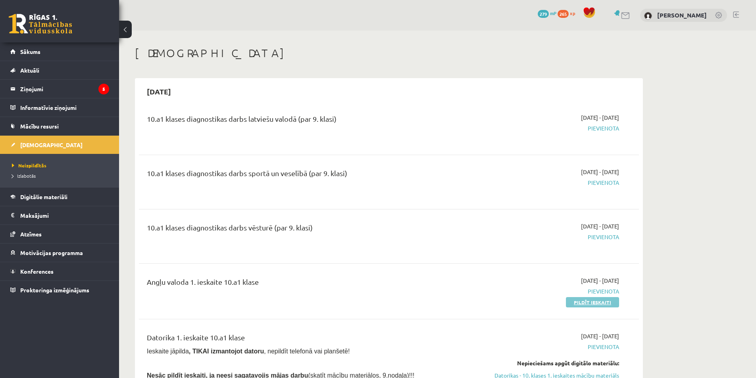
click at [596, 301] on link "Pildīt ieskaiti" at bounding box center [592, 302] width 53 height 10
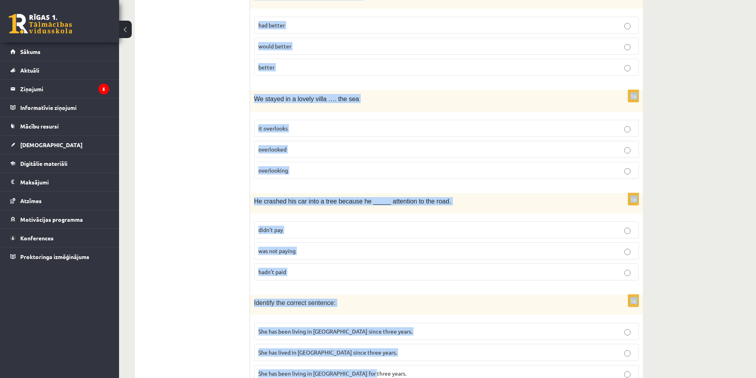
scroll to position [1836, 0]
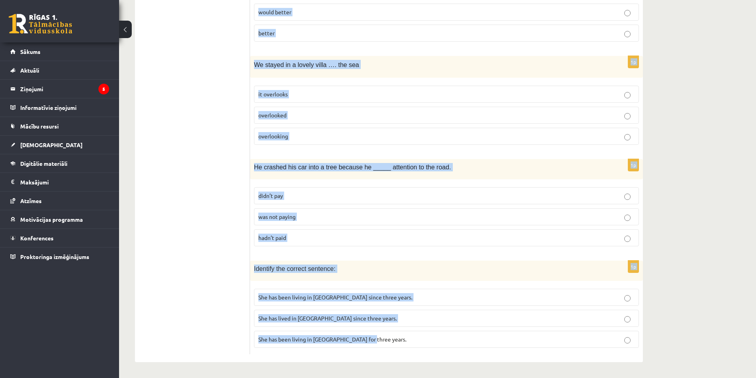
drag, startPoint x: 254, startPoint y: 156, endPoint x: 461, endPoint y: 378, distance: 303.7
copy form "I …. to Pery on holiday next month. am flying am going to fly will fly 1p We ….…"
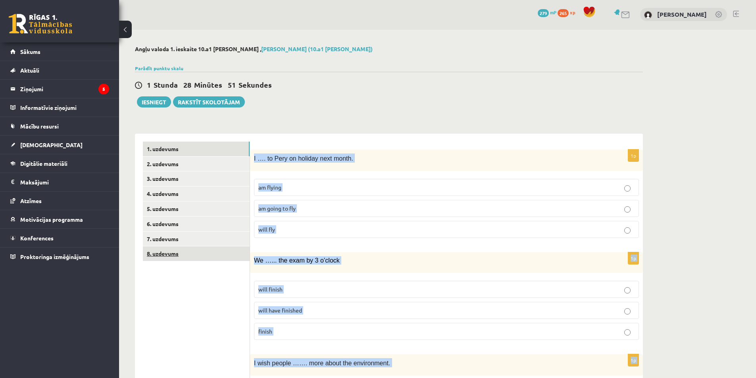
scroll to position [0, 0]
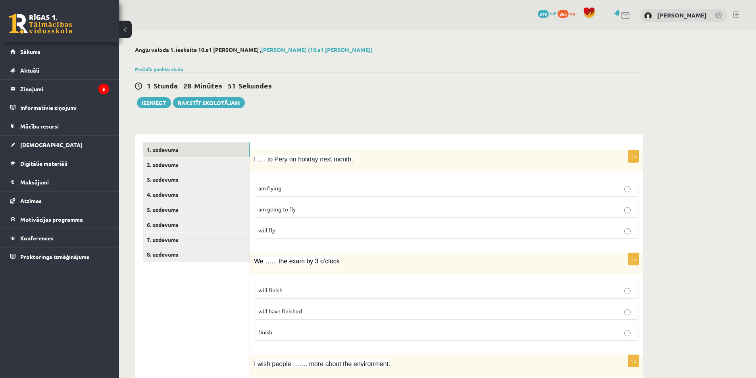
click at [308, 96] on div "1 Stunda 28 Minūtes 51 Sekundes Ieskaite saglabāta! Iesniegt Rakstīt skolotājam" at bounding box center [389, 91] width 508 height 36
click at [311, 217] on label "am going to fly" at bounding box center [446, 209] width 385 height 17
click at [314, 315] on p "will have finished" at bounding box center [446, 311] width 376 height 8
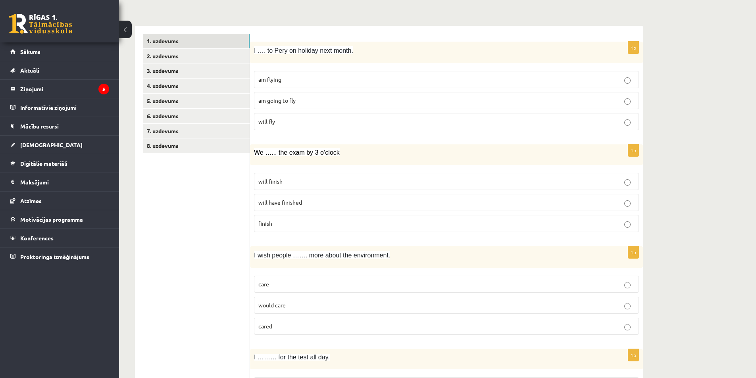
scroll to position [119, 0]
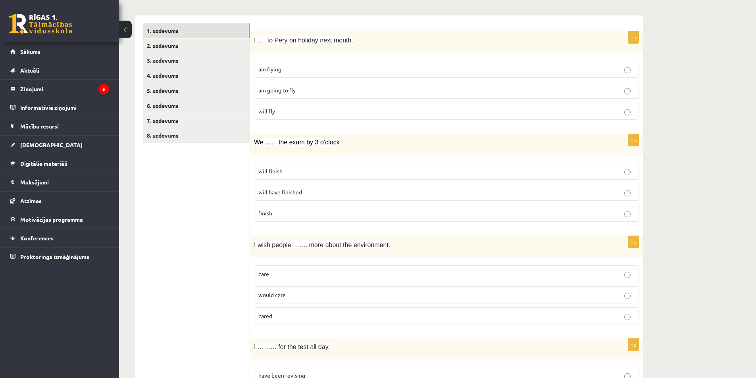
click at [301, 273] on p "care" at bounding box center [446, 274] width 376 height 8
click at [329, 326] on fieldset "care would care cared" at bounding box center [446, 295] width 385 height 66
click at [326, 322] on label "cared" at bounding box center [446, 316] width 385 height 17
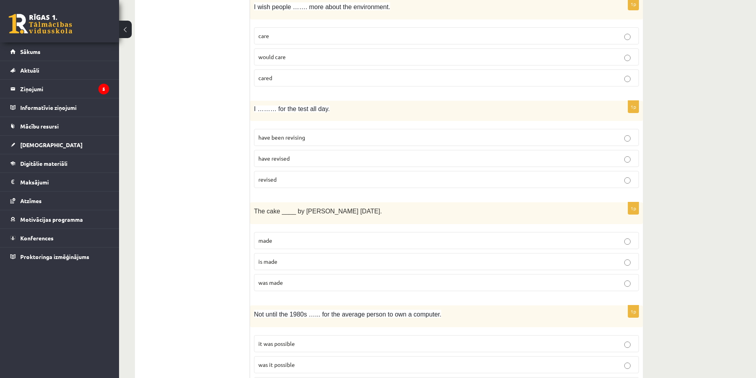
scroll to position [476, 0]
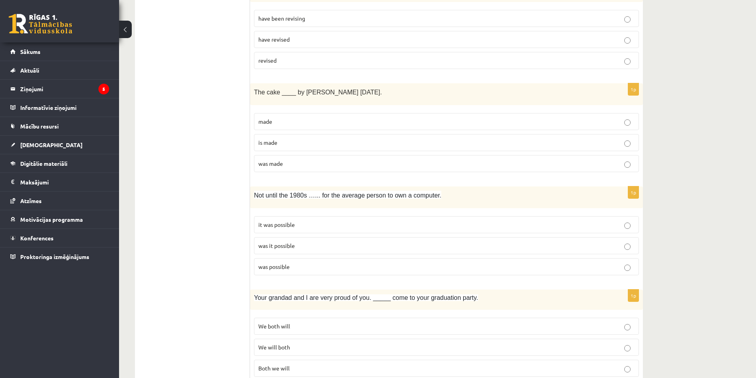
click at [292, 19] on span "have been revising" at bounding box center [281, 18] width 47 height 7
click at [288, 164] on p "was made" at bounding box center [446, 164] width 376 height 8
click at [313, 248] on p "was it possible" at bounding box center [446, 246] width 376 height 8
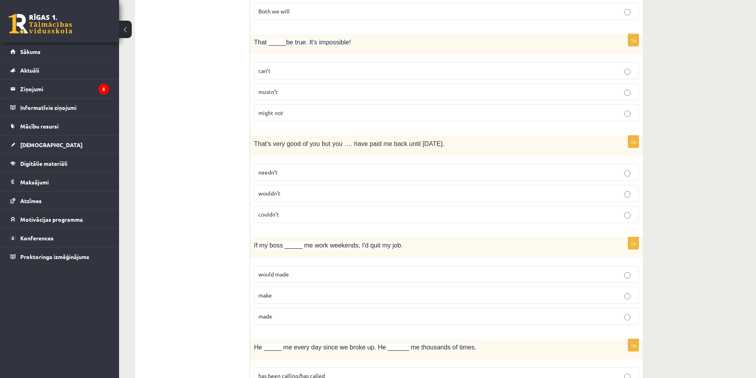
scroll to position [715, 0]
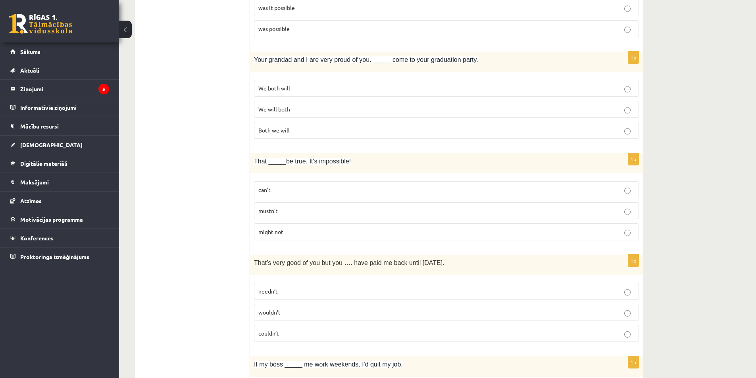
click at [313, 109] on p "We will both" at bounding box center [446, 109] width 376 height 8
click at [318, 193] on p "can’t" at bounding box center [446, 190] width 376 height 8
click at [322, 287] on label "needn’t" at bounding box center [446, 291] width 385 height 17
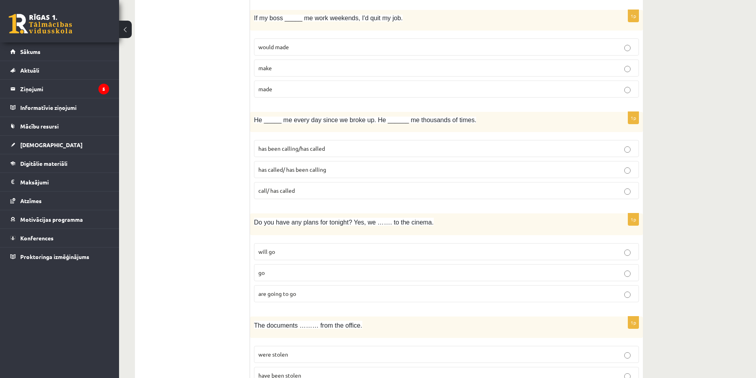
scroll to position [1072, 0]
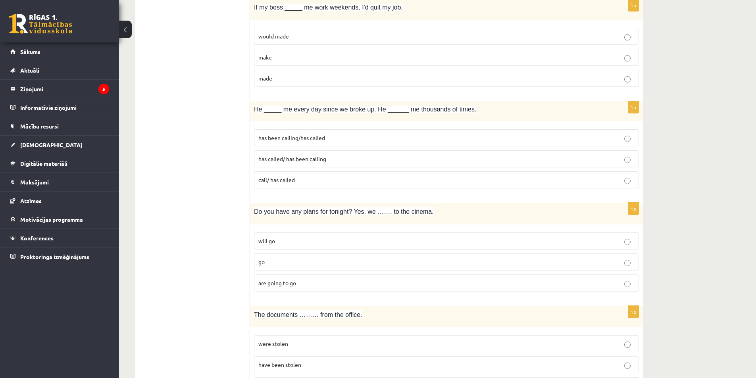
click at [285, 73] on label "made" at bounding box center [446, 78] width 385 height 17
click at [312, 141] on span "has been calling/has called" at bounding box center [291, 137] width 67 height 7
click at [308, 283] on p "are going to go" at bounding box center [446, 283] width 376 height 8
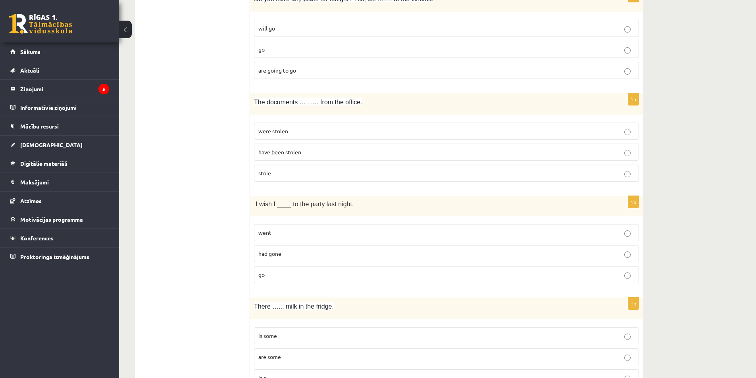
scroll to position [1310, 0]
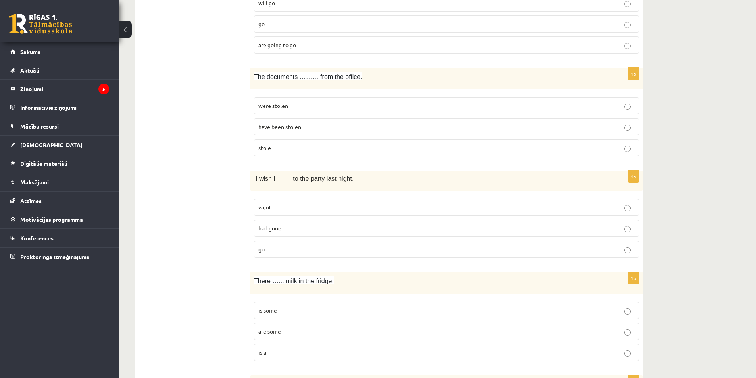
click at [314, 103] on p "were stolen" at bounding box center [446, 106] width 376 height 8
click at [320, 128] on p "have been stolen" at bounding box center [446, 127] width 376 height 8
click at [332, 230] on p "had gone" at bounding box center [446, 228] width 376 height 8
click at [345, 303] on label "is some" at bounding box center [446, 310] width 385 height 17
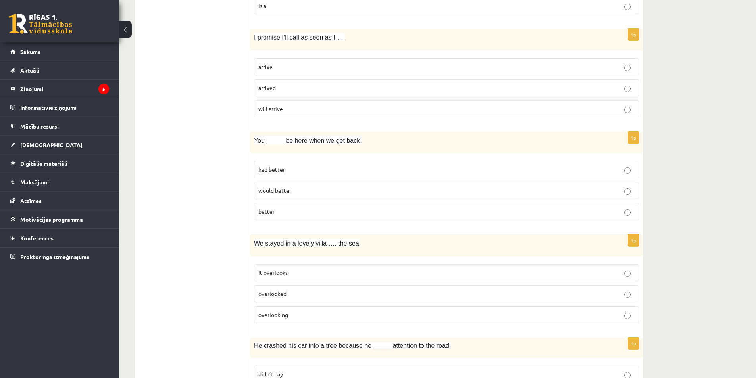
scroll to position [1667, 0]
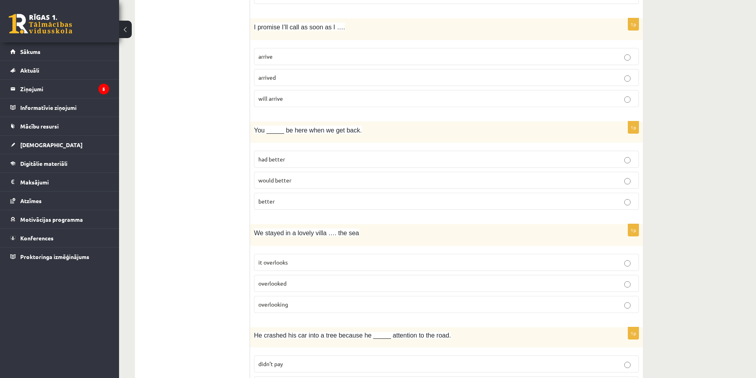
click at [309, 55] on p "arrive" at bounding box center [446, 56] width 376 height 8
click at [329, 158] on p "had better" at bounding box center [446, 159] width 376 height 8
click at [331, 308] on p "overlooking" at bounding box center [446, 305] width 376 height 8
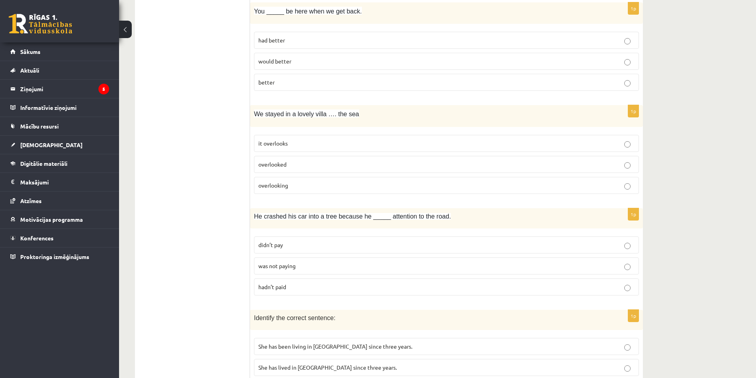
scroll to position [1836, 0]
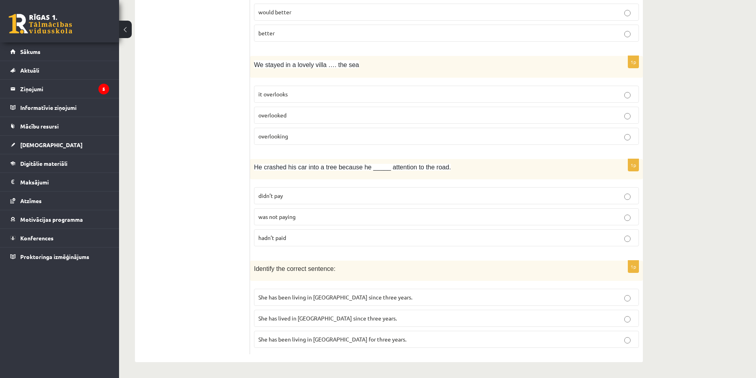
click at [288, 219] on span "was not paying" at bounding box center [276, 216] width 37 height 7
click at [316, 298] on span "She has been living in Paris since three years." at bounding box center [335, 297] width 154 height 7
click at [353, 336] on span "She has been living in Paris for three years." at bounding box center [332, 339] width 148 height 7
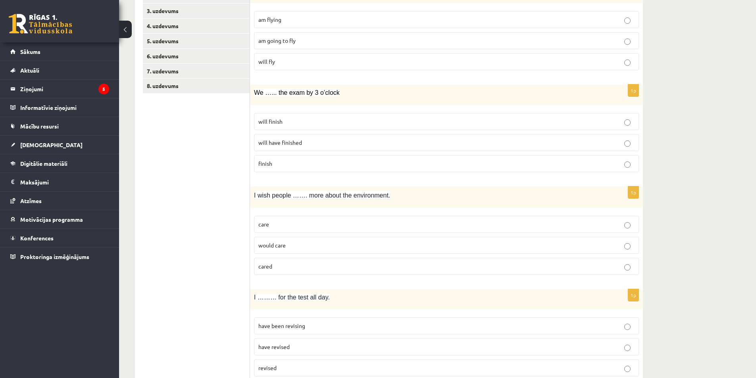
scroll to position [0, 0]
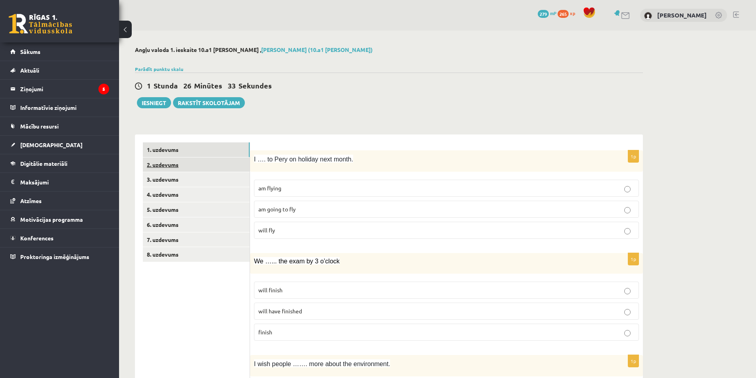
click at [192, 164] on link "2. uzdevums" at bounding box center [196, 165] width 107 height 15
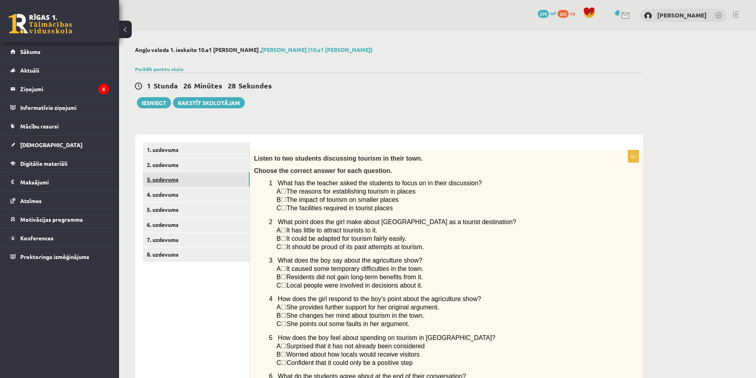
click at [218, 181] on link "3. uzdevums" at bounding box center [196, 179] width 107 height 15
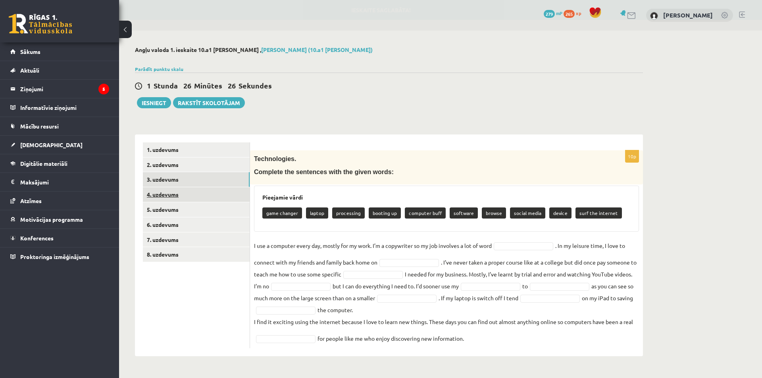
click at [224, 190] on link "4. uzdevums" at bounding box center [196, 194] width 107 height 15
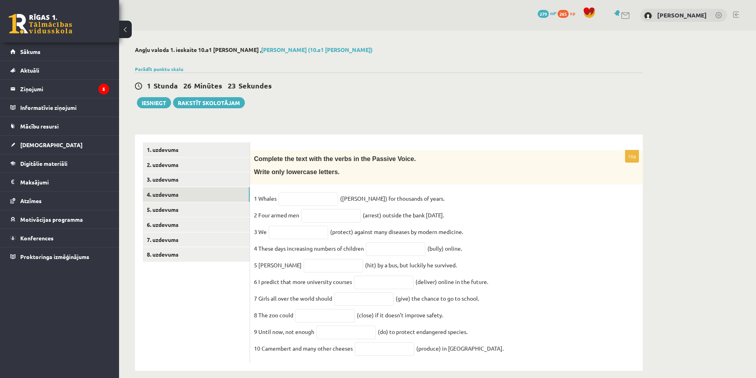
scroll to position [17, 0]
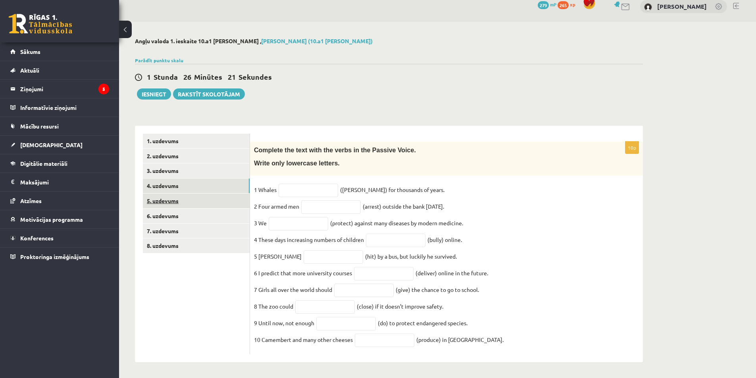
click at [220, 194] on link "5. uzdevums" at bounding box center [196, 201] width 107 height 15
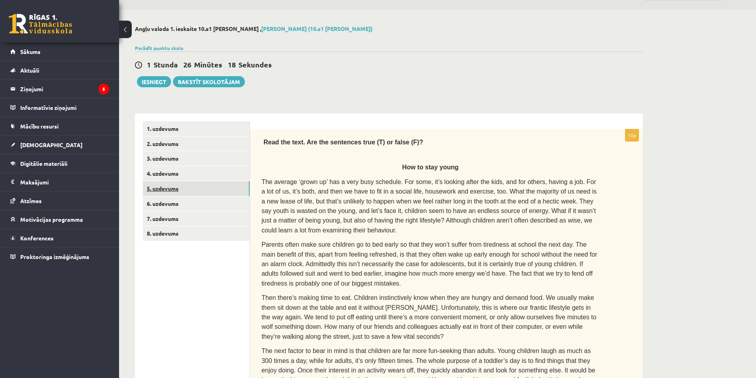
scroll to position [13, 0]
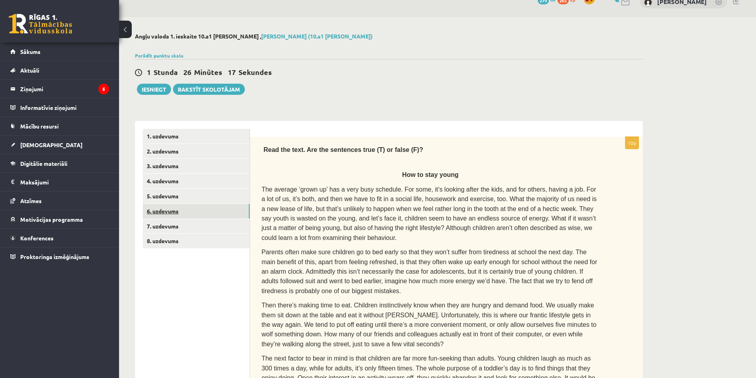
click at [205, 210] on link "6. uzdevums" at bounding box center [196, 211] width 107 height 15
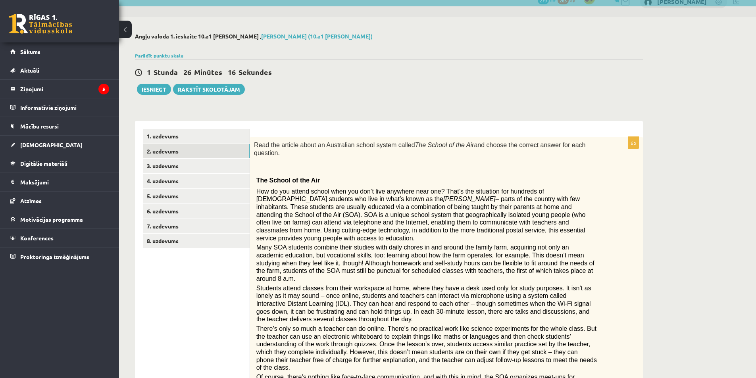
click at [220, 149] on link "2. uzdevums" at bounding box center [196, 151] width 107 height 15
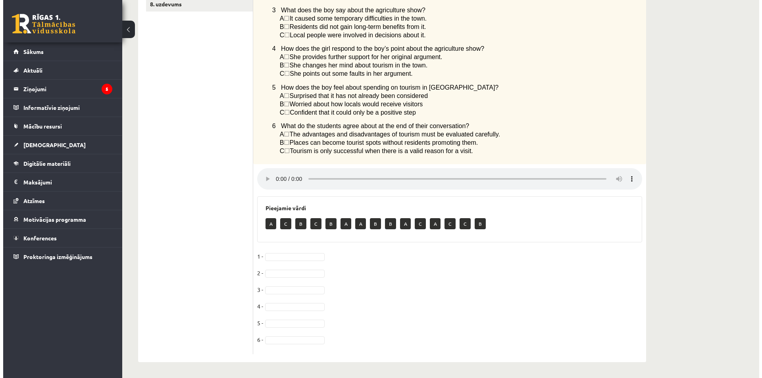
scroll to position [0, 0]
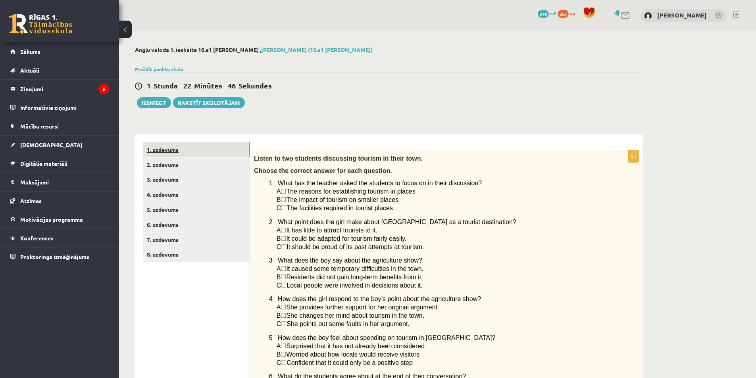
click at [214, 153] on link "1. uzdevums" at bounding box center [196, 150] width 107 height 15
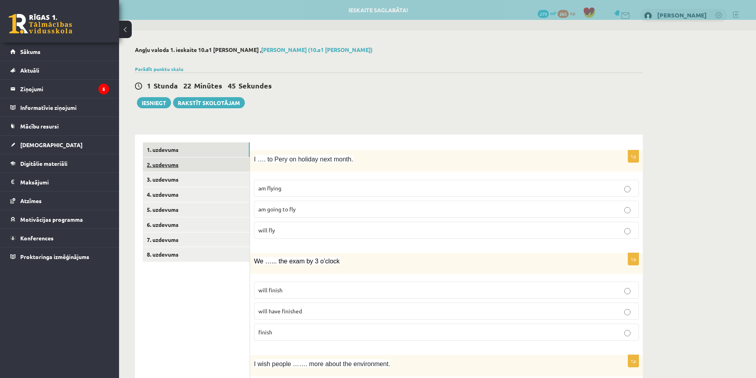
click at [227, 163] on link "2. uzdevums" at bounding box center [196, 165] width 107 height 15
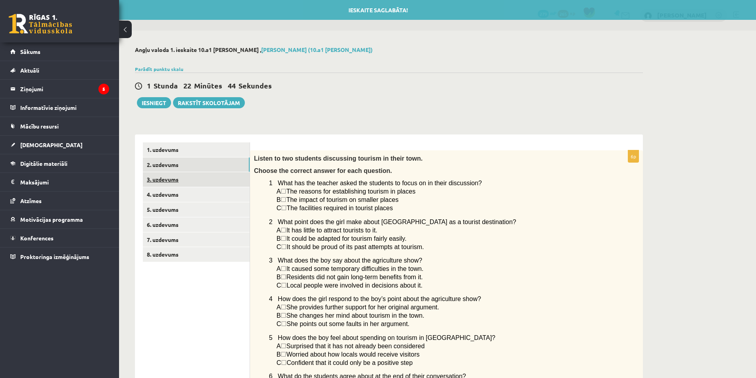
click at [225, 181] on link "3. uzdevums" at bounding box center [196, 179] width 107 height 15
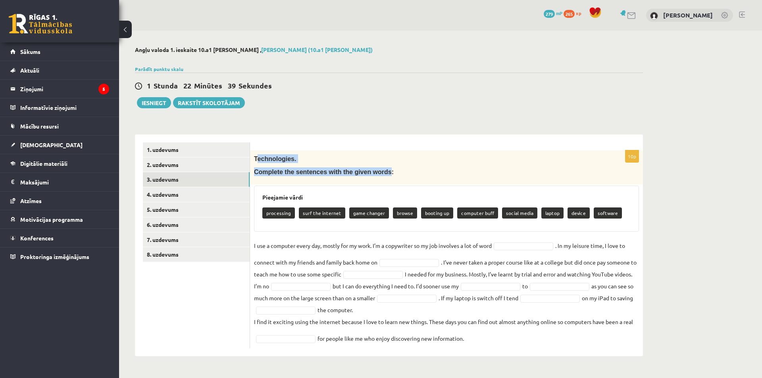
drag, startPoint x: 257, startPoint y: 160, endPoint x: 371, endPoint y: 175, distance: 114.6
click at [374, 175] on div "Technologies. Complete the sentences with the given words:" at bounding box center [446, 167] width 393 height 34
drag, startPoint x: 254, startPoint y: 158, endPoint x: 627, endPoint y: 356, distance: 422.2
click at [627, 356] on div "10p Technologies. Complete the sentences with the given words: Pieejamie vārdi …" at bounding box center [446, 246] width 393 height 222
copy div "Technologies. Complete the sentences with the given words: Pieejamie vārdi proc…"
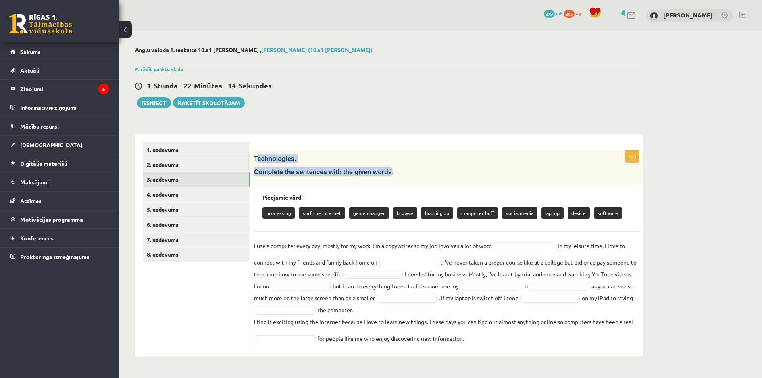
click at [456, 125] on div "**********" at bounding box center [389, 202] width 540 height 342
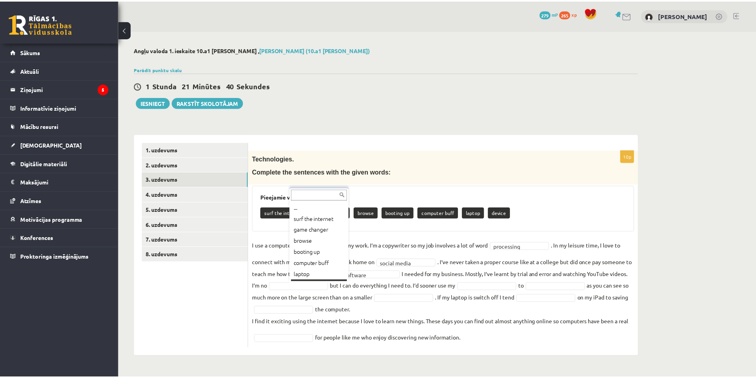
scroll to position [10, 0]
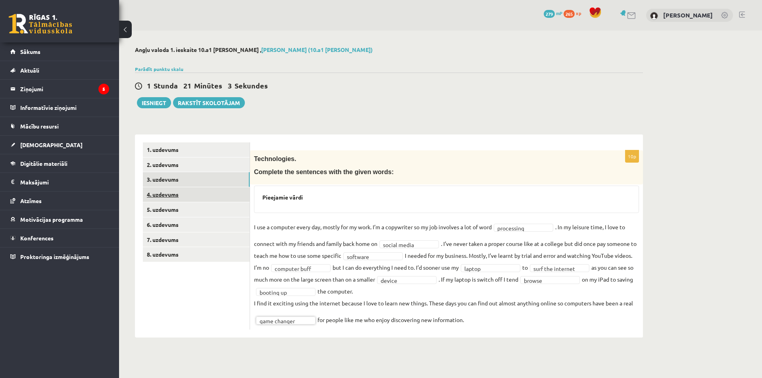
click at [159, 189] on link "4. uzdevums" at bounding box center [196, 194] width 107 height 15
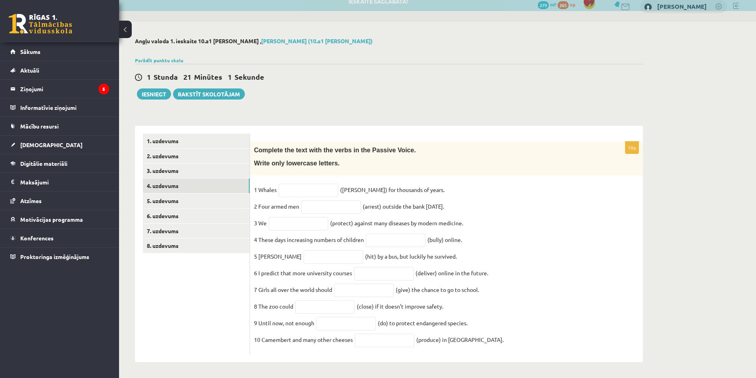
scroll to position [17, 0]
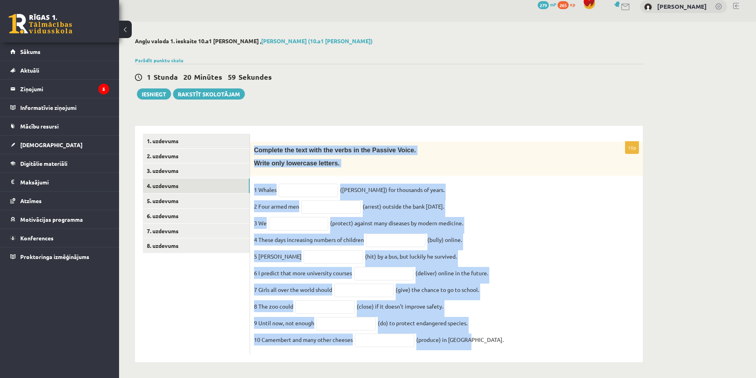
drag, startPoint x: 256, startPoint y: 143, endPoint x: 496, endPoint y: 352, distance: 318.5
click at [496, 352] on div "10p Complete the text with the verbs in the Passive Voice. Write only lowercase…" at bounding box center [446, 248] width 393 height 213
copy div "Complete the text with the verbs in the Passive Voice. Write only lowercase let…"
click at [316, 184] on input "text" at bounding box center [309, 190] width 60 height 13
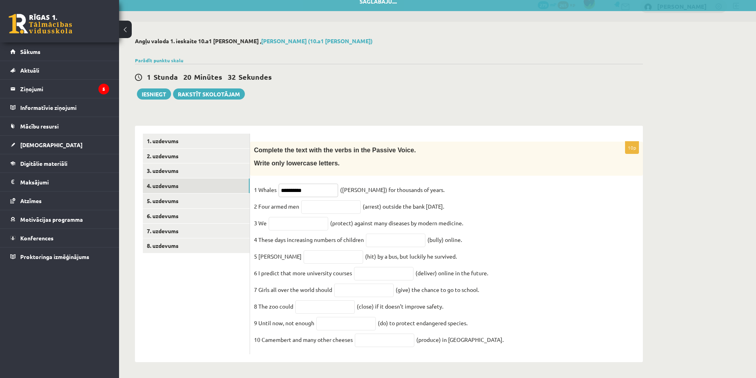
type input "**********"
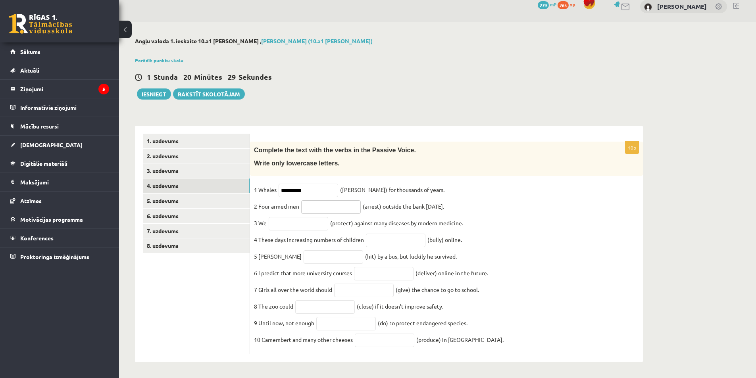
click at [325, 203] on input "text" at bounding box center [331, 206] width 60 height 13
type input "**********"
click at [276, 217] on input "text" at bounding box center [299, 223] width 60 height 13
type input "**********"
click at [387, 234] on input "text" at bounding box center [396, 240] width 60 height 13
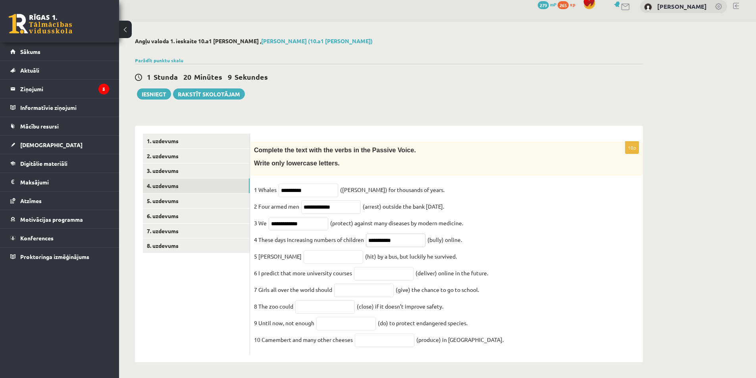
type input "**********"
click at [310, 251] on input "text" at bounding box center [334, 257] width 60 height 13
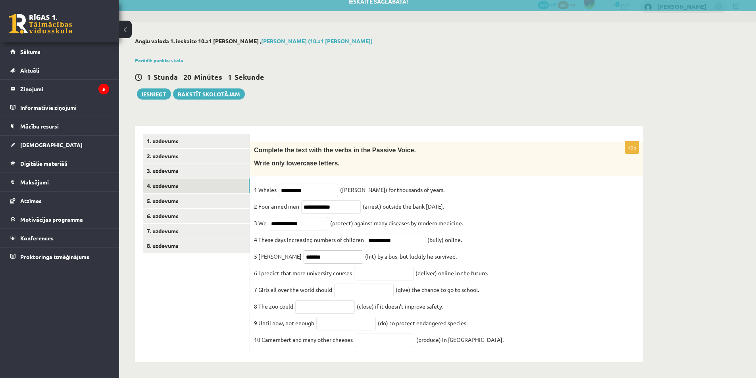
type input "*******"
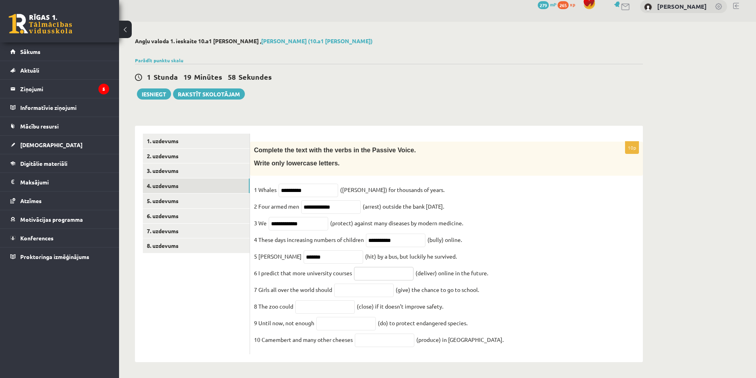
click at [394, 267] on input "text" at bounding box center [384, 273] width 60 height 13
type input "**********"
click at [354, 287] on input "text" at bounding box center [364, 290] width 60 height 13
type input "********"
click at [330, 302] on input "text" at bounding box center [325, 307] width 60 height 13
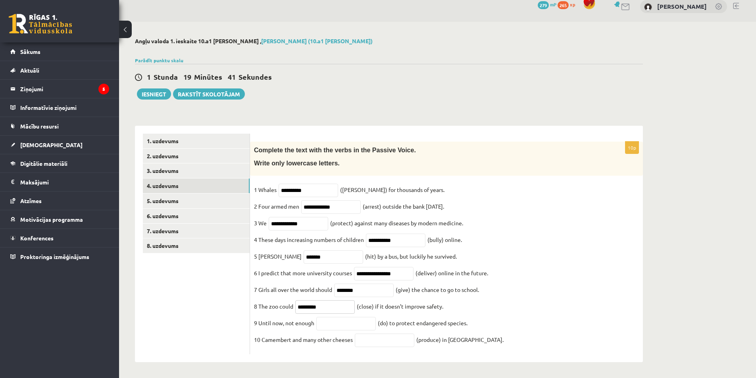
type input "*********"
click at [338, 327] on input "text" at bounding box center [346, 323] width 60 height 13
type input "**********"
click at [370, 341] on input "text" at bounding box center [385, 340] width 60 height 13
type input "**********"
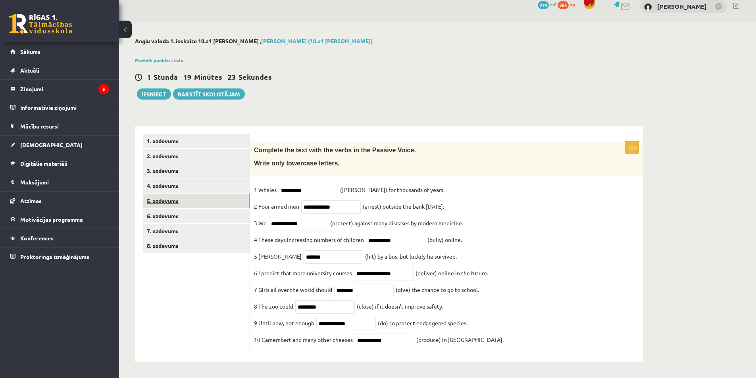
click at [157, 194] on link "5. uzdevums" at bounding box center [196, 201] width 107 height 15
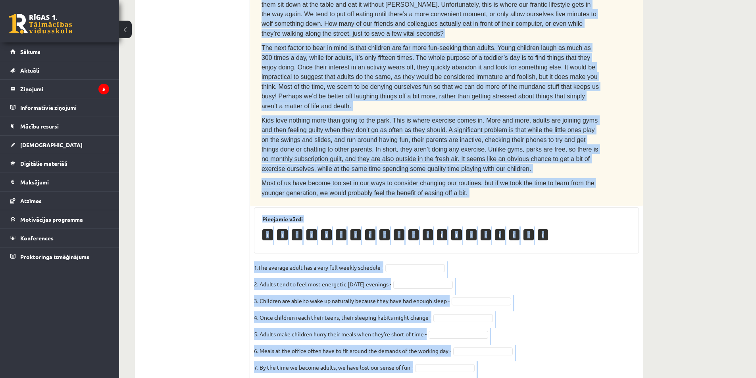
scroll to position [371, 0]
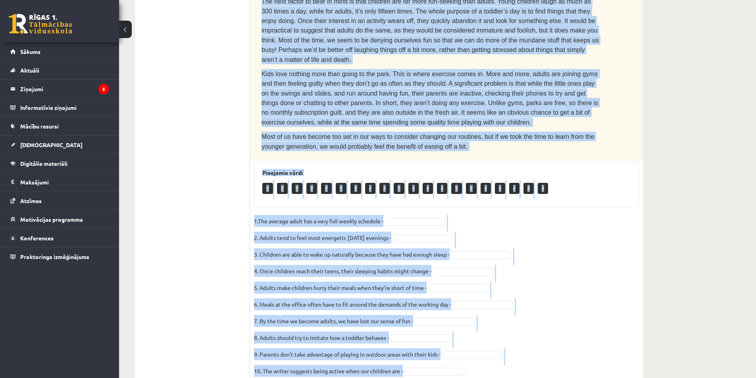
drag, startPoint x: 265, startPoint y: 31, endPoint x: 573, endPoint y: 372, distance: 460.4
click at [573, 372] on div "**********" at bounding box center [389, 35] width 540 height 750
copy div "Read the text. Are the sentences true (T) or false (F)? How to stay young The a…"
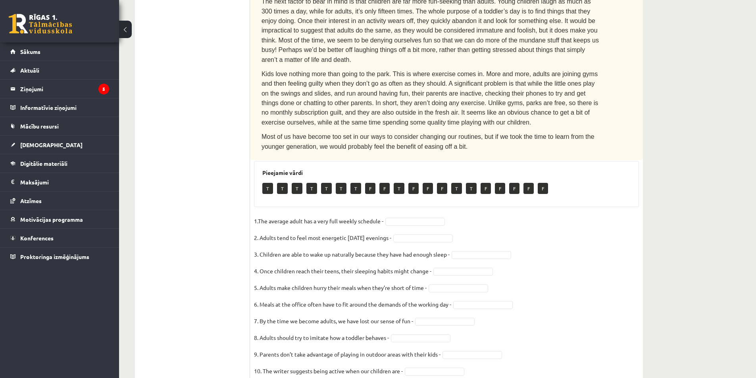
click at [214, 204] on ul "1. uzdevums 2. uzdevums 3. uzdevums 4. uzdevums 5. uzdevums 6. uzdevums 7. uzde…" at bounding box center [196, 79] width 107 height 614
click at [442, 303] on fieldset "1.The average adult has a very full weekly schedule - T * 2. Adults tend to fee…" at bounding box center [446, 298] width 385 height 167
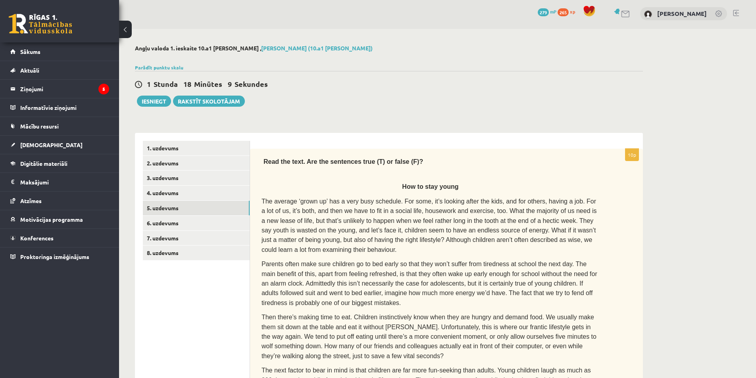
scroll to position [0, 0]
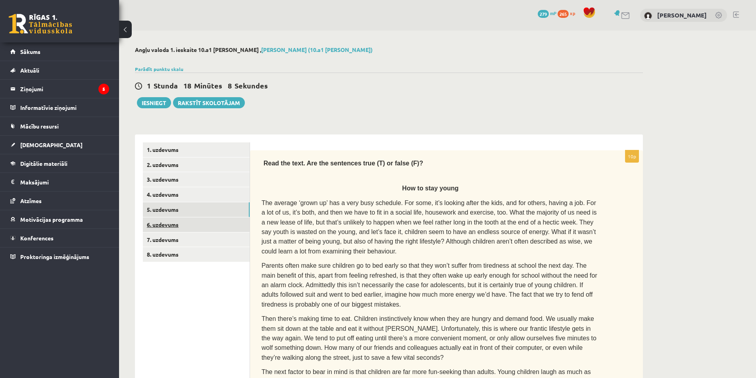
click at [212, 224] on link "6. uzdevums" at bounding box center [196, 225] width 107 height 15
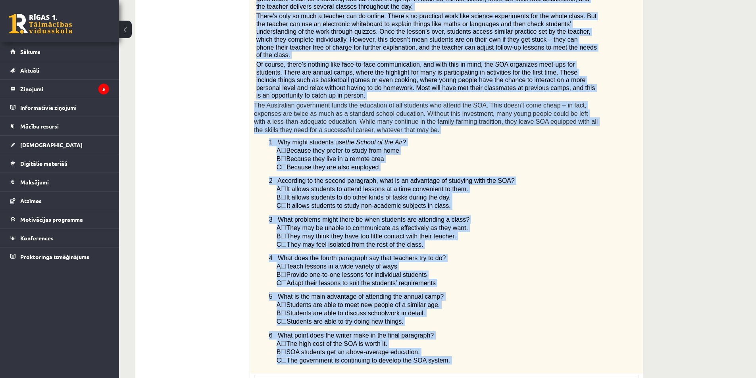
scroll to position [461, 0]
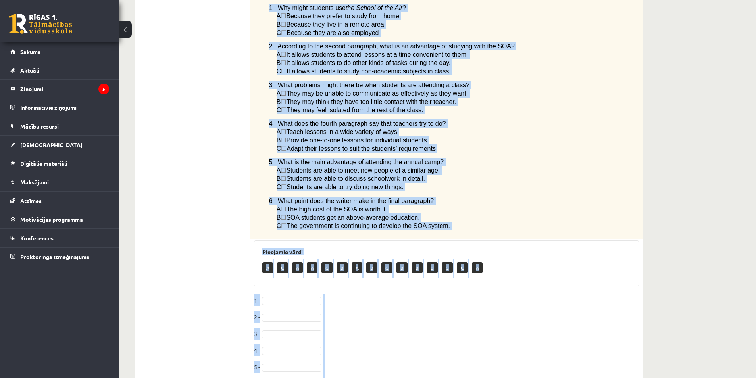
drag, startPoint x: 252, startPoint y: 156, endPoint x: 616, endPoint y: 373, distance: 423.4
copy div "Read the article about an Australian school system called The School of the Air…"
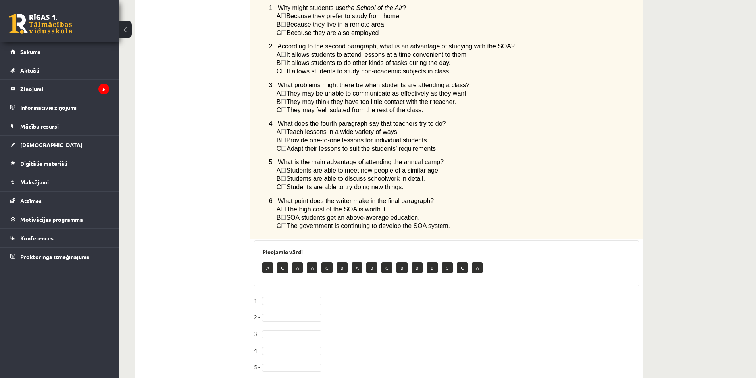
click at [202, 140] on ul "1. uzdevums 2. uzdevums 3. uzdevums 4. uzdevums 5. uzdevums 6. uzdevums 7. uzde…" at bounding box center [196, 40] width 107 height 717
click at [294, 295] on fieldset "1 - B * 2 - B * 3 - B * 4 - 5 - 6 -" at bounding box center [446, 345] width 385 height 100
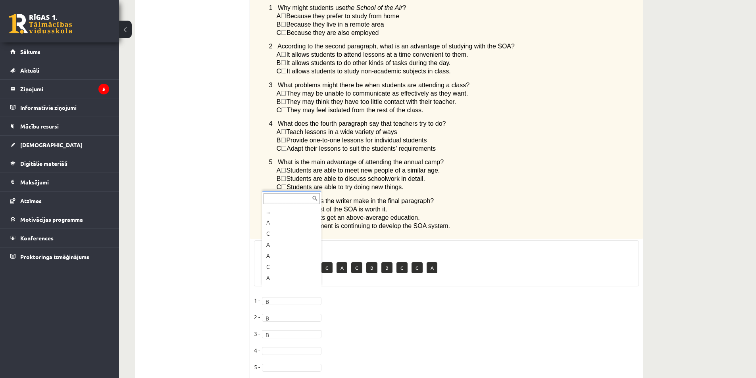
scroll to position [21, 0]
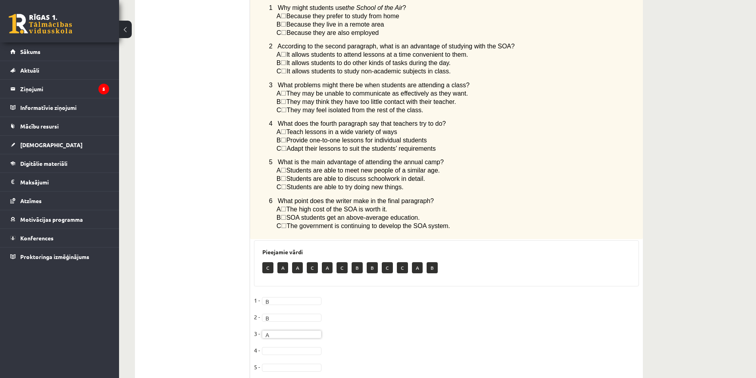
click at [288, 311] on fieldset "1 - B * 2 - B * 3 - A * 4 - 5 - 6 -" at bounding box center [446, 345] width 385 height 100
click at [293, 345] on fieldset "1 - B * 2 - B * 3 - A * 4 - C * 5 - C * 6 -" at bounding box center [446, 345] width 385 height 100
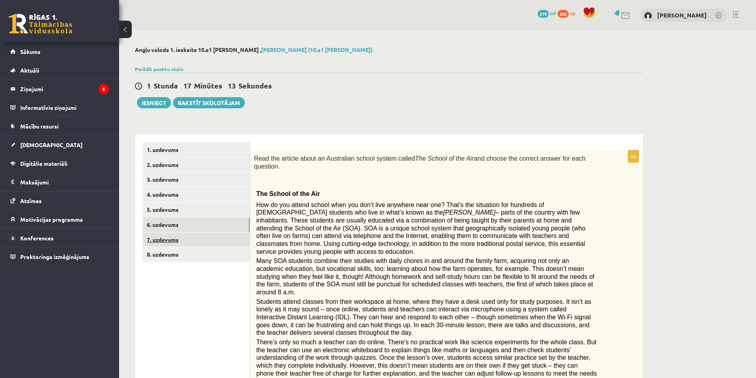
click at [213, 247] on link "7. uzdevums" at bounding box center [196, 240] width 107 height 15
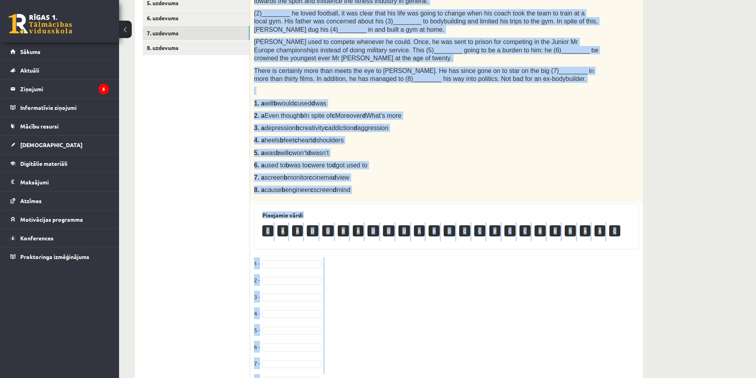
scroll to position [247, 0]
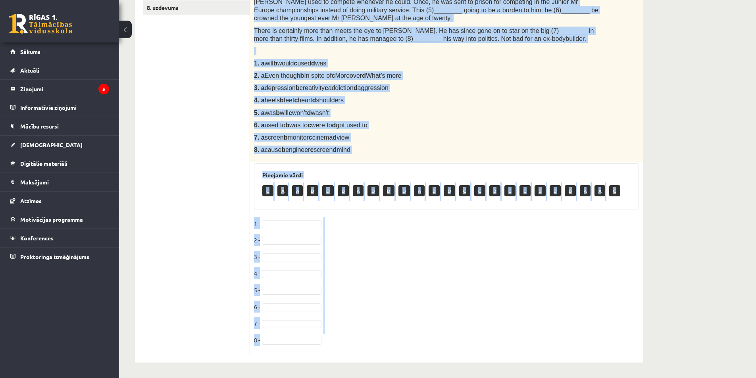
drag, startPoint x: 264, startPoint y: 156, endPoint x: 627, endPoint y: 389, distance: 430.7
copy div "Complete the text with the correct words (a–d). Bodybuilding You can’t talk abo…"
click at [304, 230] on fieldset "1 - 2 - 3 - 4 - 5 - 6 - 7 - 8 -" at bounding box center [446, 284] width 385 height 133
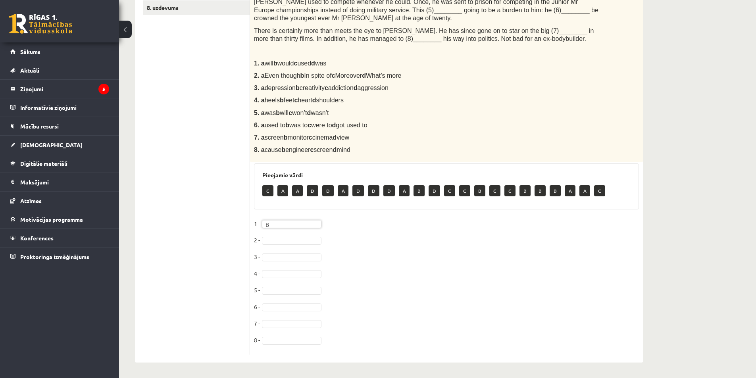
click at [293, 245] on fieldset "1 - B * 2 - 3 - 4 - 5 - 6 - 7 - 8 -" at bounding box center [446, 284] width 385 height 133
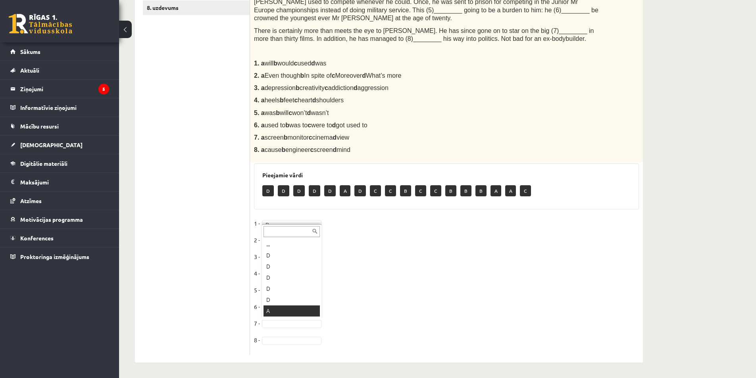
scroll to position [10, 0]
click at [292, 345] on fieldset "1 - B * 2 - A * 3 - C * 4 - A * 5 - A * 6 - B * 7 - A * 8 -" at bounding box center [446, 284] width 385 height 133
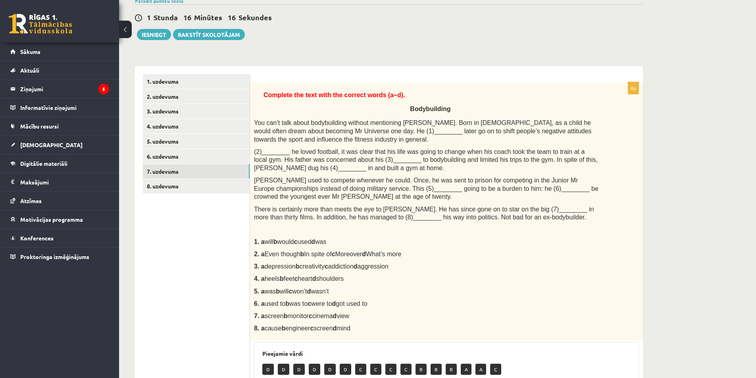
scroll to position [0, 0]
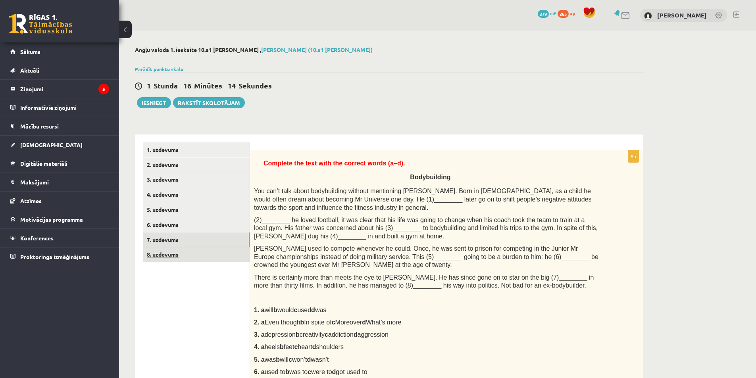
click at [191, 256] on link "8. uzdevums" at bounding box center [196, 254] width 107 height 15
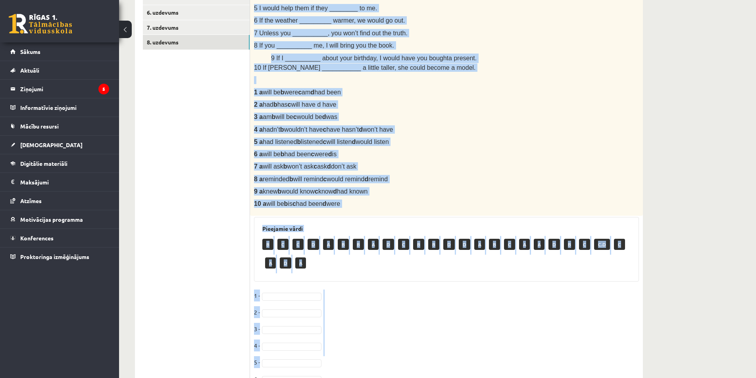
scroll to position [319, 0]
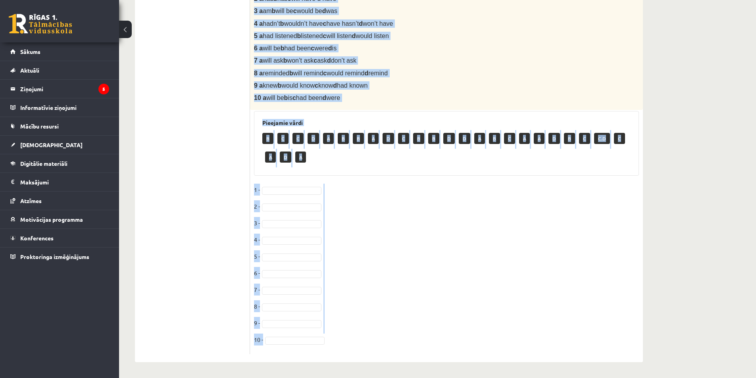
drag, startPoint x: 253, startPoint y: 153, endPoint x: 579, endPoint y: 338, distance: 374.7
click at [579, 338] on div "10p Choose the correct answer in the sentences with Conditionals Structures. 1 …" at bounding box center [446, 93] width 393 height 522
copy div "Choose the correct answer in the sentences with Conditionals Structures. 1 I wo…"
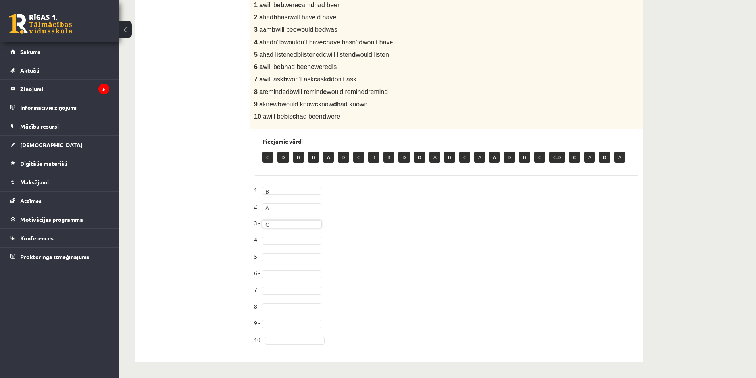
scroll to position [300, 0]
click at [287, 279] on fieldset "1 - B * 2 - A * 3 - C * 4 - B * 5 - B * 6 - 7 - 8 - 9 - 10 -" at bounding box center [446, 267] width 385 height 167
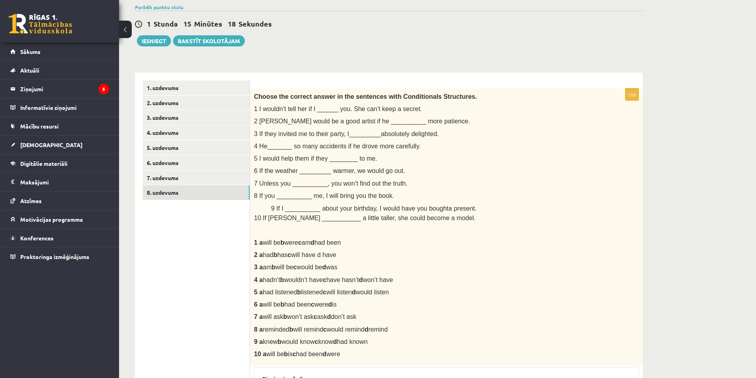
scroll to position [0, 0]
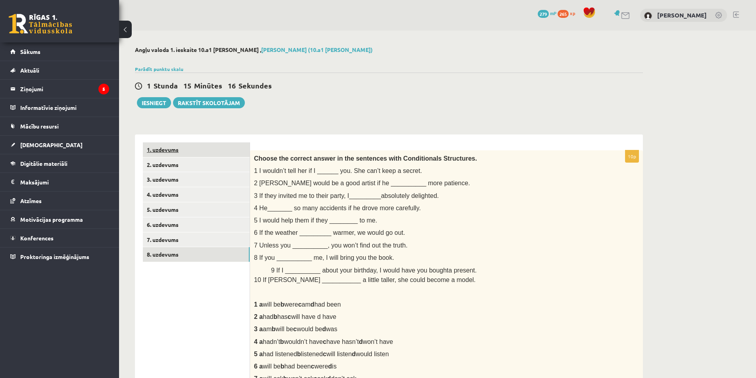
click at [185, 152] on link "1. uzdevums" at bounding box center [196, 150] width 107 height 15
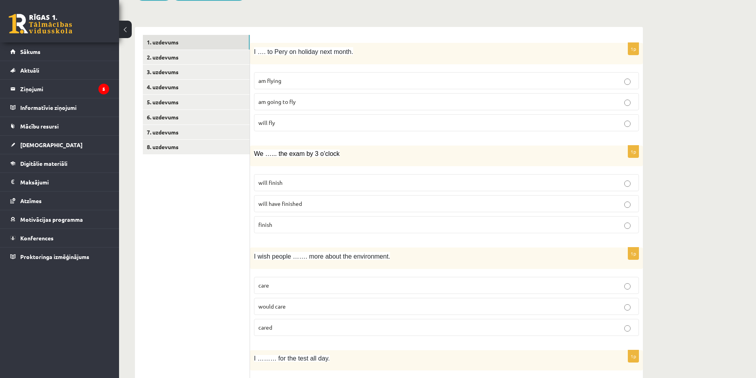
scroll to position [119, 0]
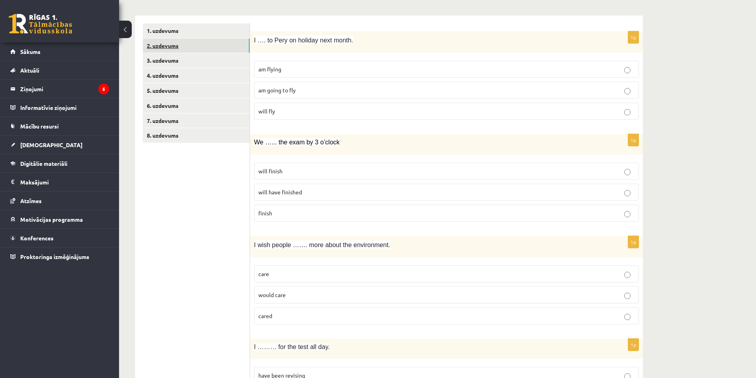
click at [168, 48] on link "2. uzdevums" at bounding box center [196, 46] width 107 height 15
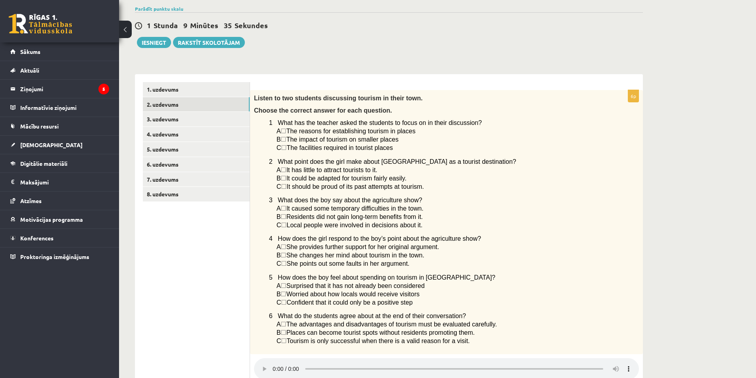
scroll to position [0, 0]
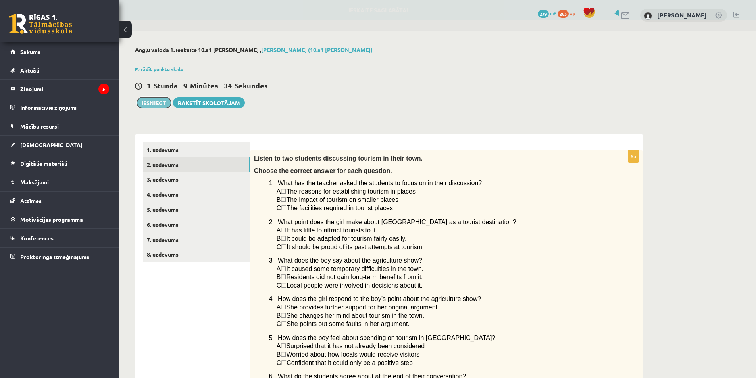
click at [153, 104] on button "Iesniegt" at bounding box center [154, 102] width 34 height 11
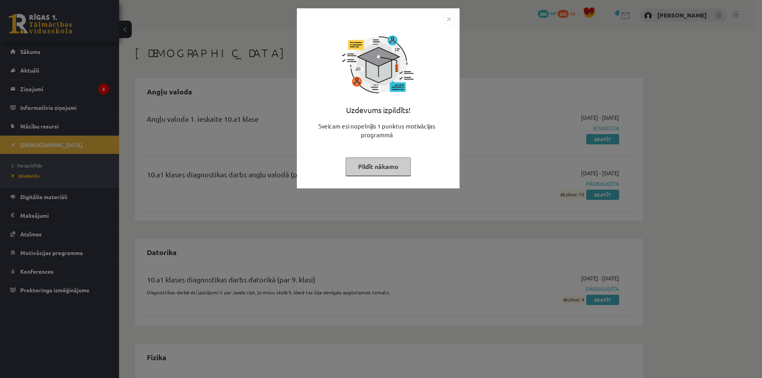
click at [451, 21] on img "Close" at bounding box center [449, 19] width 12 height 12
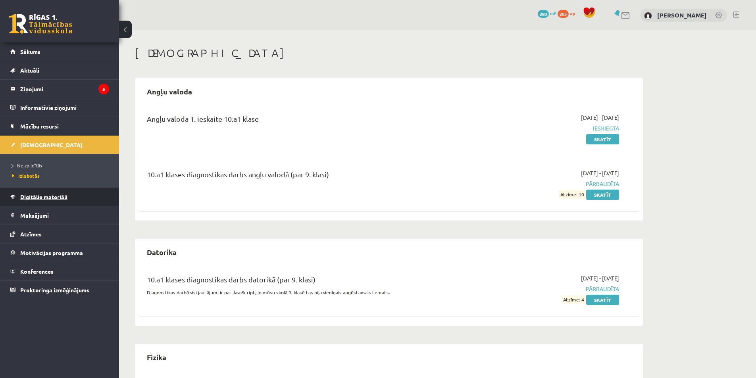
click at [71, 189] on link "Digitālie materiāli" at bounding box center [59, 197] width 99 height 18
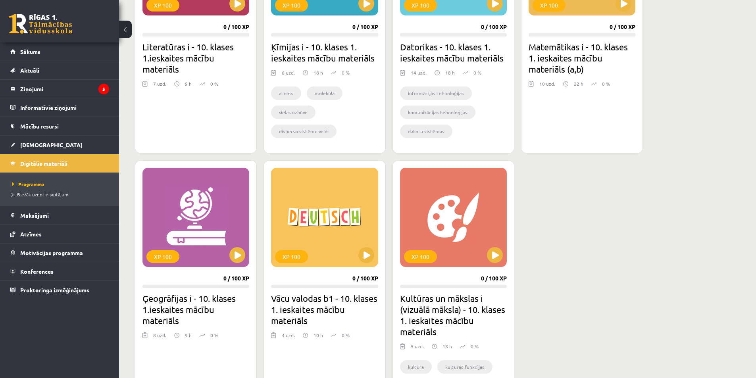
scroll to position [326, 0]
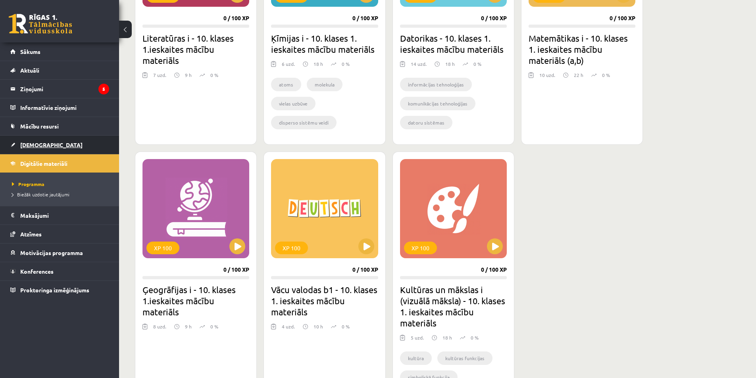
click at [52, 140] on link "[DEMOGRAPHIC_DATA]" at bounding box center [59, 145] width 99 height 18
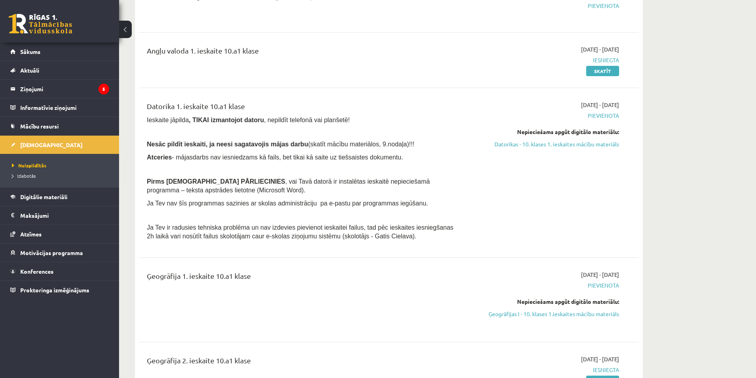
scroll to position [238, 0]
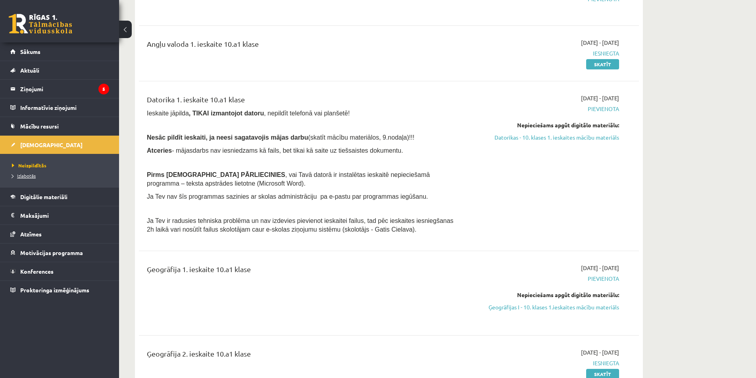
click at [58, 175] on link "Izlabotās" at bounding box center [61, 175] width 99 height 7
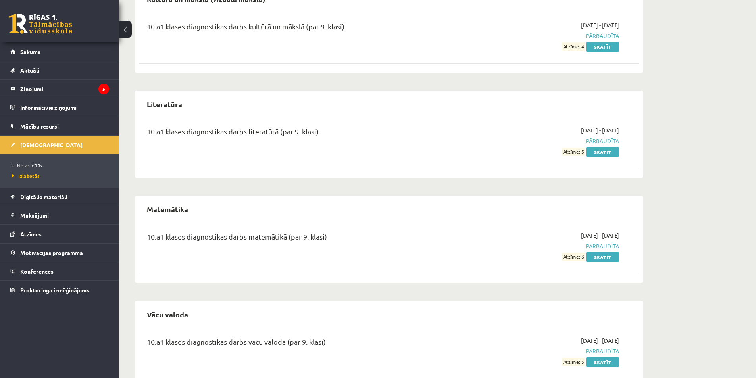
scroll to position [811, 0]
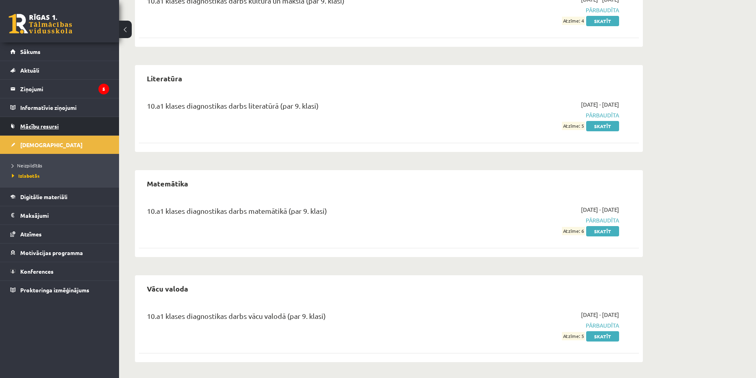
click at [34, 124] on span "Mācību resursi" at bounding box center [39, 126] width 39 height 7
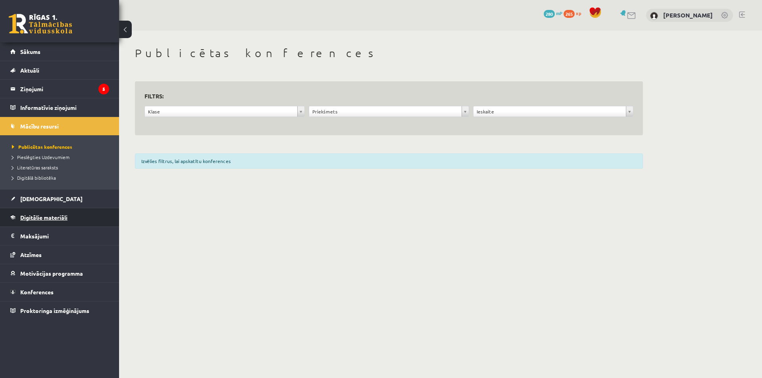
click at [52, 215] on span "Digitālie materiāli" at bounding box center [43, 217] width 47 height 7
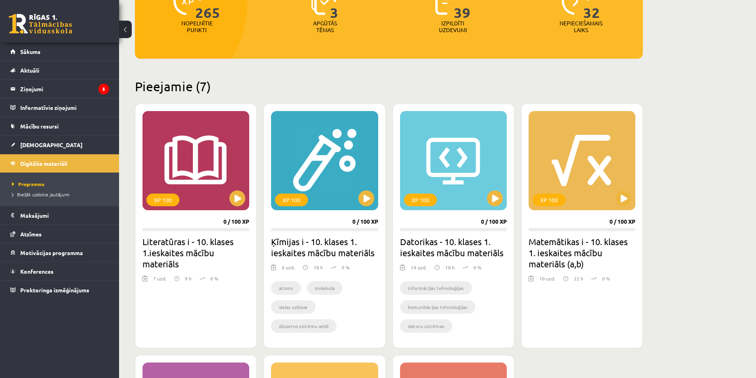
scroll to position [238, 0]
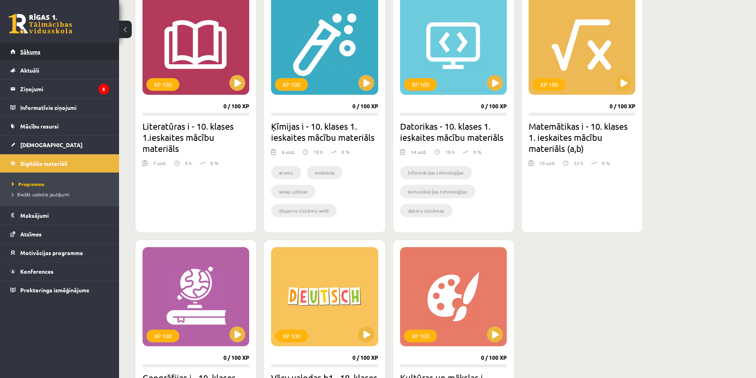
click at [24, 47] on link "Sākums" at bounding box center [59, 51] width 99 height 18
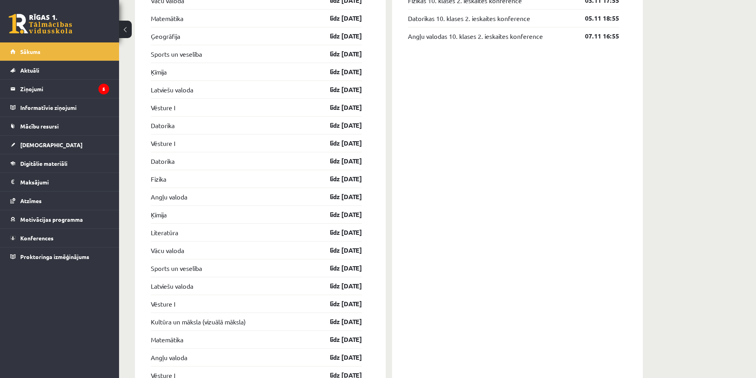
scroll to position [715, 0]
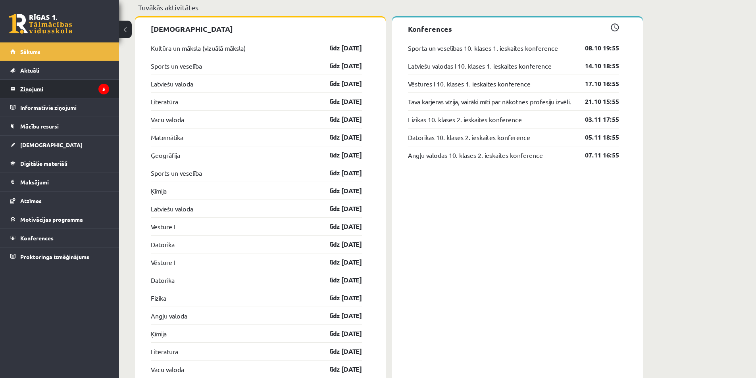
click at [78, 83] on legend "Ziņojumi 5" at bounding box center [64, 89] width 89 height 18
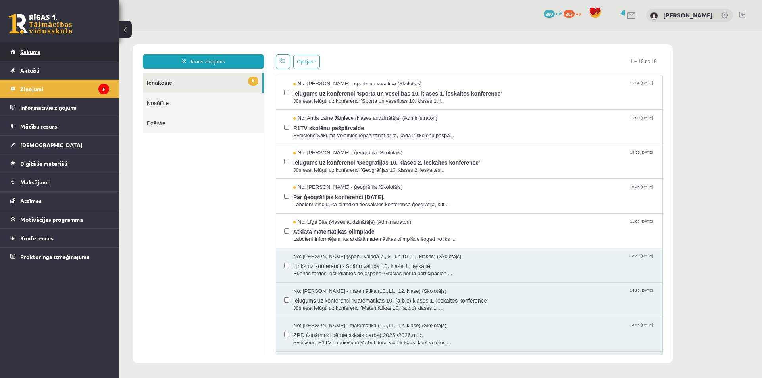
click at [41, 58] on link "Sākums" at bounding box center [59, 51] width 99 height 18
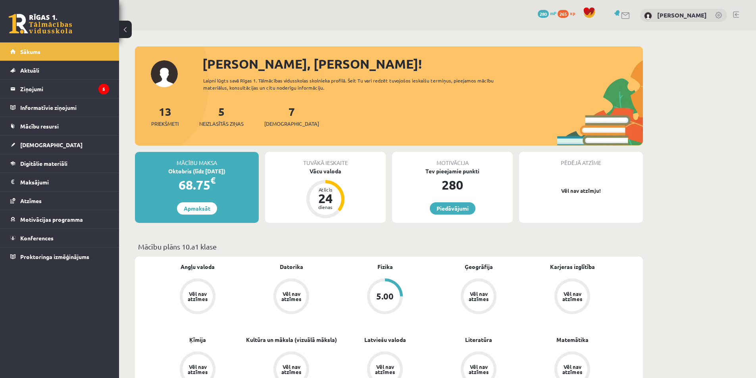
click at [63, 162] on span "Digitālie materiāli" at bounding box center [43, 163] width 47 height 7
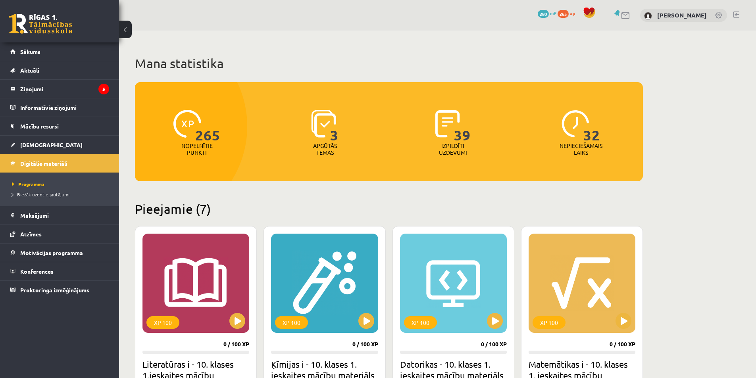
click at [327, 136] on img at bounding box center [323, 124] width 25 height 28
